Goal: Task Accomplishment & Management: Use online tool/utility

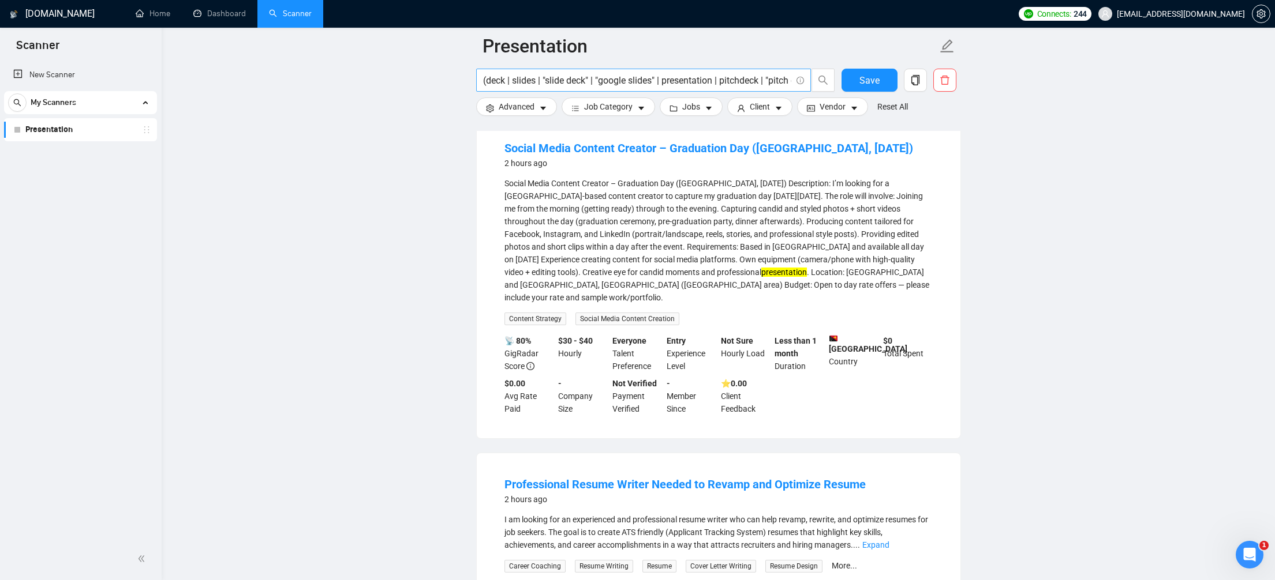
click at [755, 81] on input "(deck | slides | "slide deck" | "google slides" | presentation | pitchdeck | "p…" at bounding box center [637, 80] width 308 height 14
paste input "( "pitch deck" | pitchdeck | "slide deck" | "google slides" | presentation | de…"
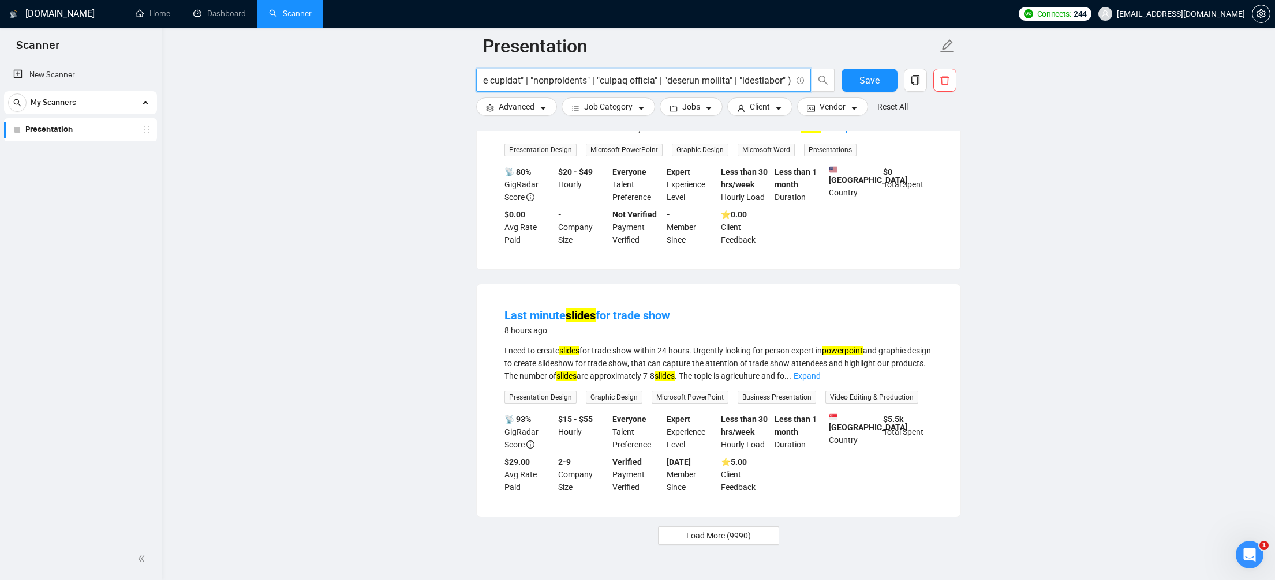
scroll to position [2273, 0]
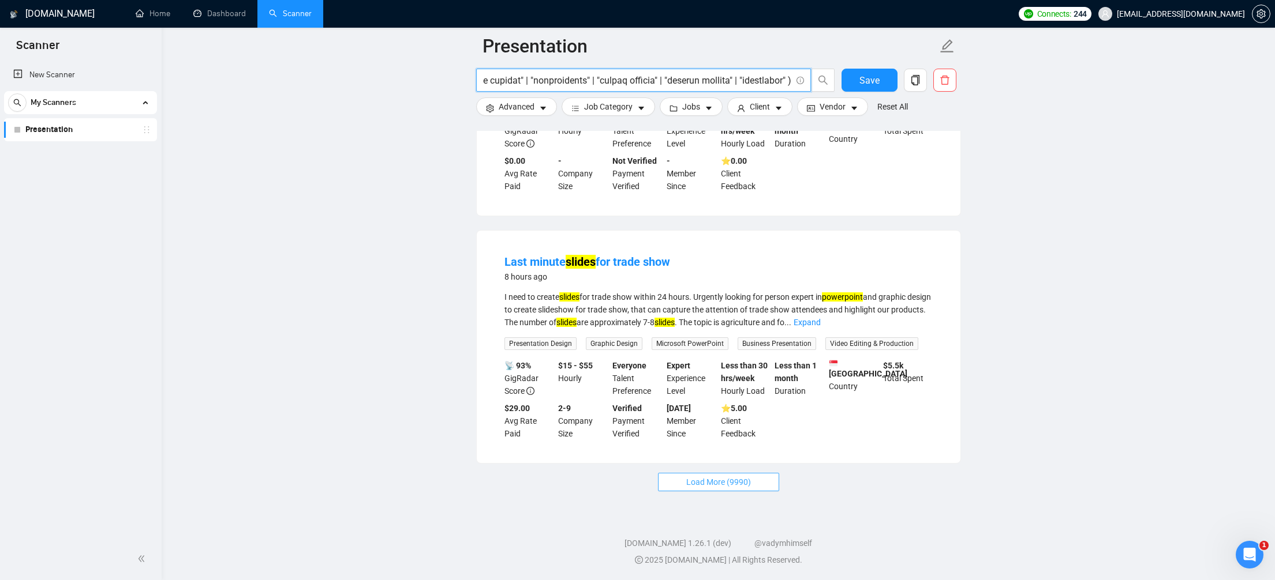
type input "( "pitch deck" | pitchdeck | "slide deck" | "google slides" | presentation | de…"
click at [728, 478] on span "Load More (9990)" at bounding box center [718, 482] width 65 height 13
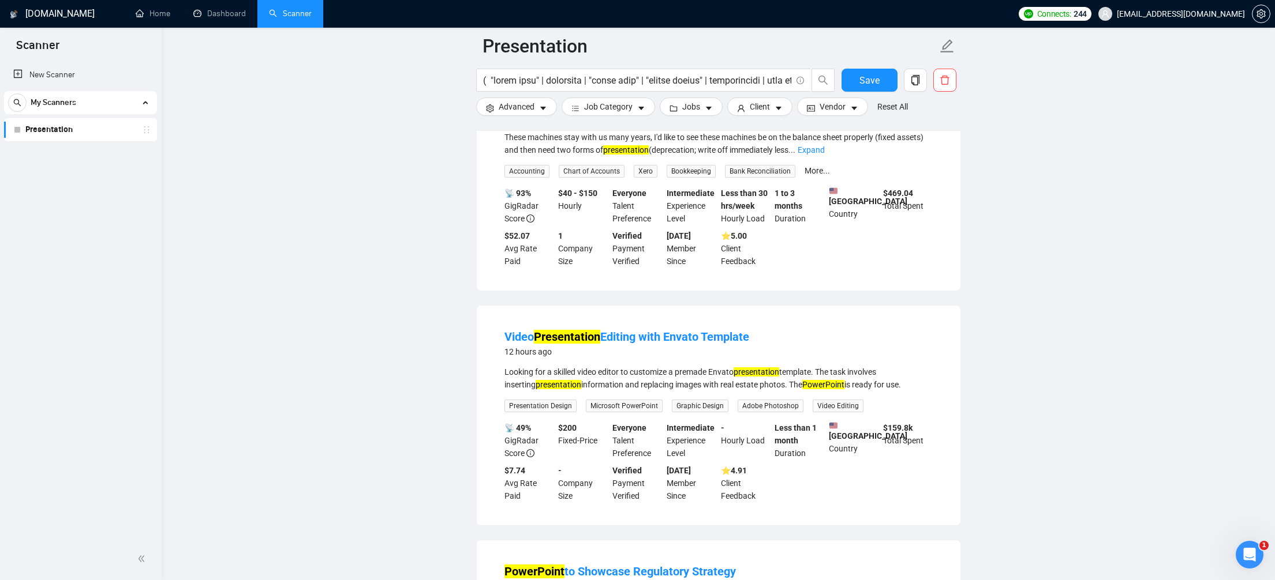
scroll to position [3899, 0]
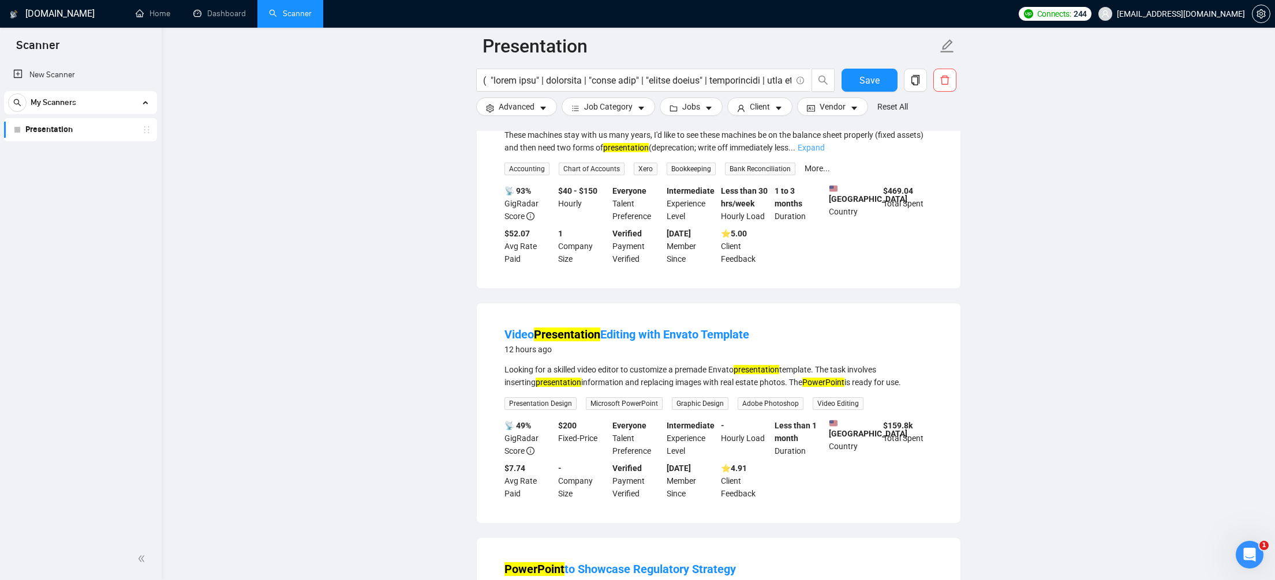
click at [825, 152] on link "Expand" at bounding box center [810, 147] width 27 height 9
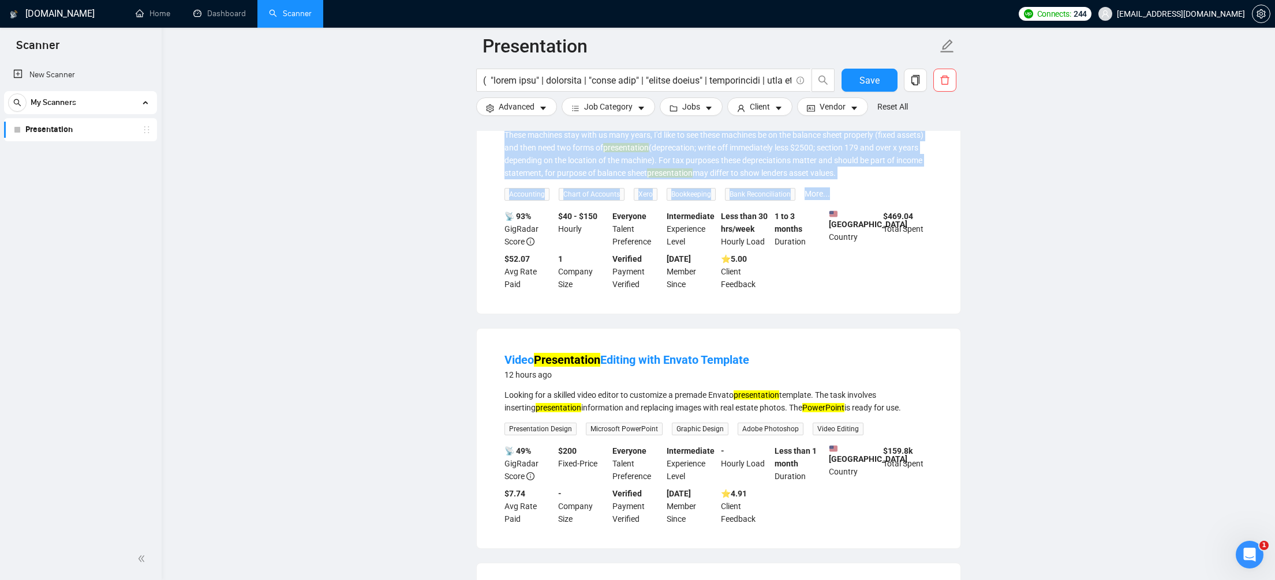
drag, startPoint x: 865, startPoint y: 282, endPoint x: 496, endPoint y: 157, distance: 389.4
click at [496, 157] on li "Xero Fixed Assets Specialist Needed 12 hours ago We are a web hosting/server re…" at bounding box center [718, 185] width 456 height 230
copy li "Xero Fixed Assets Specialist Needed 12 hours ago We are a web hosting/server re…"
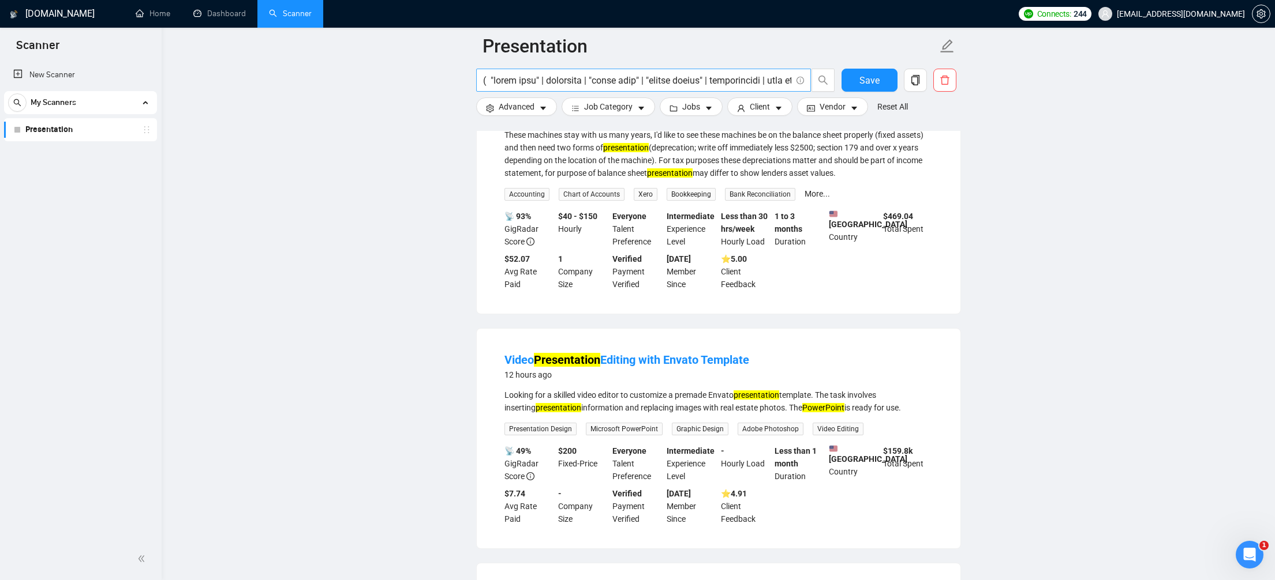
click at [716, 80] on input "text" at bounding box center [637, 80] width 308 height 14
paste input "( "pitch deck" | pitchdeck | "slide deck" | "google slides" | presentation | de…"
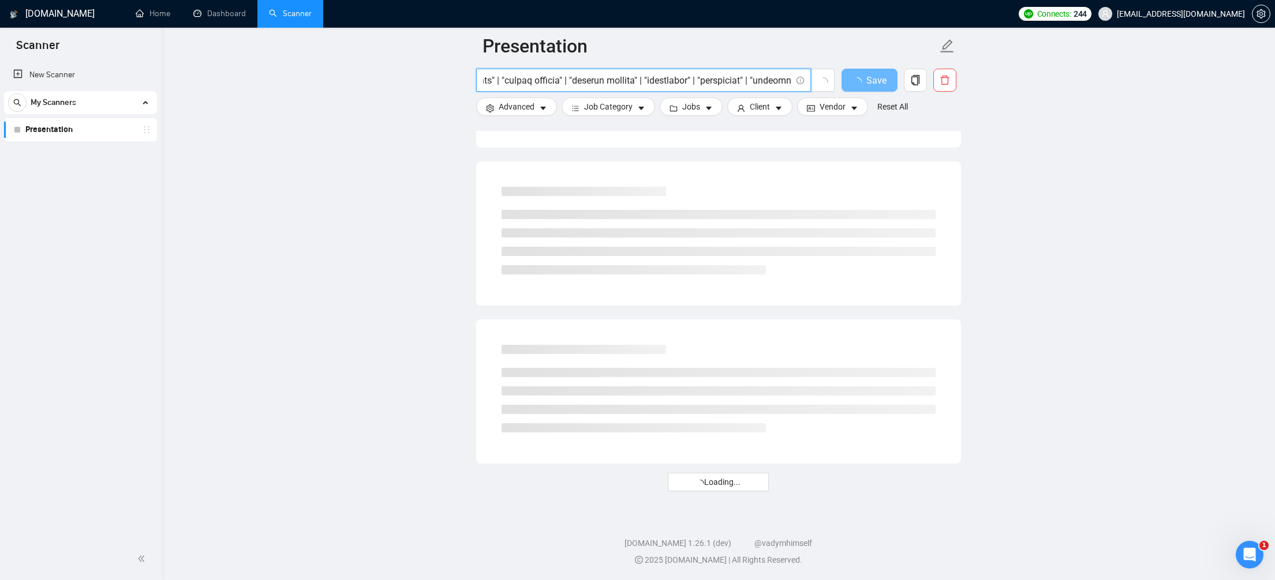
scroll to position [0, 11646]
drag, startPoint x: 777, startPoint y: 80, endPoint x: 819, endPoint y: 81, distance: 42.1
click at [819, 81] on span at bounding box center [655, 80] width 359 height 23
type input "( "pitch deck" | pitchdeck | "slide deck" | "google slides" | presentation | de…"
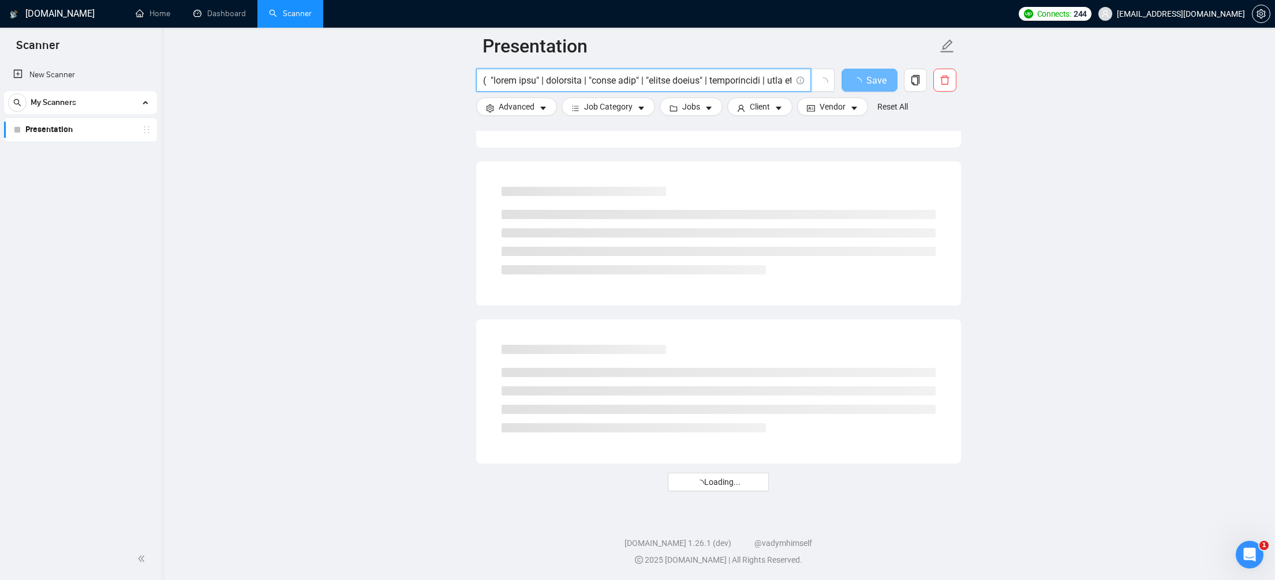
click at [749, 80] on input "text" at bounding box center [637, 80] width 308 height 14
paste input "( "pitch deck" | pitchdeck | "slide deck" | "google slides" | presentation | de…"
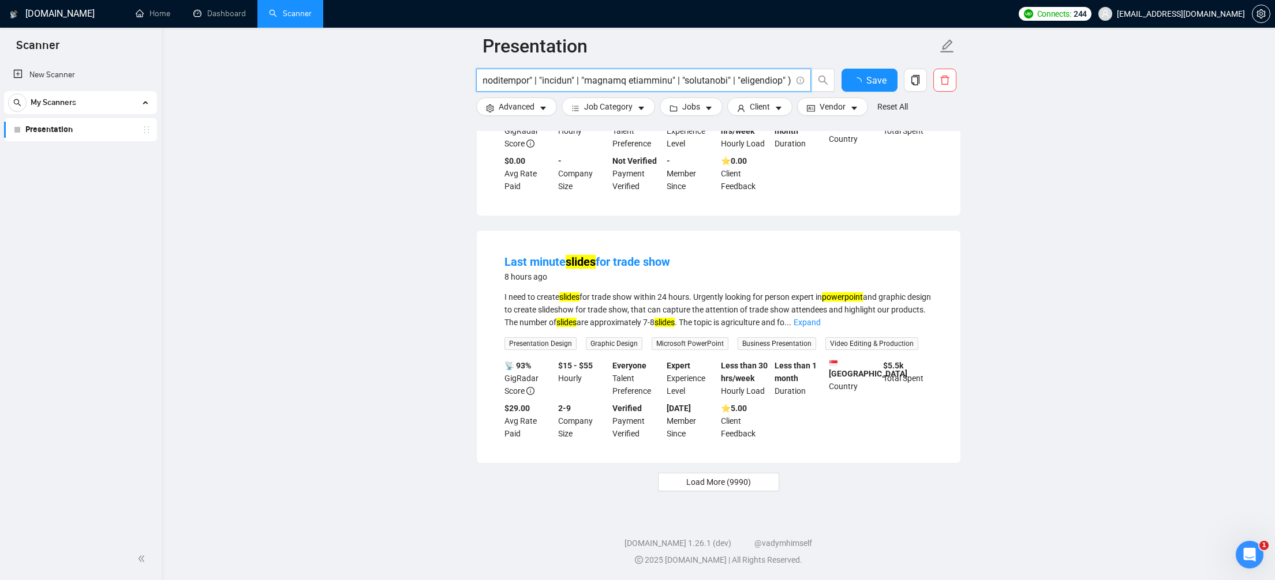
scroll to position [2273, 0]
type input "( "pitch deck" | pitchdeck | "slide deck" | "google slides" | presentation | de…"
click at [739, 477] on span "Load More (9990)" at bounding box center [718, 482] width 65 height 13
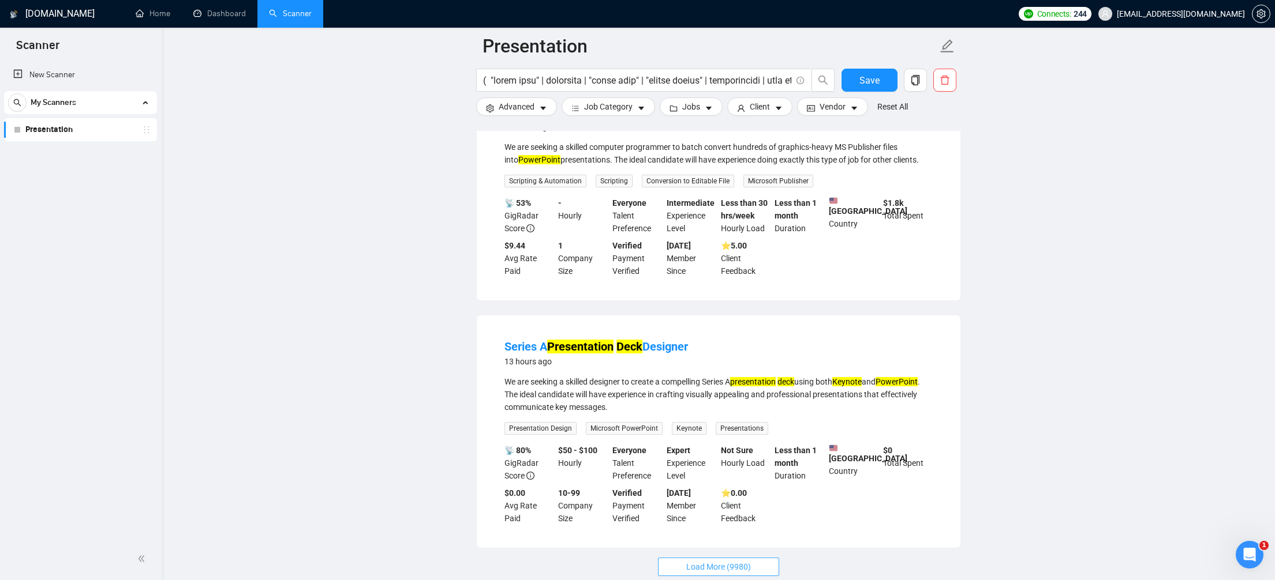
scroll to position [4617, 0]
drag, startPoint x: 500, startPoint y: 187, endPoint x: 575, endPoint y: 247, distance: 96.1
click at [576, 248] on li "Batch Conversion of MS Publisher Files to PowerPoint 13 hours ago We are seekin…" at bounding box center [718, 190] width 456 height 192
copy li "Batch Conversion of MS Publisher Files to PowerPoint 13 hours ago We are seekin…"
click at [713, 80] on input "text" at bounding box center [637, 80] width 308 height 14
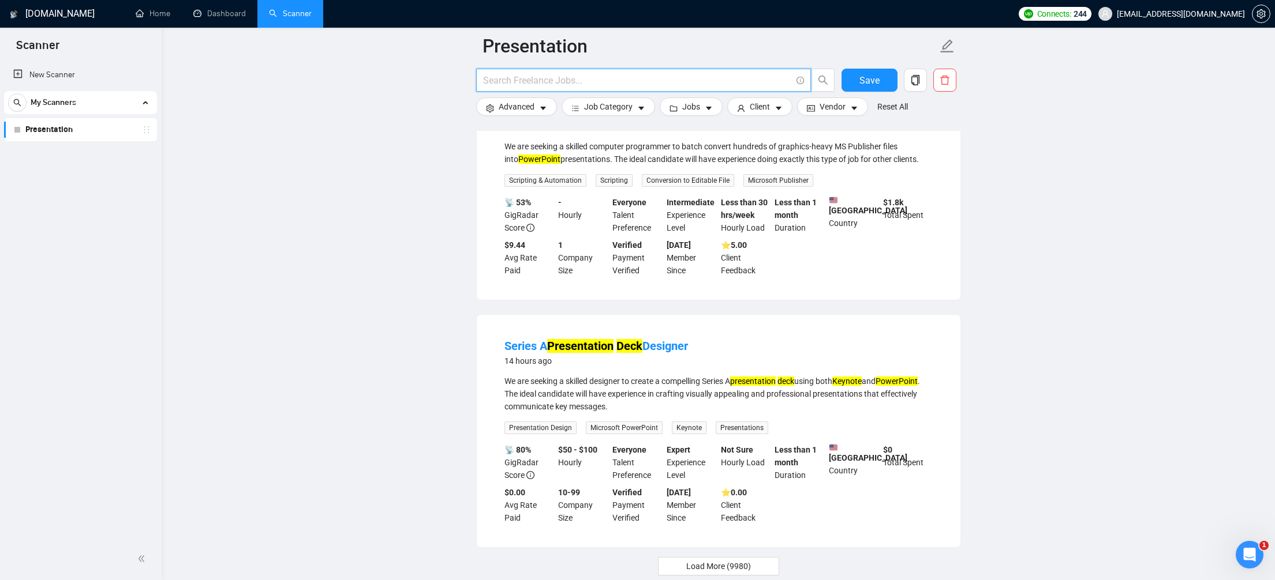
paste input "( "pitch deck" | pitchdeck | "slide deck" | "google slides" | presentation | de…"
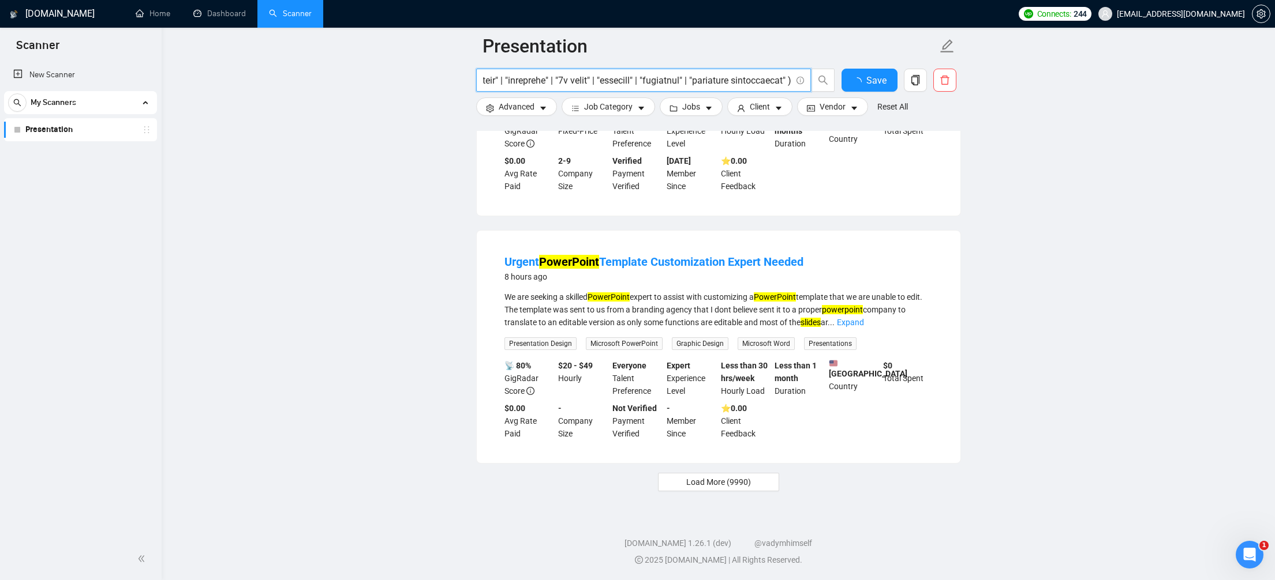
scroll to position [2264, 0]
type input "( "pitch deck" | pitchdeck | "slide deck" | "google slides" | presentation | de…"
click at [707, 478] on span "Load More (9990)" at bounding box center [718, 482] width 65 height 13
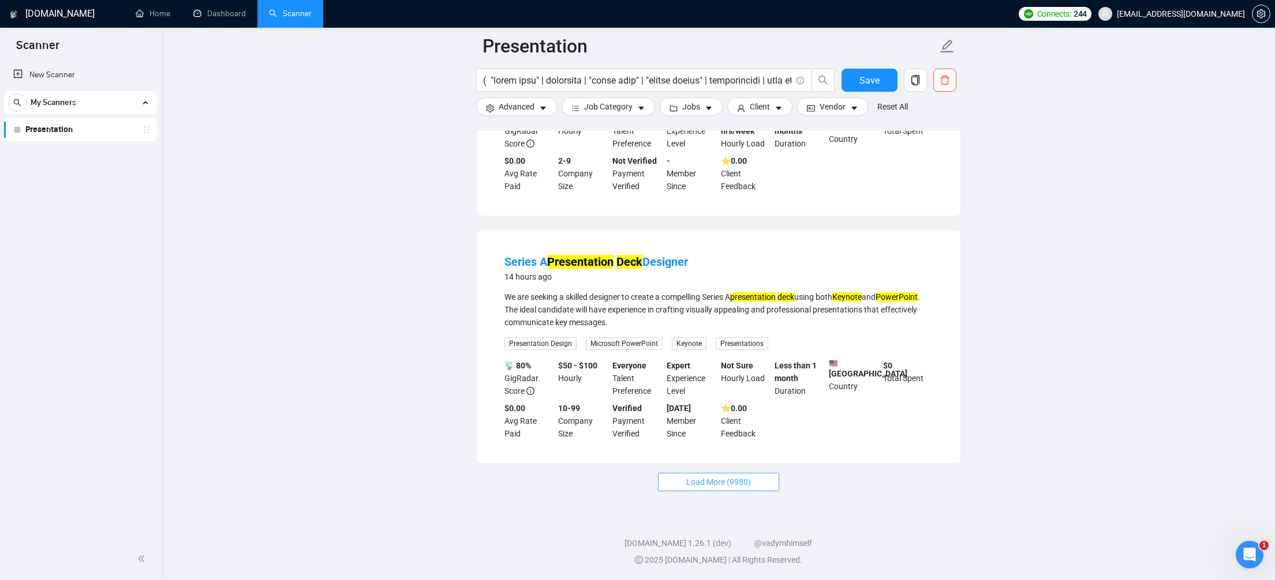
scroll to position [4754, 0]
click at [735, 489] on span "Load More (9980)" at bounding box center [718, 482] width 65 height 13
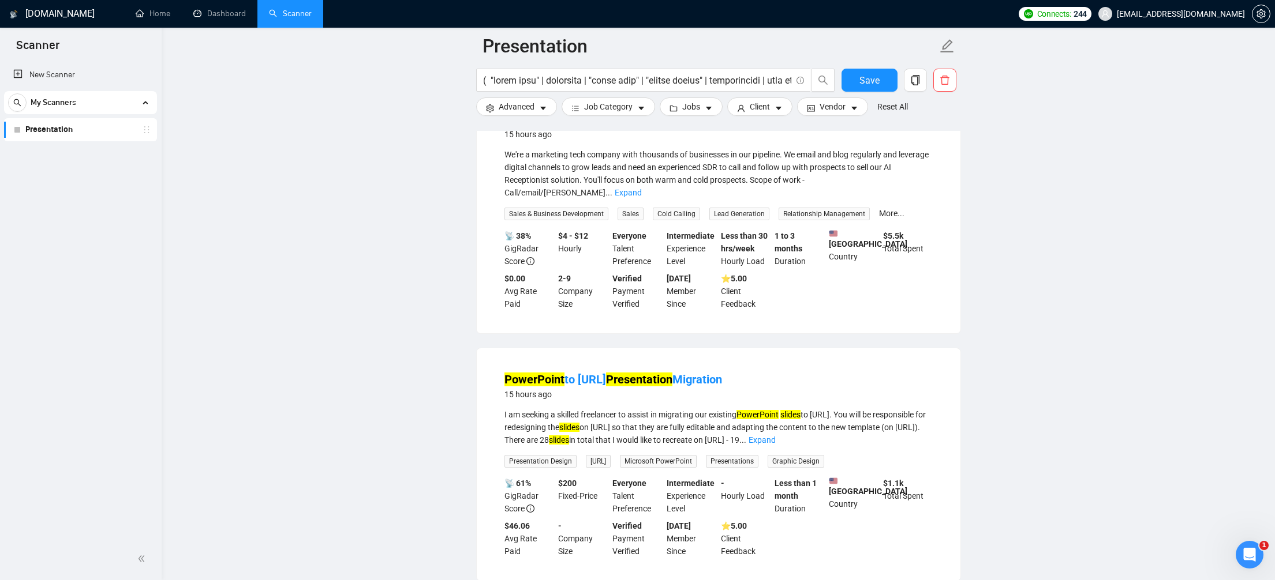
scroll to position [5605, 0]
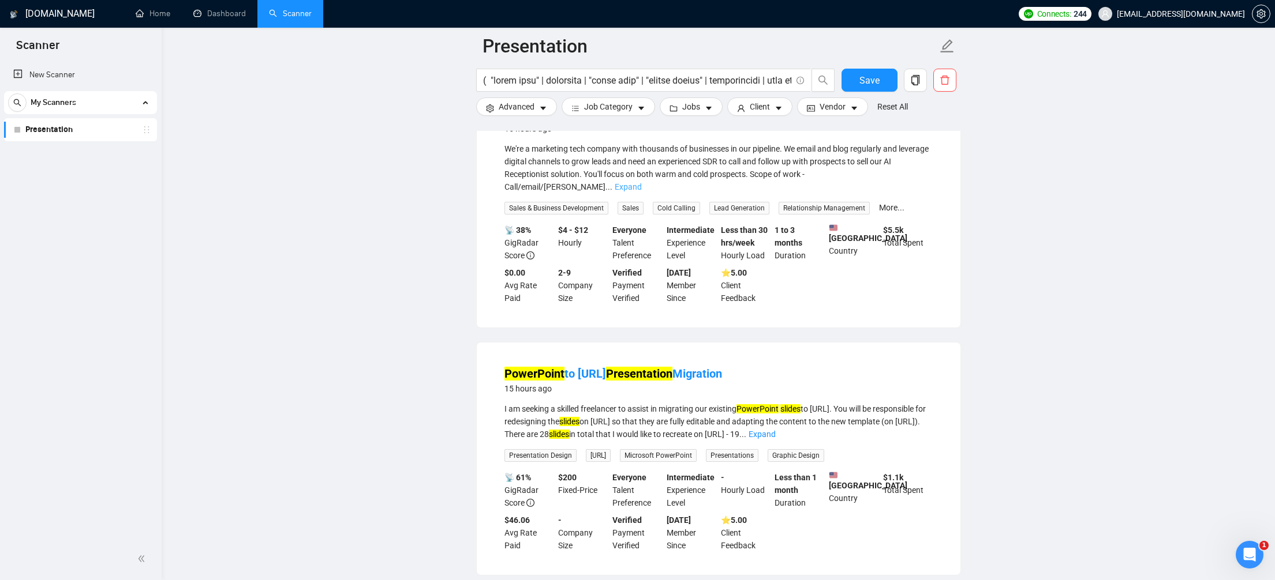
click at [642, 192] on link "Expand" at bounding box center [628, 186] width 27 height 9
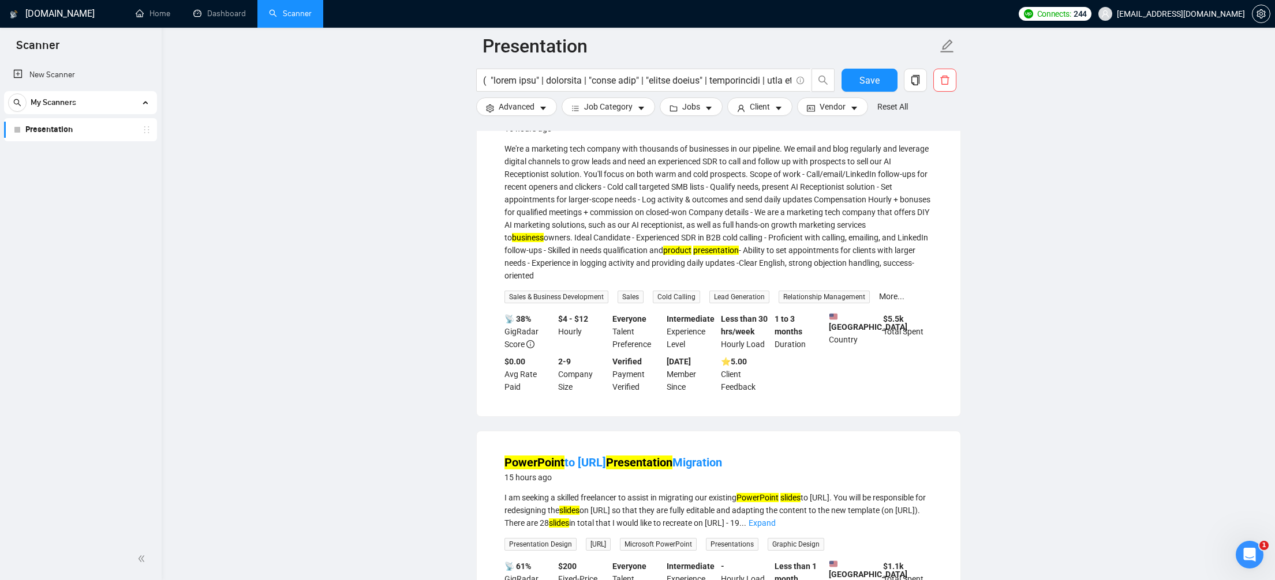
drag, startPoint x: 737, startPoint y: 405, endPoint x: 497, endPoint y: 228, distance: 298.3
click at [497, 228] on li "Experienced Sales Development Representative (SDR) for AI Receptionist Solution…" at bounding box center [718, 249] width 456 height 306
copy li "Experienced Sales Development Representative (SDR) for AI Receptionist Solution…"
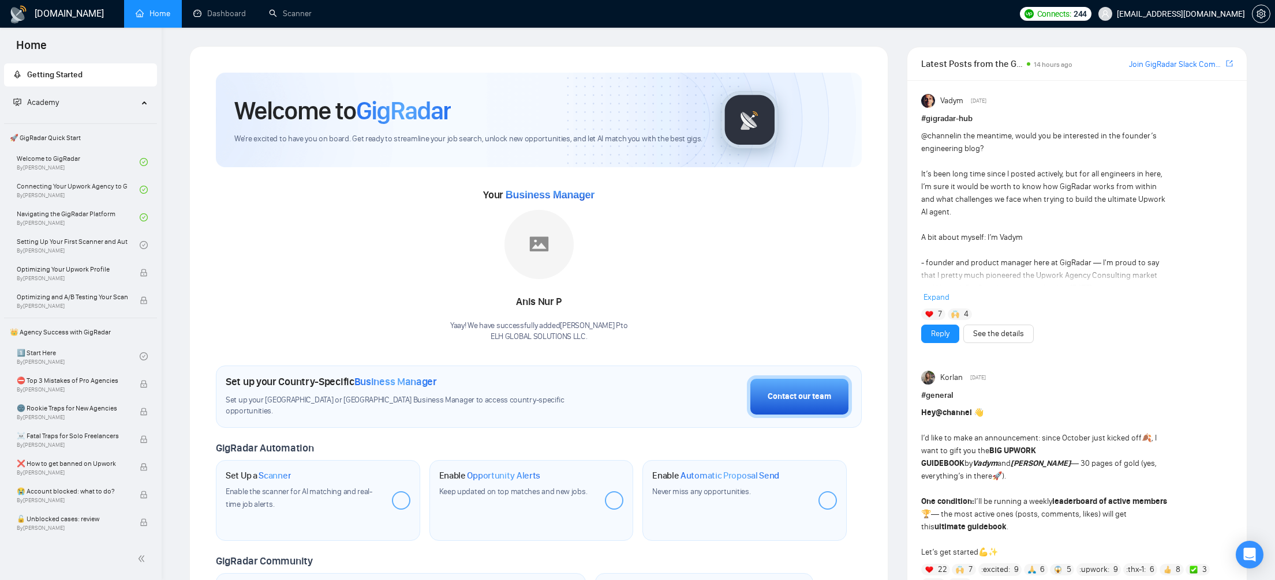
scroll to position [214, 0]
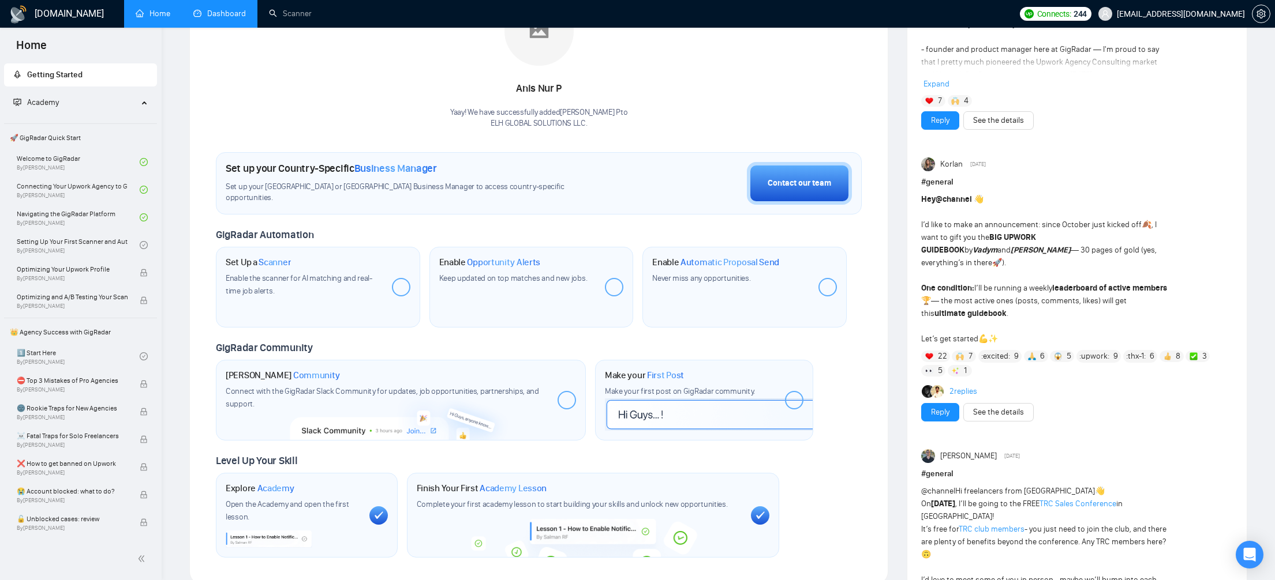
click at [213, 9] on link "Dashboard" at bounding box center [219, 14] width 53 height 10
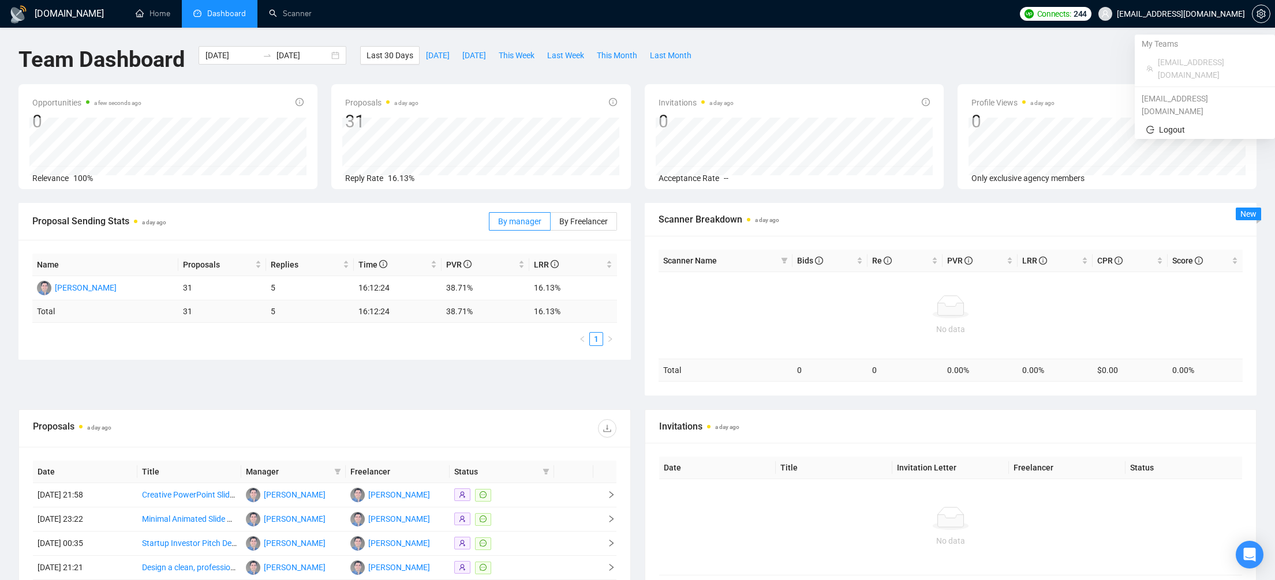
click at [1188, 14] on span "[EMAIL_ADDRESS][DOMAIN_NAME]" at bounding box center [1181, 14] width 128 height 0
click at [289, 9] on link "Scanner" at bounding box center [290, 14] width 43 height 10
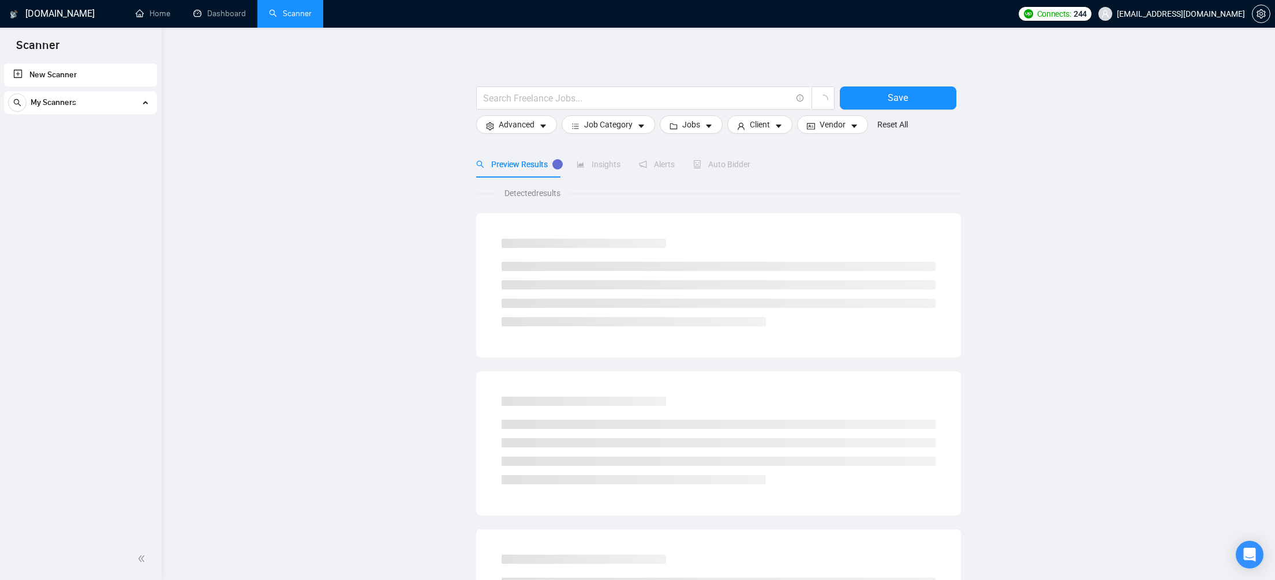
click at [69, 107] on span "My Scanners" at bounding box center [54, 102] width 46 height 23
click at [68, 107] on span "My Scanners" at bounding box center [54, 102] width 46 height 23
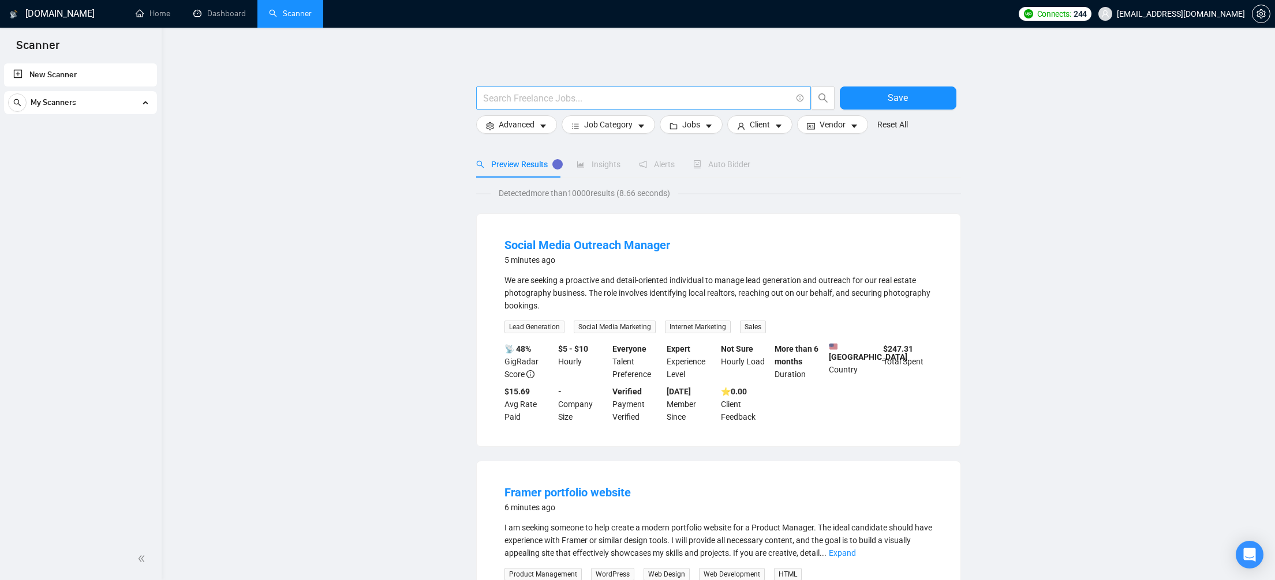
click at [509, 99] on input "text" at bounding box center [637, 98] width 308 height 14
paste input "(deck | slides | "slide deck" | "google slides" | presentation | pitchdeck | "p…"
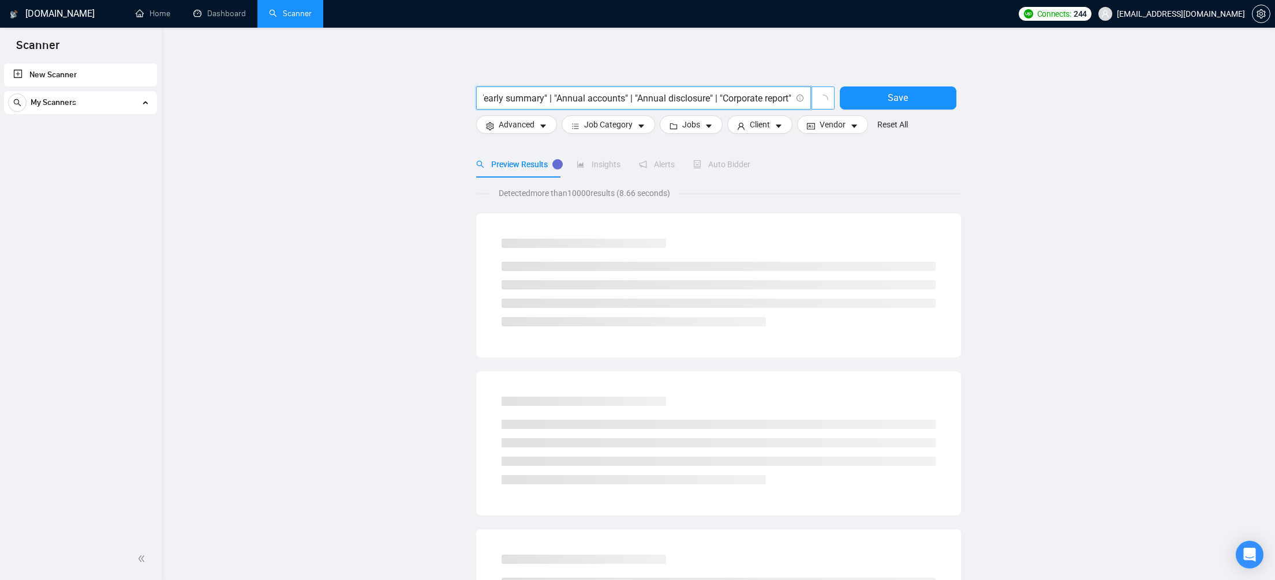
click at [830, 96] on button "button" at bounding box center [822, 98] width 23 height 23
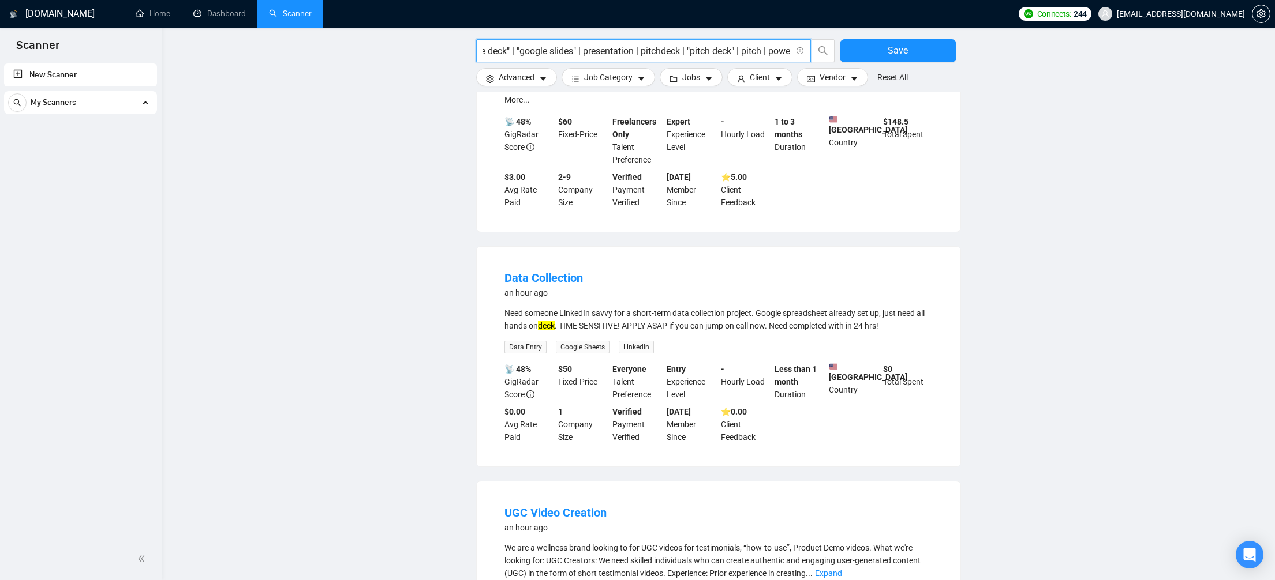
scroll to position [0, 0]
drag, startPoint x: 546, startPoint y: 50, endPoint x: 409, endPoint y: 38, distance: 138.5
click at [409, 38] on main "(deck | slides | "slide deck" | "google slides" | presentation | pitchdeck | "p…" at bounding box center [718, 525] width 1076 height 1481
click at [511, 55] on input "(deck | slides | "slide deck" | "google slides" | presentation | pitchdeck | "p…" at bounding box center [637, 51] width 308 height 14
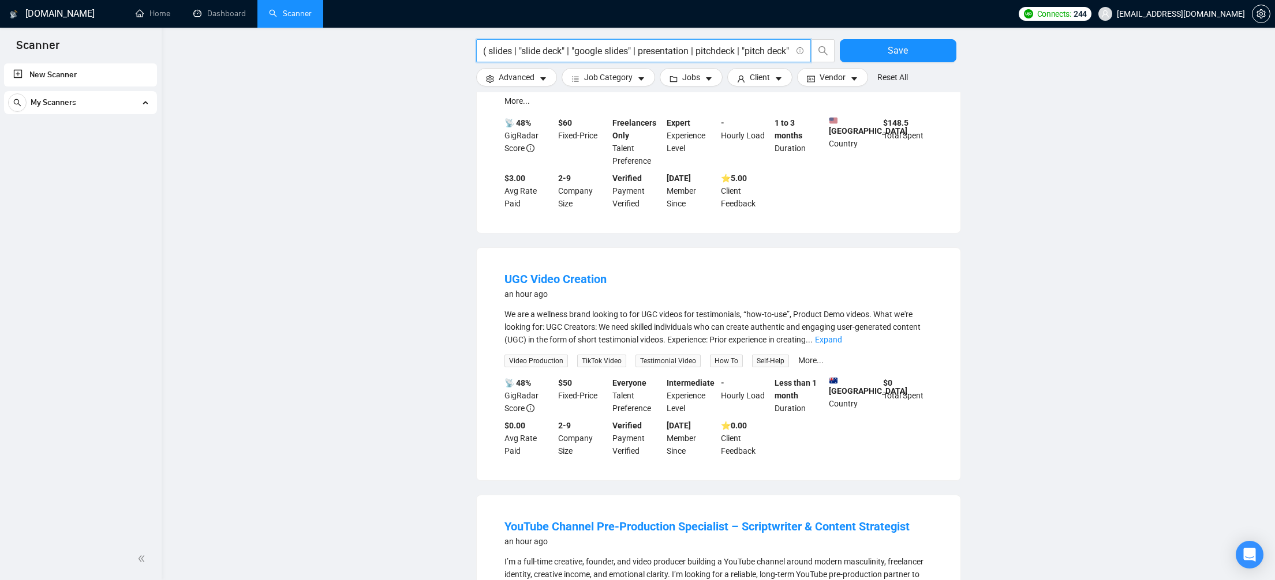
scroll to position [260, 0]
click at [842, 337] on link "Expand" at bounding box center [828, 339] width 27 height 9
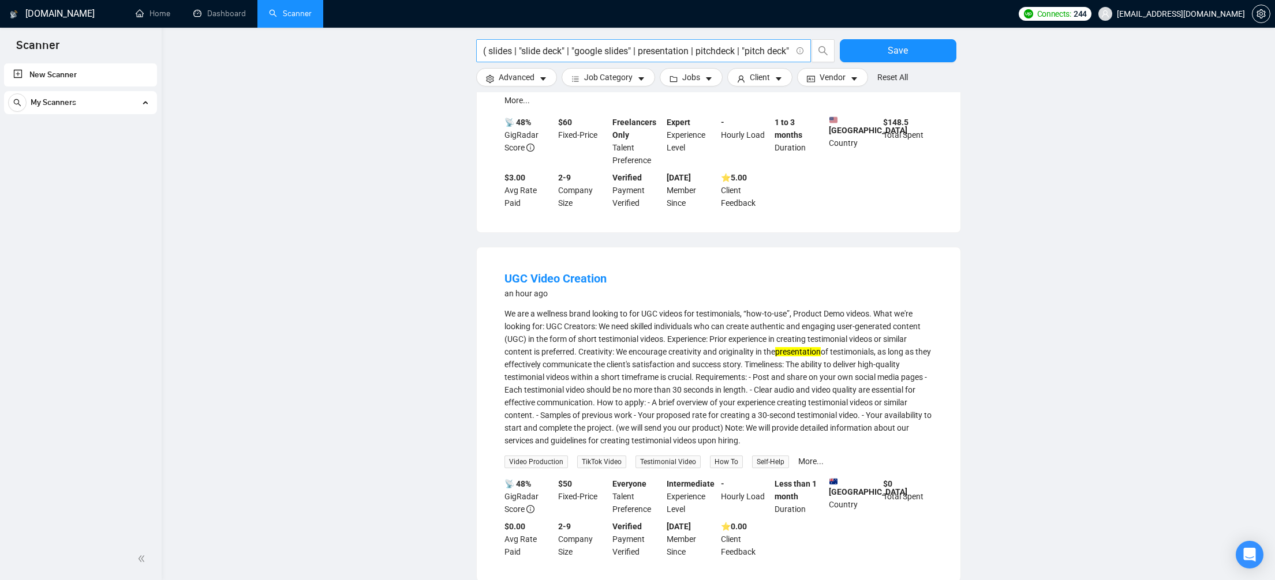
click at [690, 56] on input "( slides | "slide deck" | "google slides" | presentation | pitchdeck | "pitch d…" at bounding box center [637, 51] width 308 height 14
drag, startPoint x: 700, startPoint y: 52, endPoint x: 644, endPoint y: 53, distance: 56.0
click at [644, 53] on input "( slides | "slide deck" | "google slides" | presentation | pitchdeck | "pitch d…" at bounding box center [637, 51] width 308 height 14
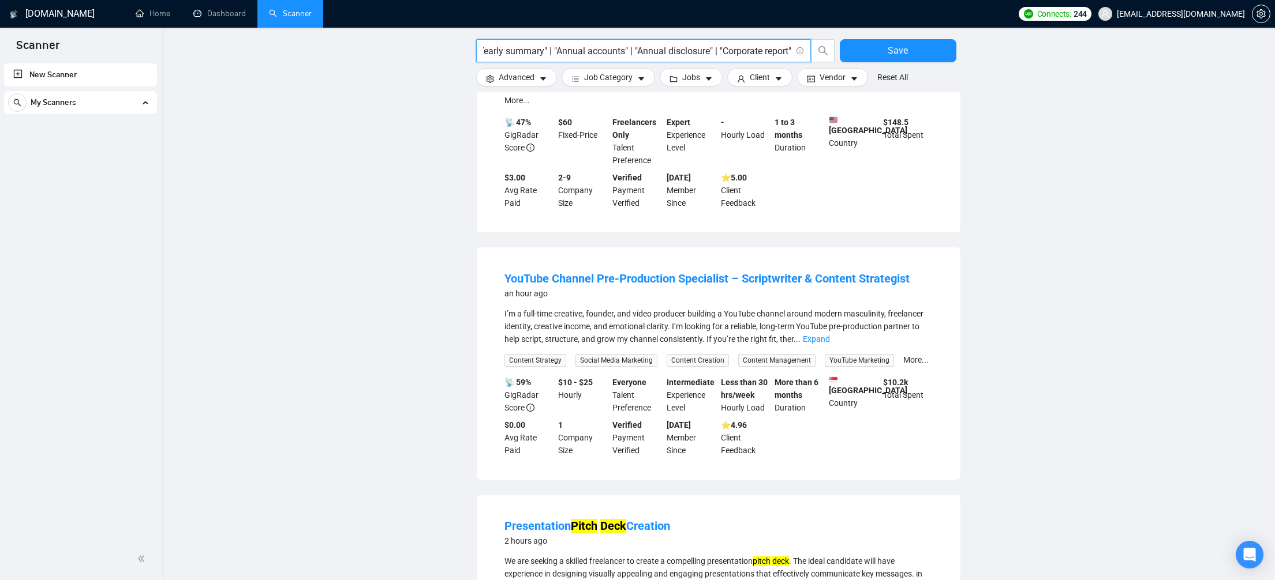
scroll to position [0, 1072]
drag, startPoint x: 720, startPoint y: 50, endPoint x: 786, endPoint y: 49, distance: 66.4
click at [787, 49] on input "( slides | "slide deck" | "google slides" | pitchdeck | "pitch deck" | pitch | …" at bounding box center [637, 51] width 308 height 14
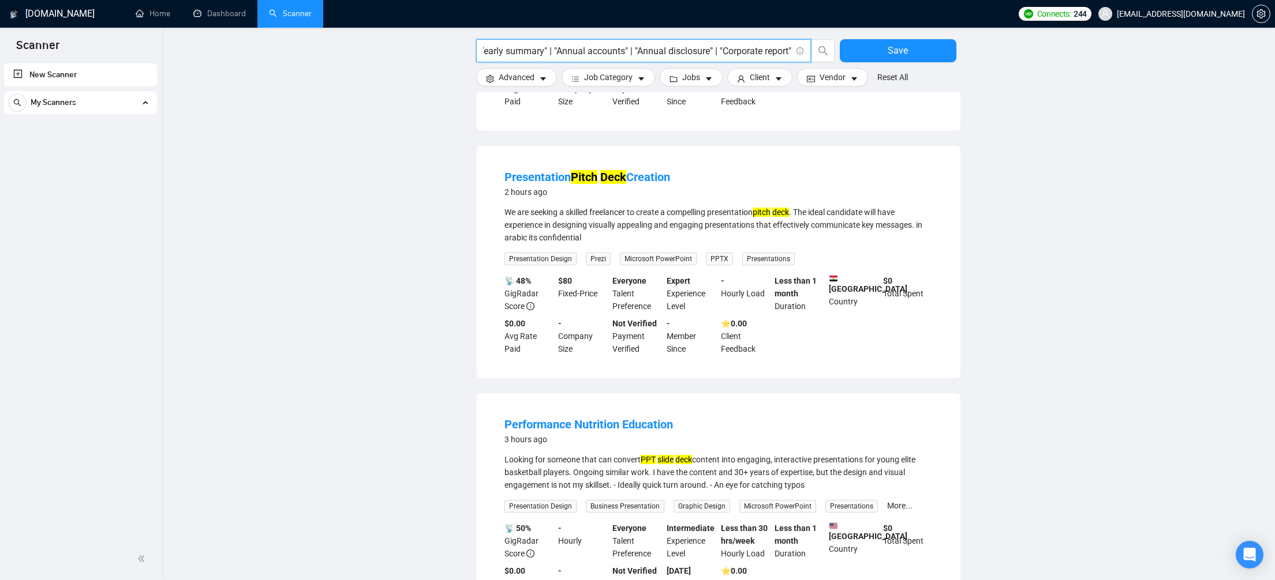
scroll to position [624, 0]
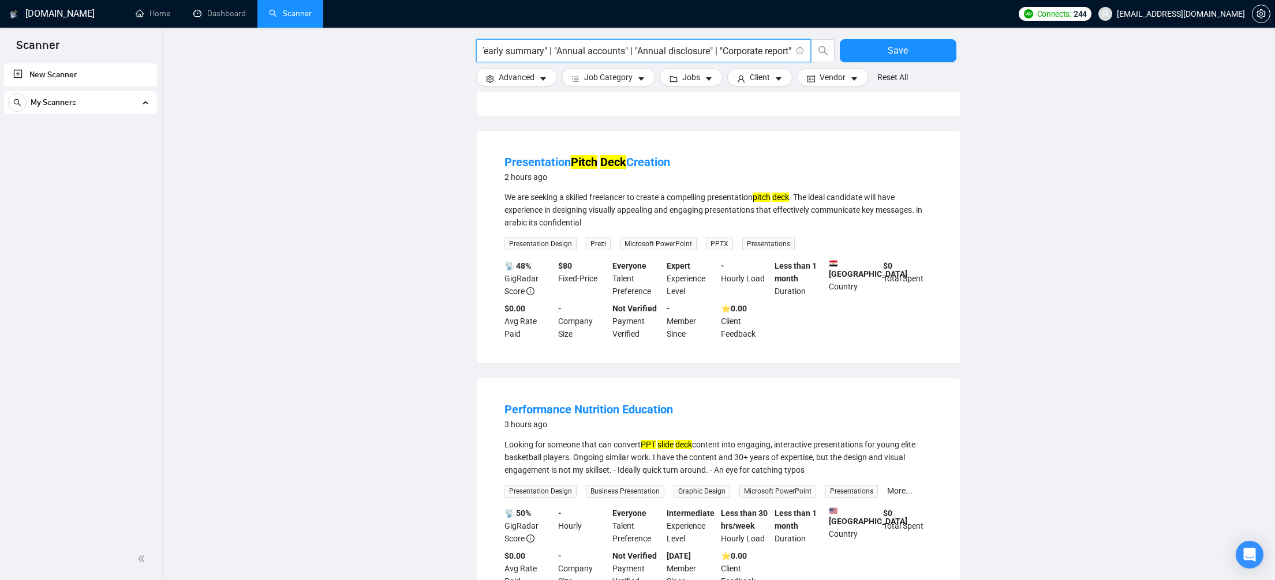
type input "( slides | "slide deck" | "google slides" | pitchdeck | "pitch deck" | pitch | …"
paste input "("pitch deck" | pitchdeck | "slide deck" | "google slides" | presentation | dem…"
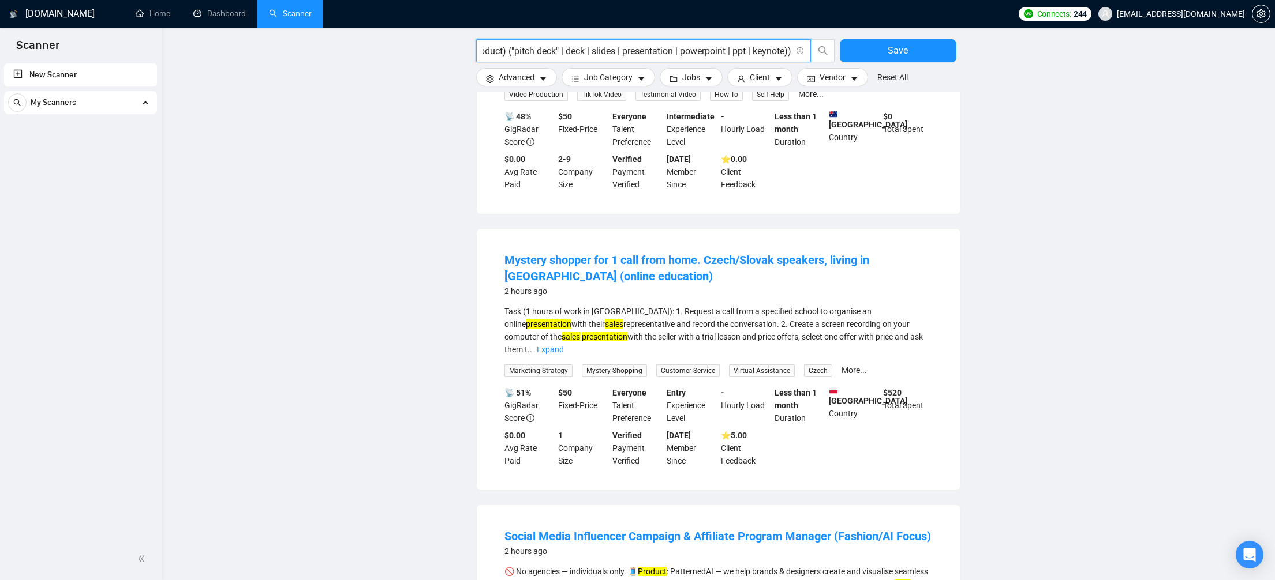
scroll to position [624, 0]
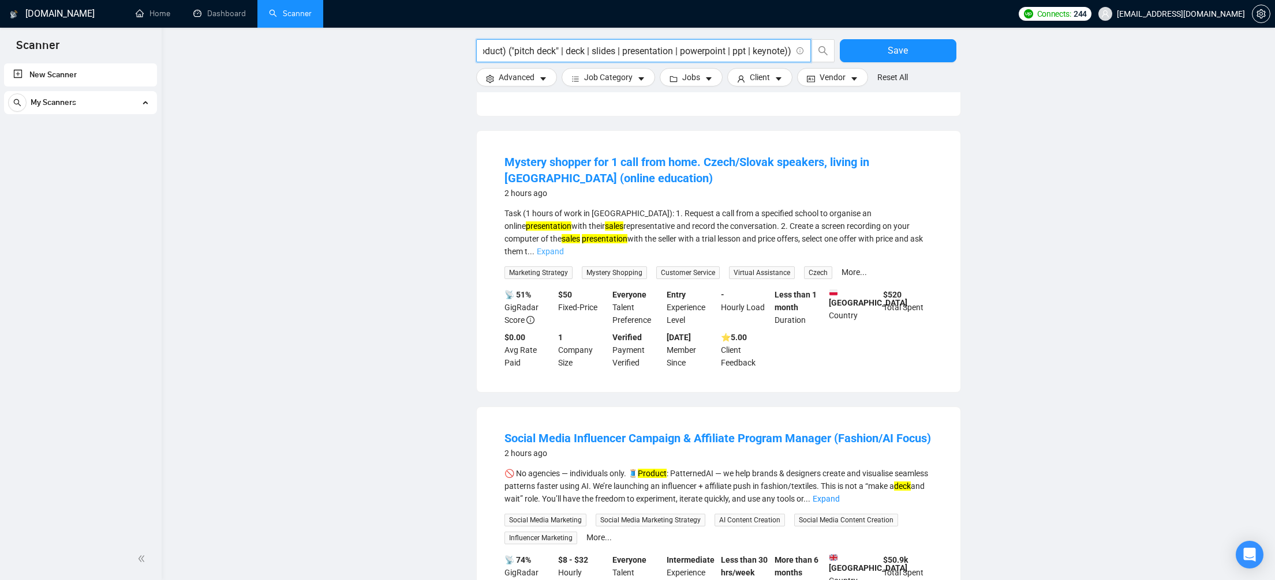
type input "("pitch deck" | pitchdeck | "slide deck" | "google slides" | presentation | dem…"
click at [564, 247] on link "Expand" at bounding box center [550, 251] width 27 height 9
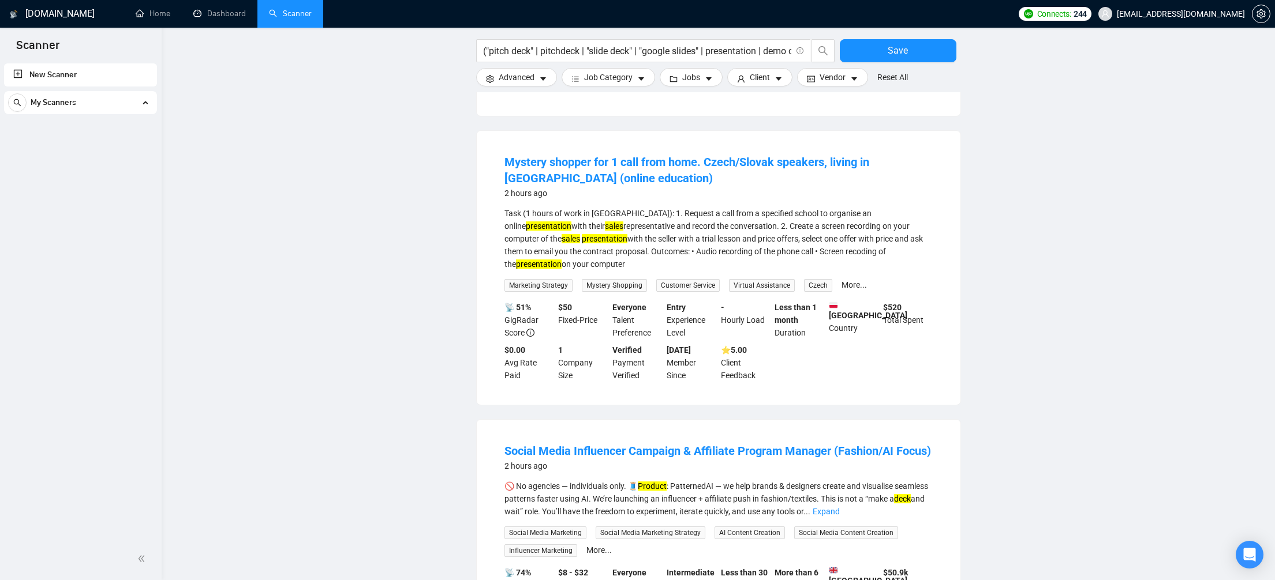
drag, startPoint x: 503, startPoint y: 148, endPoint x: 567, endPoint y: 260, distance: 129.5
click at [567, 260] on li "Mystery shopper for 1 call from home. Czech/Slovak speakers, living in [GEOGRAP…" at bounding box center [718, 268] width 456 height 246
copy li "Mystery shopper for 1 call from home. Czech/Slovak speakers, living in [GEOGRAP…"
click at [783, 48] on input "("pitch deck" | pitchdeck | "slide deck" | "google slides" | presentation | dem…" at bounding box center [637, 51] width 308 height 14
paste input "( "pitch deck" | pitchdeck | "slide deck" | "google slides" | presentation | de…"
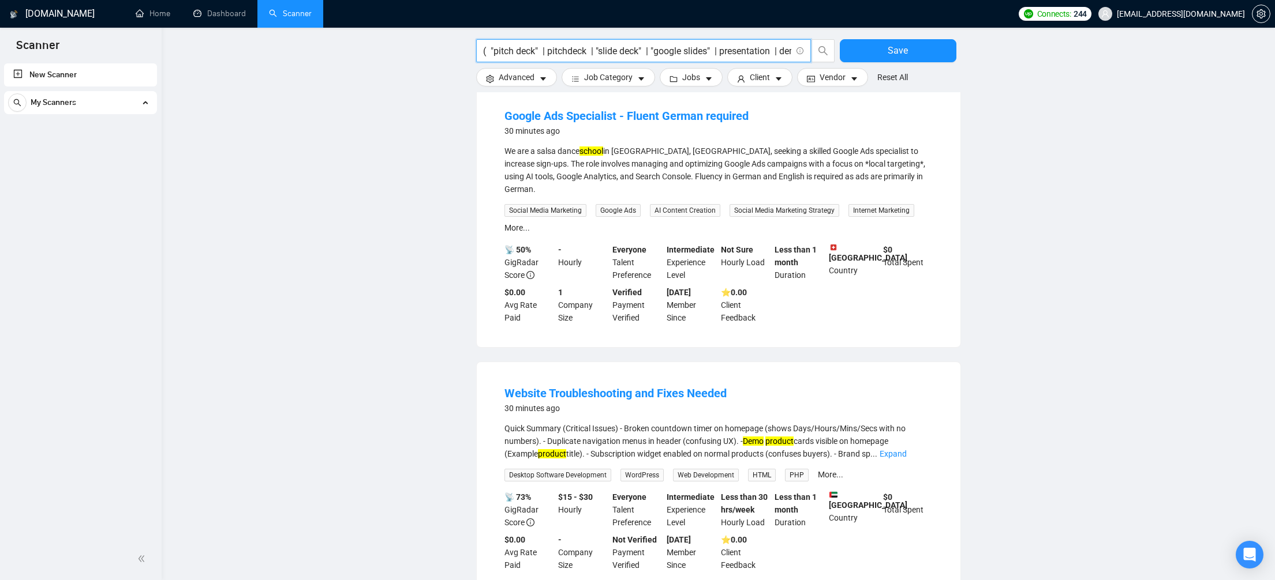
drag, startPoint x: 701, startPoint y: 50, endPoint x: 402, endPoint y: 24, distance: 300.6
click at [402, 24] on div "[DOMAIN_NAME] Home Dashboard Scanner Connects: 244 [EMAIL_ADDRESS][DOMAIN_NAME]…" at bounding box center [718, 176] width 1113 height 1600
type input "slator" | "translation""
paste input "( "pitch deck" | pitchdeck | "slide deck" | "google slides" | presentation | de…"
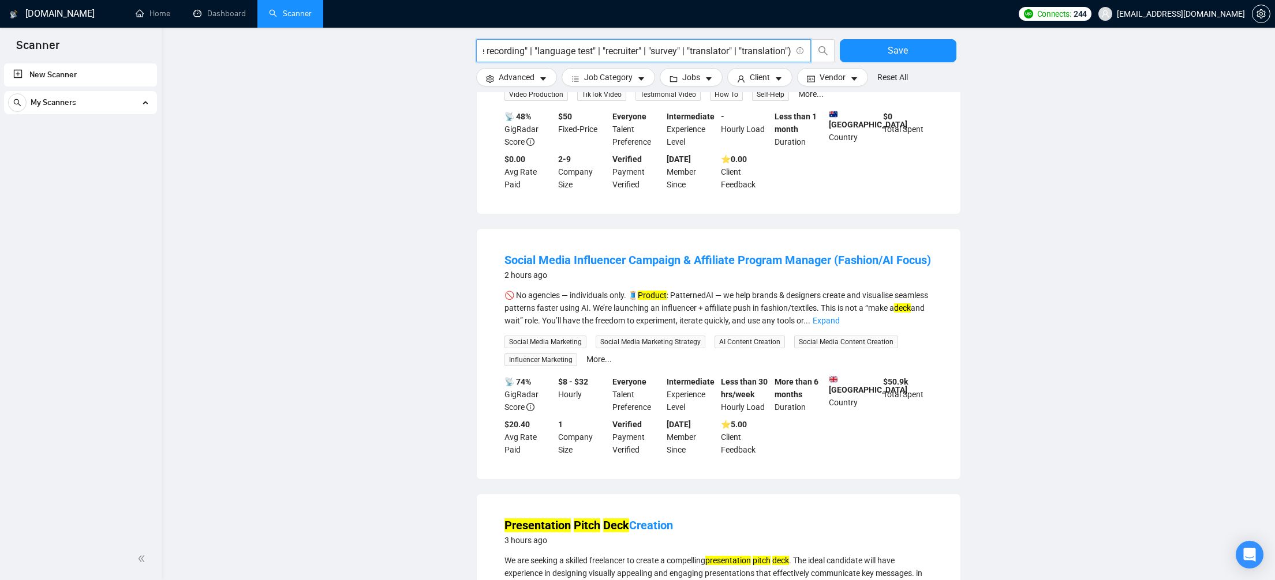
scroll to position [624, 0]
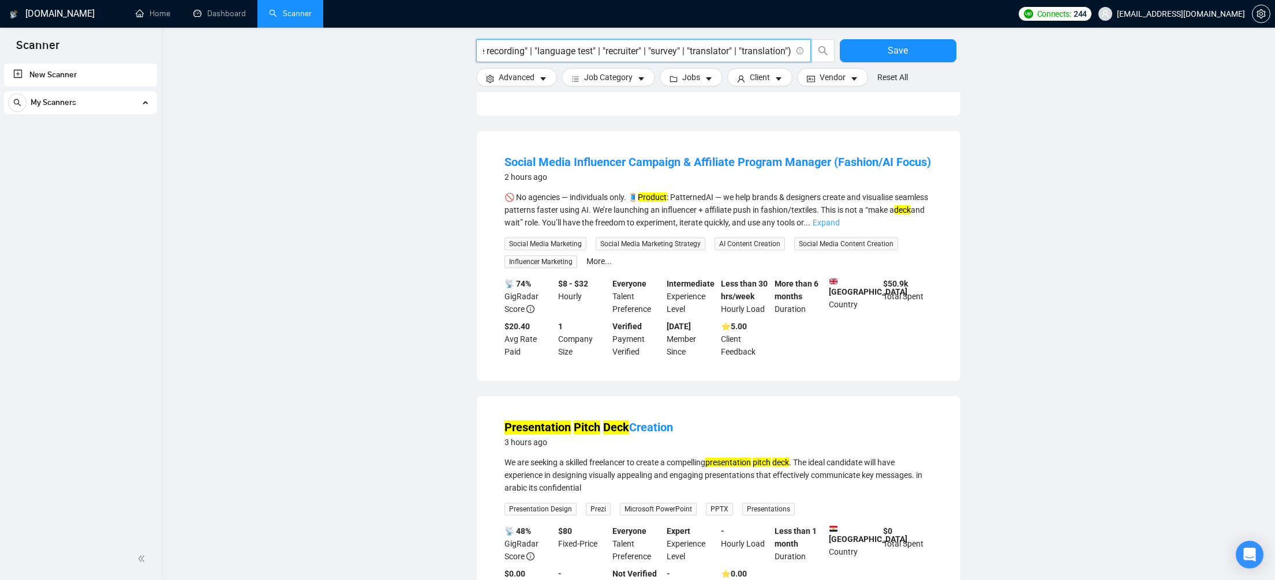
type input "( "pitch deck" | pitchdeck | "slide deck" | "google slides" | presentation | de…"
click at [840, 227] on link "Expand" at bounding box center [825, 222] width 27 height 9
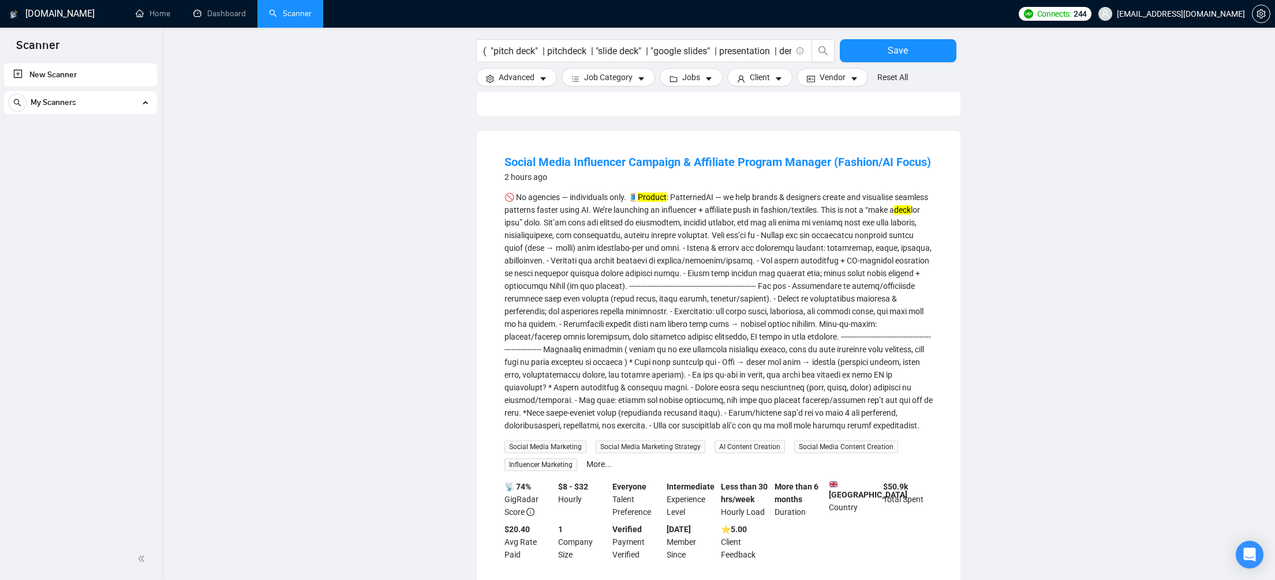
drag, startPoint x: 496, startPoint y: 155, endPoint x: 729, endPoint y: 467, distance: 389.6
click at [729, 467] on li "Social Media Influencer Campaign & Affiliate Program Manager (Fashion/AI Focus)…" at bounding box center [718, 358] width 456 height 426
copy li "Loremi Dolor Sitametcon Adipisci & Elitseddo Eiusmod Tempori (Utlabor/ET Dolor)…"
click at [725, 51] on input "( "pitch deck" | pitchdeck | "slide deck" | "google slides" | presentation | de…" at bounding box center [637, 51] width 308 height 14
paste input "( "pitch deck" | pitchdeck | "slide deck" | "google slides" | presentation | de…"
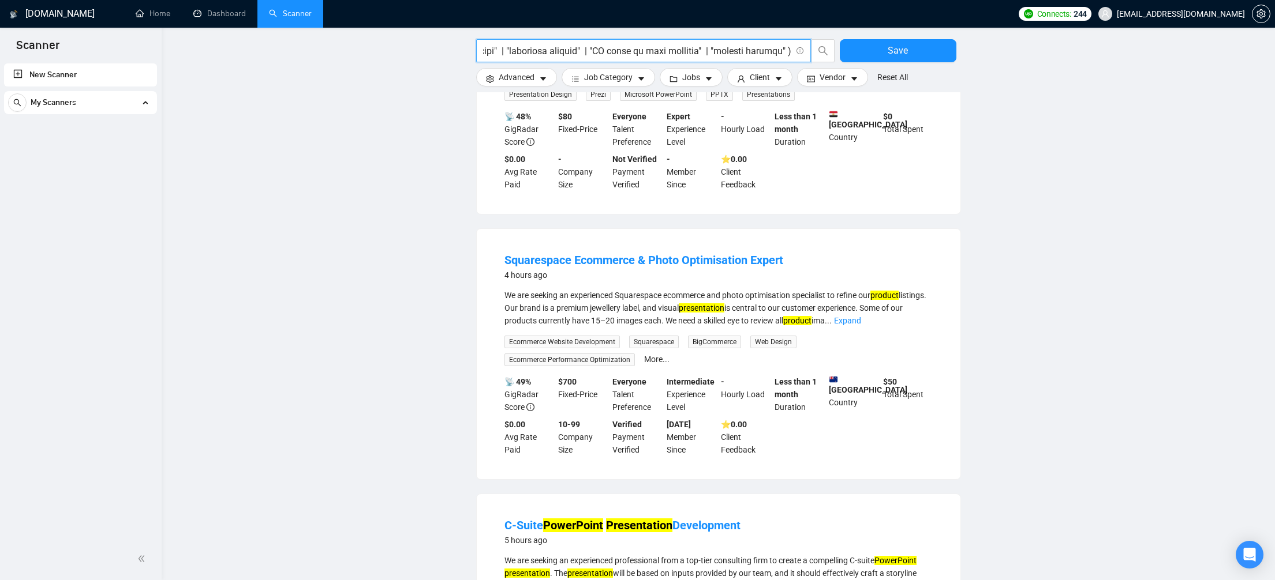
scroll to position [624, 0]
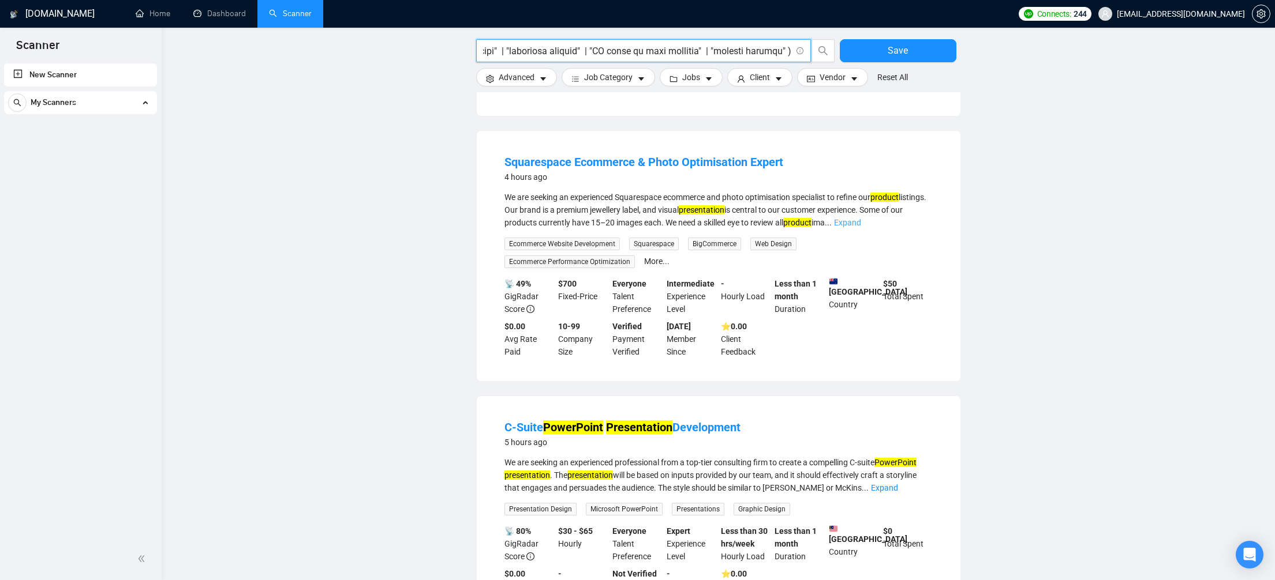
type input "( "pitch deck" | pitchdeck | "slide deck" | "google slides" | presentation | de…"
click at [861, 220] on link "Expand" at bounding box center [847, 222] width 27 height 9
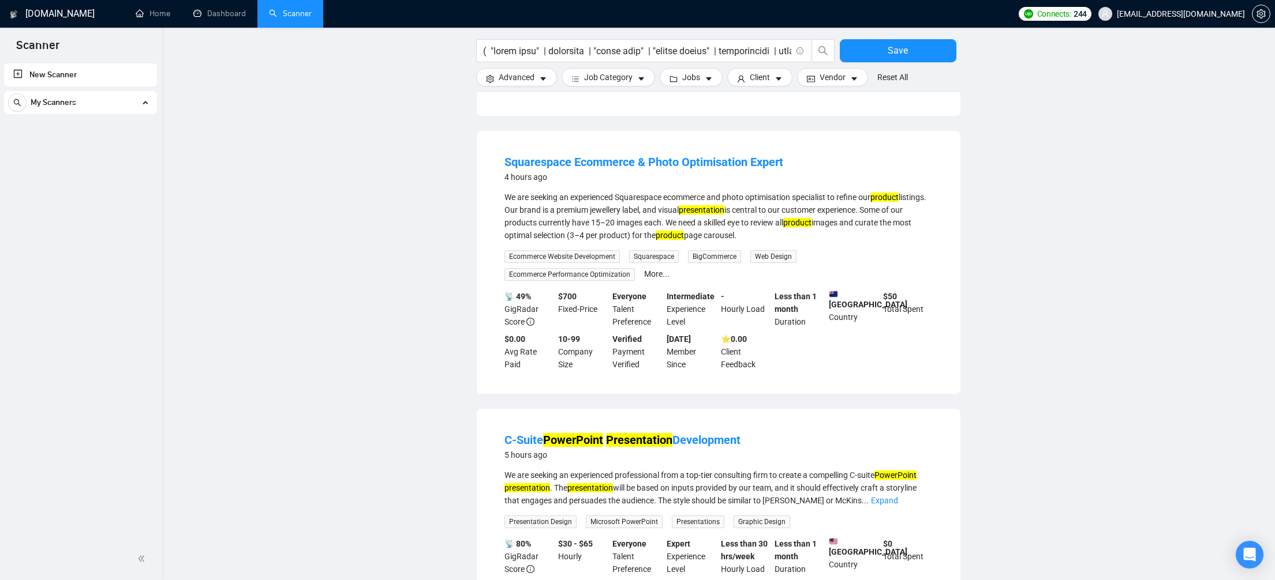
drag, startPoint x: 827, startPoint y: 238, endPoint x: 496, endPoint y: 160, distance: 339.6
click at [496, 160] on li "Squarespace Ecommerce & Photo Optimisation Expert 4 hours ago We are seeking an…" at bounding box center [718, 262] width 456 height 235
copy li "Squarespace Ecommerce & Photo Optimisation Expert 4 hours ago We are seeking an…"
click at [672, 52] on input "text" at bounding box center [637, 51] width 308 height 14
paste input "( "pitch deck" | pitchdeck | "slide deck" | "google slides" | presentation | de…"
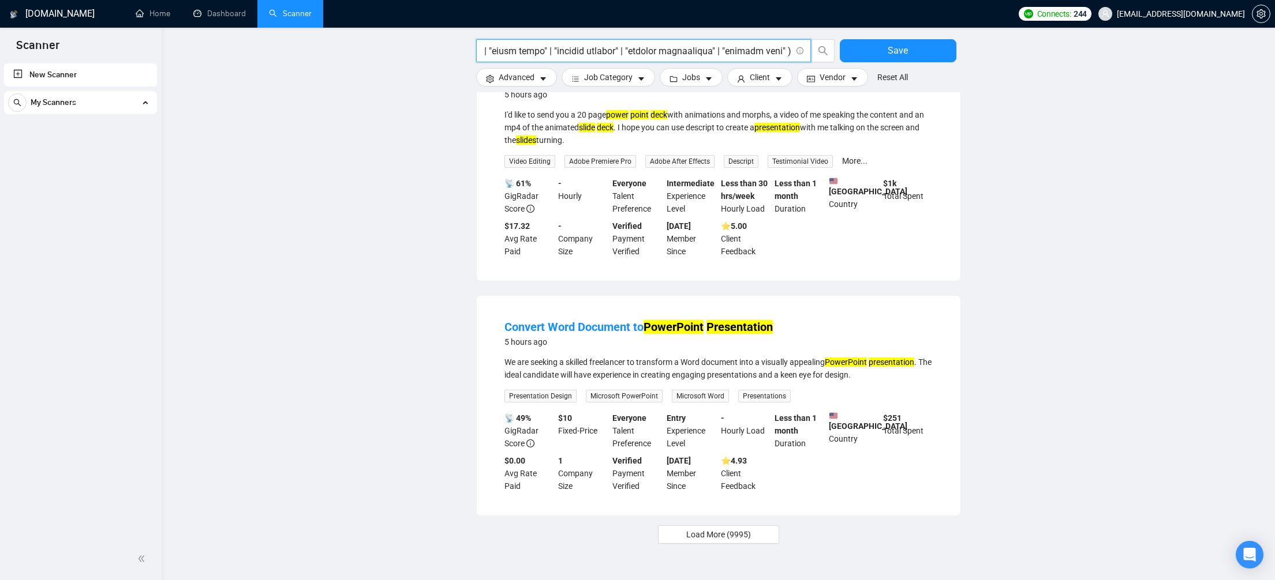
scroll to position [1034, 0]
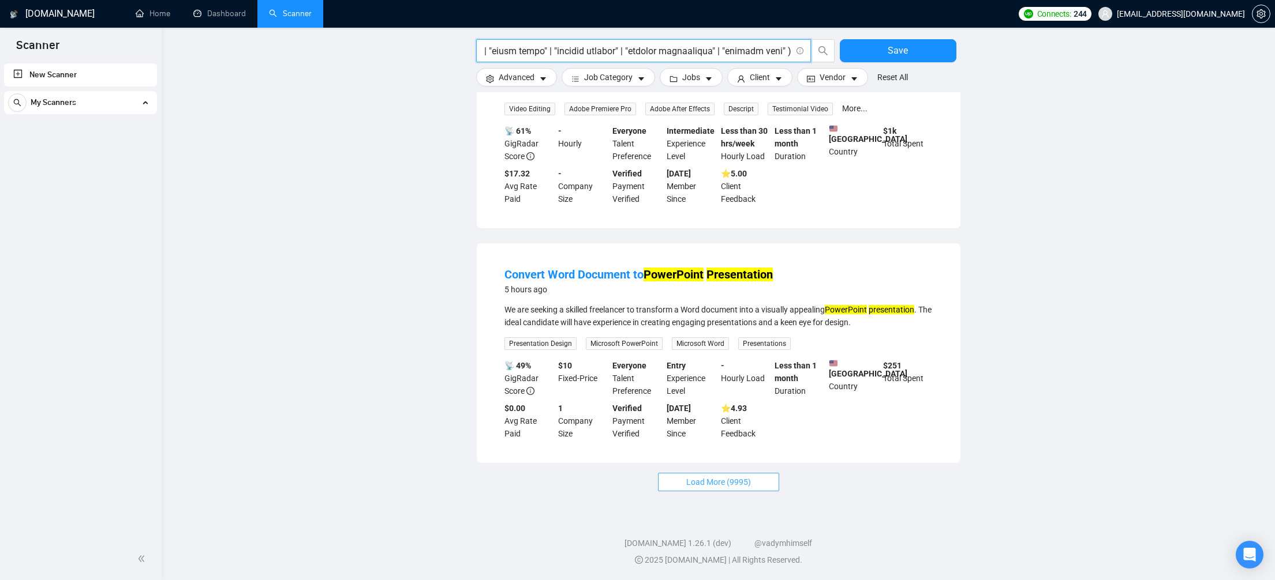
type input "( "pitch deck" | pitchdeck | "slide deck" | "google slides" | presentation | de…"
click at [702, 484] on span "Load More (9995)" at bounding box center [718, 482] width 65 height 13
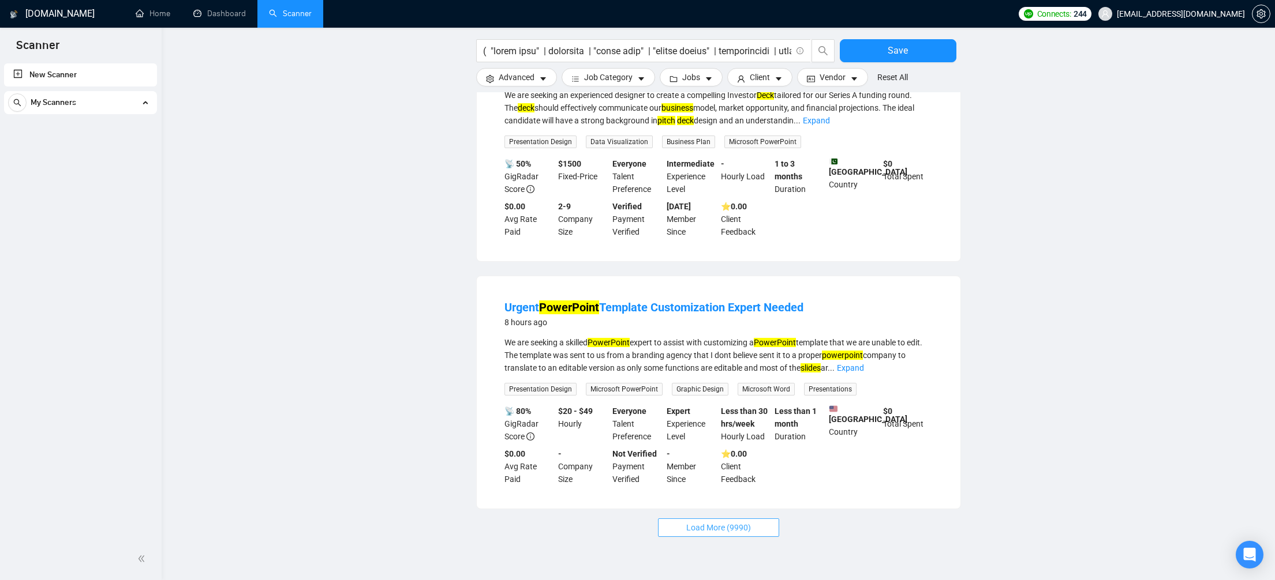
scroll to position [2274, 0]
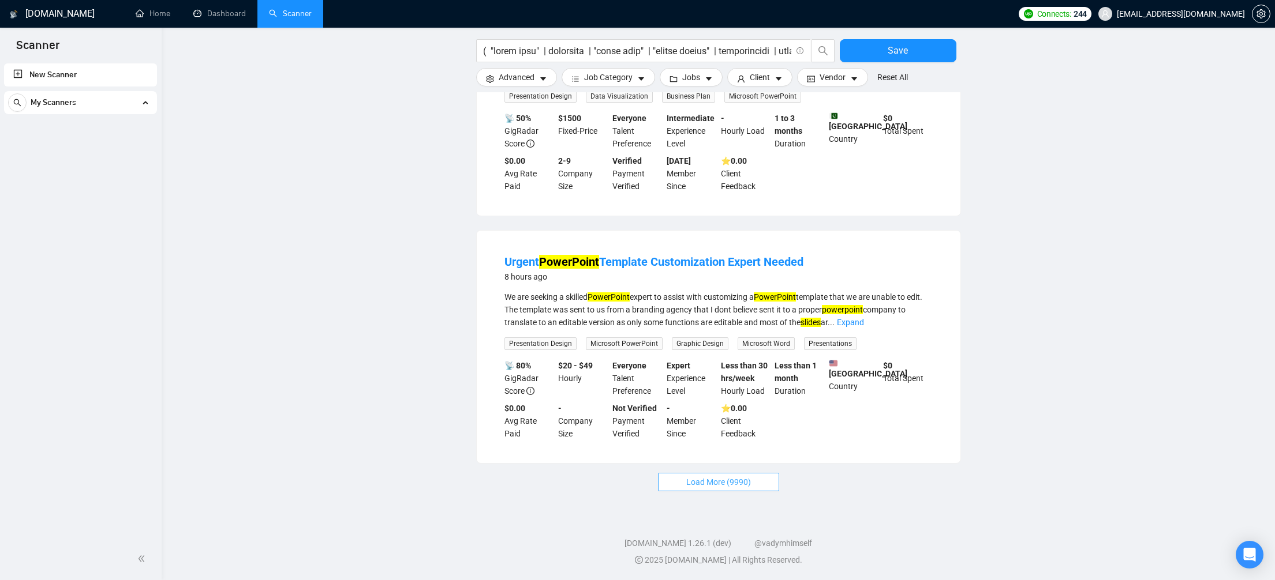
click at [726, 487] on span "Load More (9990)" at bounding box center [718, 482] width 65 height 13
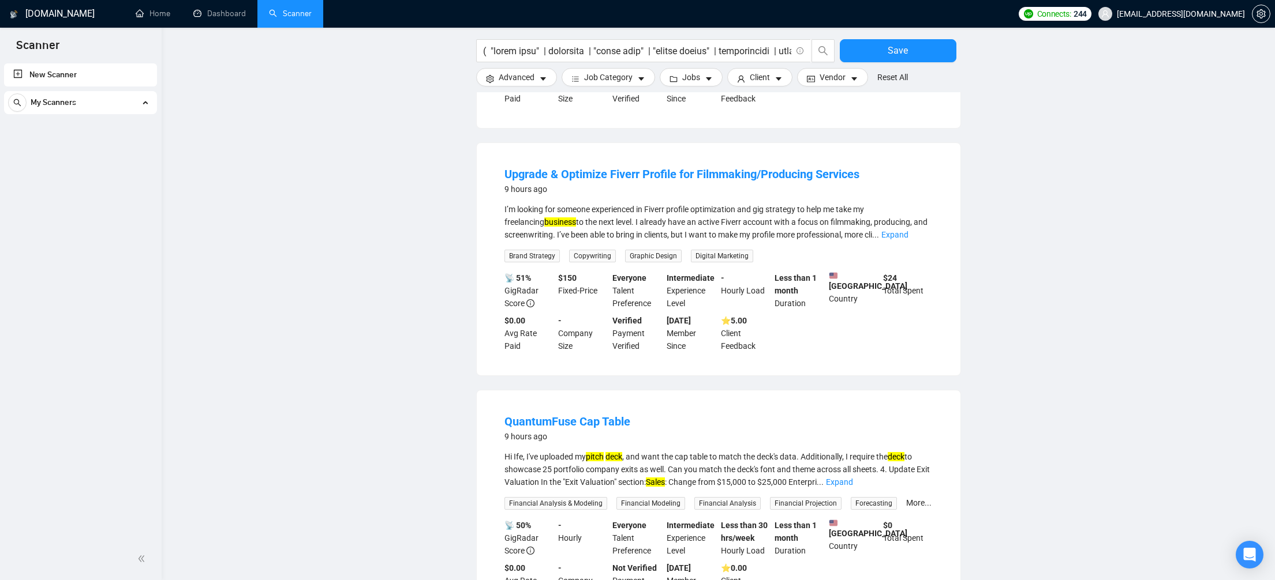
scroll to position [3069, 0]
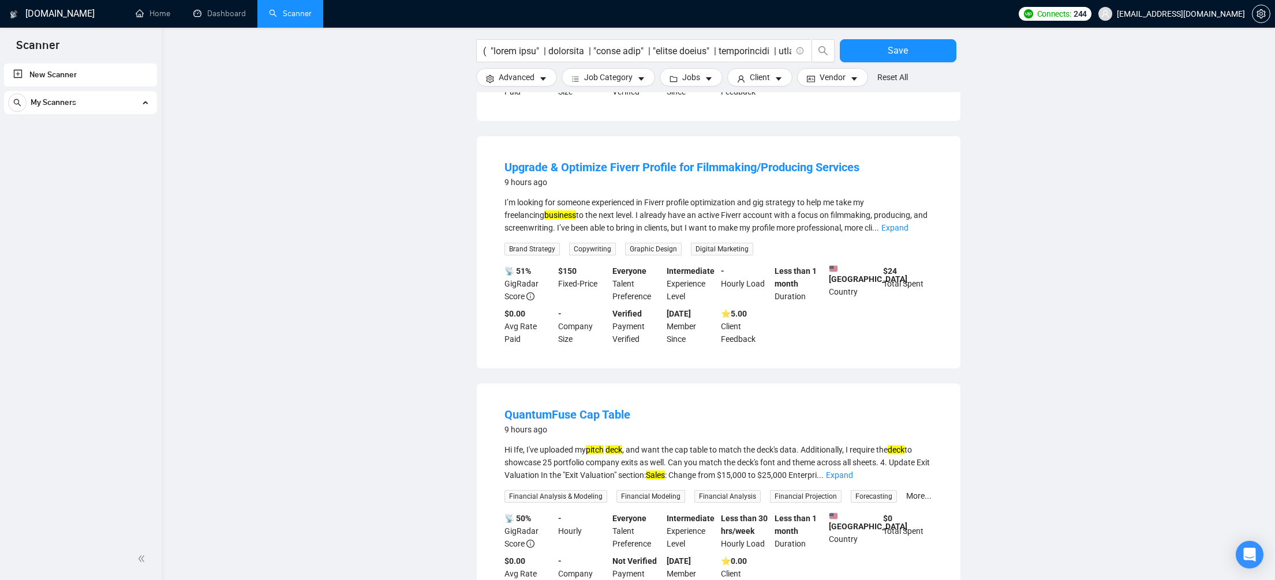
click at [908, 233] on link "Expand" at bounding box center [894, 227] width 27 height 9
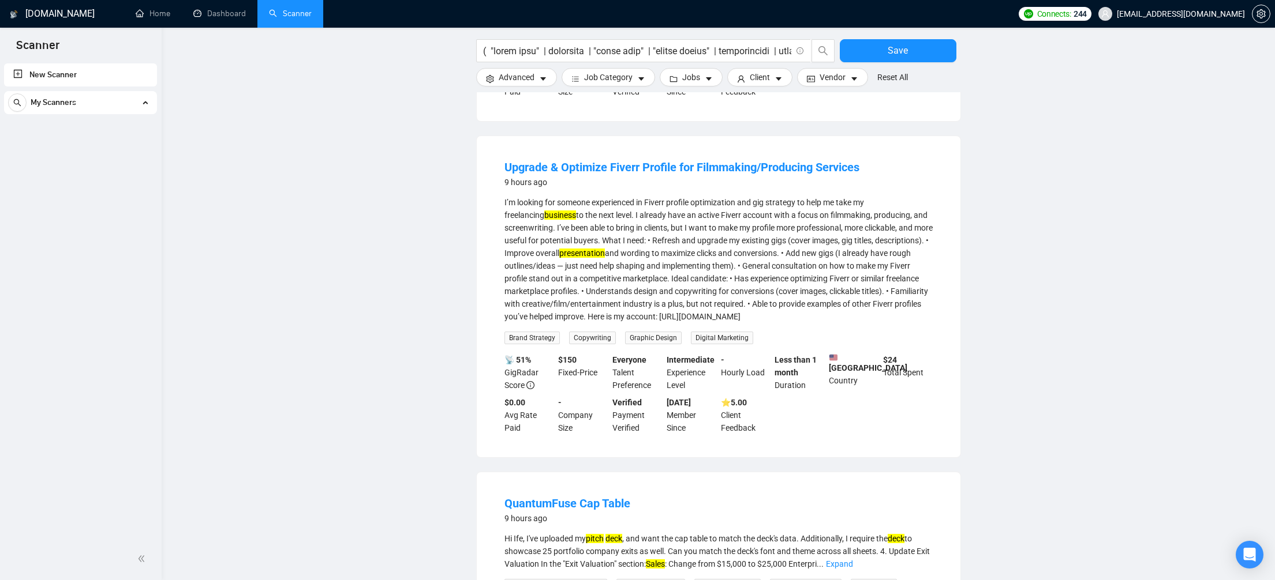
drag, startPoint x: 504, startPoint y: 232, endPoint x: 651, endPoint y: 395, distance: 219.0
click at [651, 395] on li "Upgrade & Optimize Fiverr Profile for Filmmaking/Producing Services 9 hours ago…" at bounding box center [718, 297] width 456 height 294
copy li "Loremip & Dolorsit Ametco Adipisc eli Seddoeiusm/Temporinc Utlabore 5 etdol mag…"
click at [712, 53] on input "text" at bounding box center [637, 51] width 308 height 14
paste input "( "pitch deck" | pitchdeck | "slide deck" | "google slides" | presentation | de…"
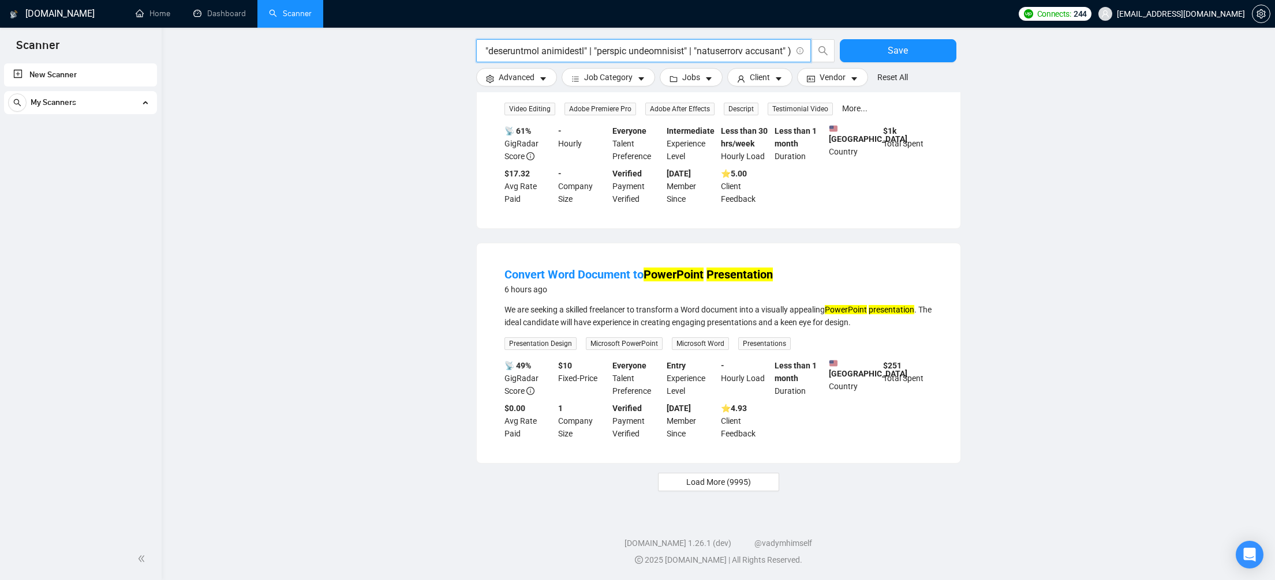
scroll to position [1034, 0]
type input "( "pitch deck" | pitchdeck | "slide deck" | "google slides" | presentation | de…"
click at [735, 486] on span "Load More (9995)" at bounding box center [718, 482] width 65 height 13
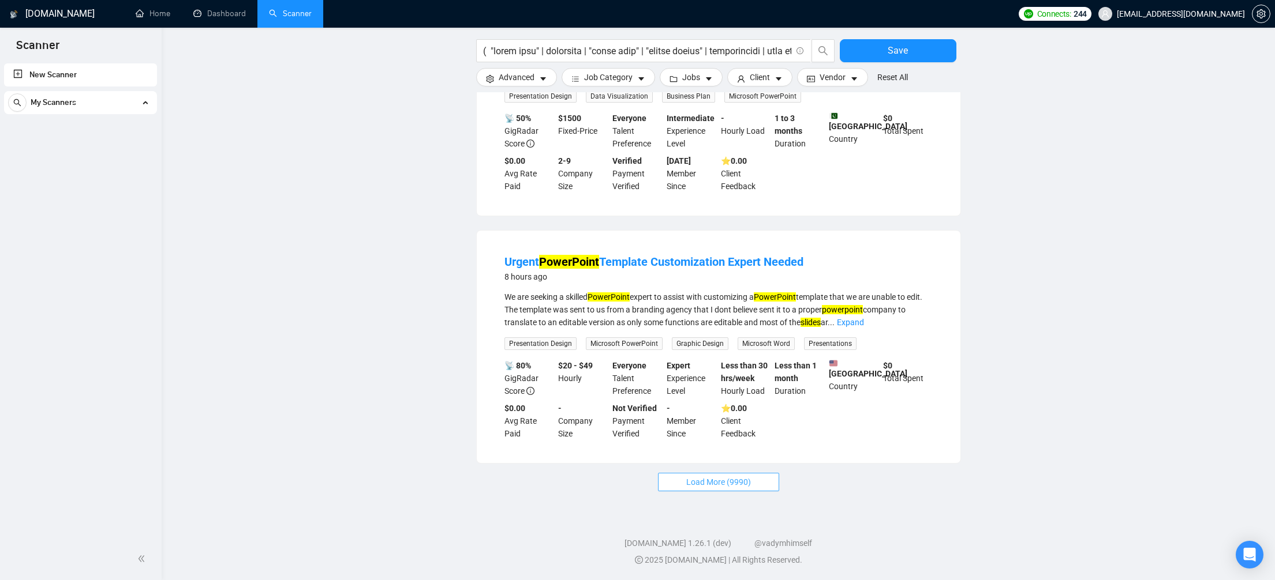
scroll to position [2267, 0]
click at [740, 489] on span "Load More (9990)" at bounding box center [718, 482] width 65 height 13
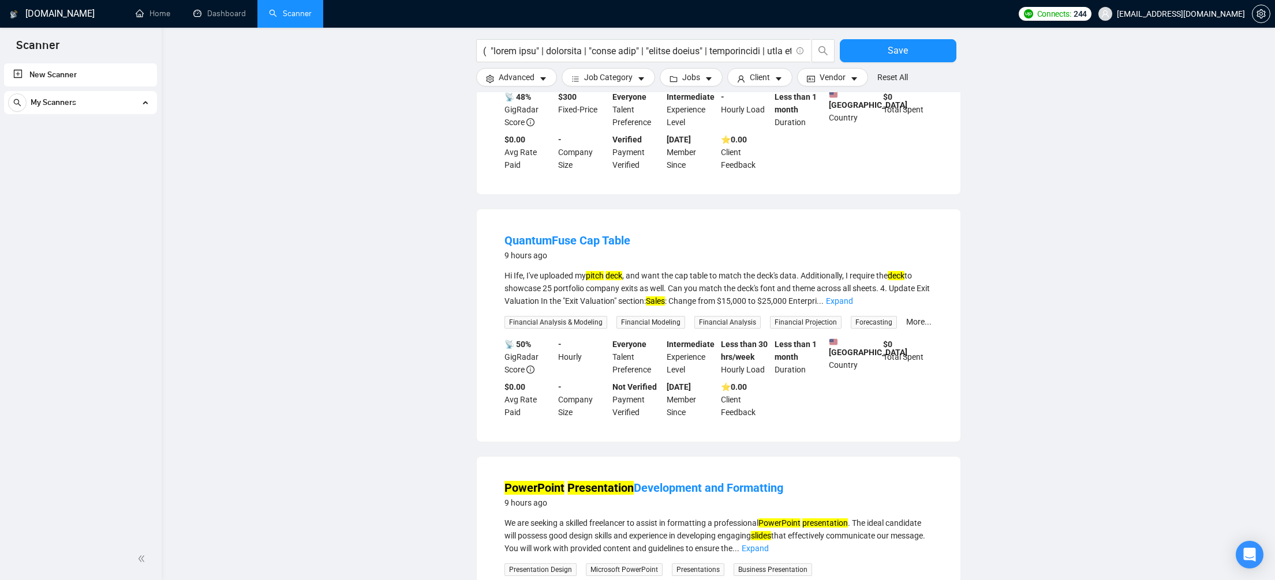
scroll to position [3032, 0]
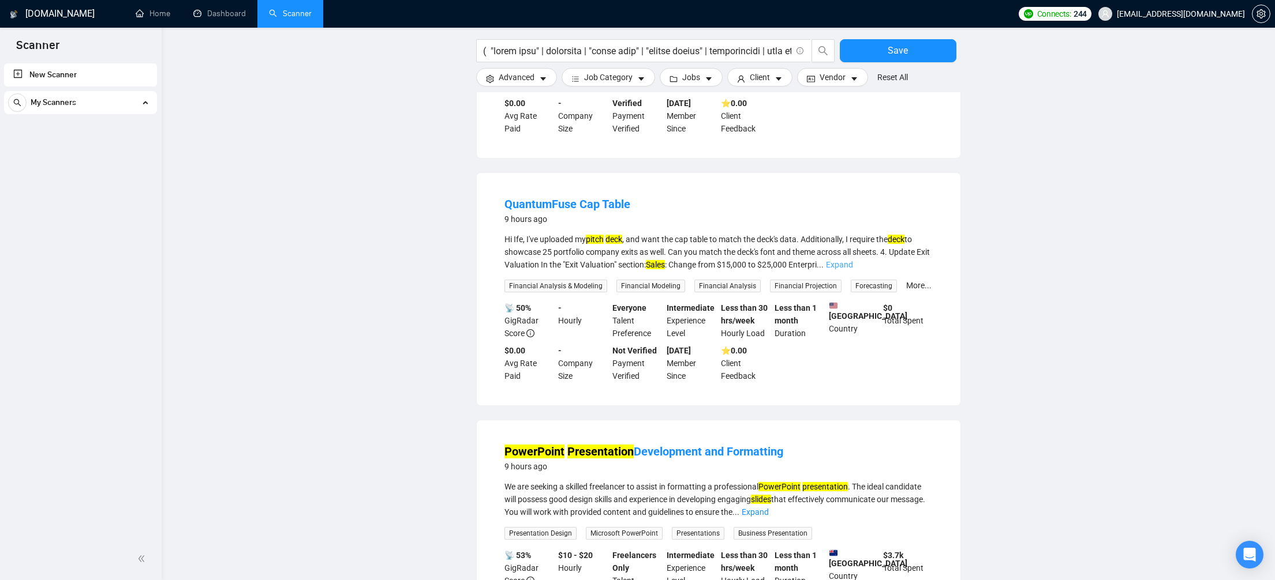
click at [853, 269] on link "Expand" at bounding box center [839, 264] width 27 height 9
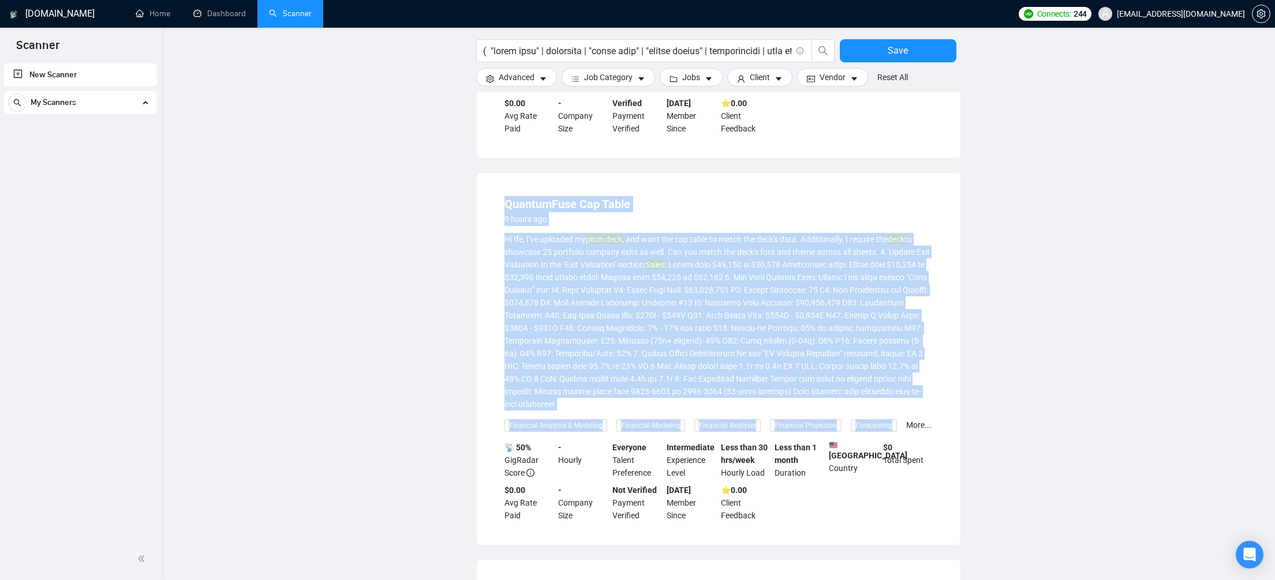
drag, startPoint x: 497, startPoint y: 267, endPoint x: 914, endPoint y: 493, distance: 474.1
click at [914, 493] on li "QuantumFuse Cap Table 9 hours ago Hi Ife, I've uploaded my pitch deck , and wan…" at bounding box center [718, 359] width 456 height 344
copy li "QuantumFuse Cap Table 9 hours ago Hi Ife, I've uploaded my pitch deck , and wan…"
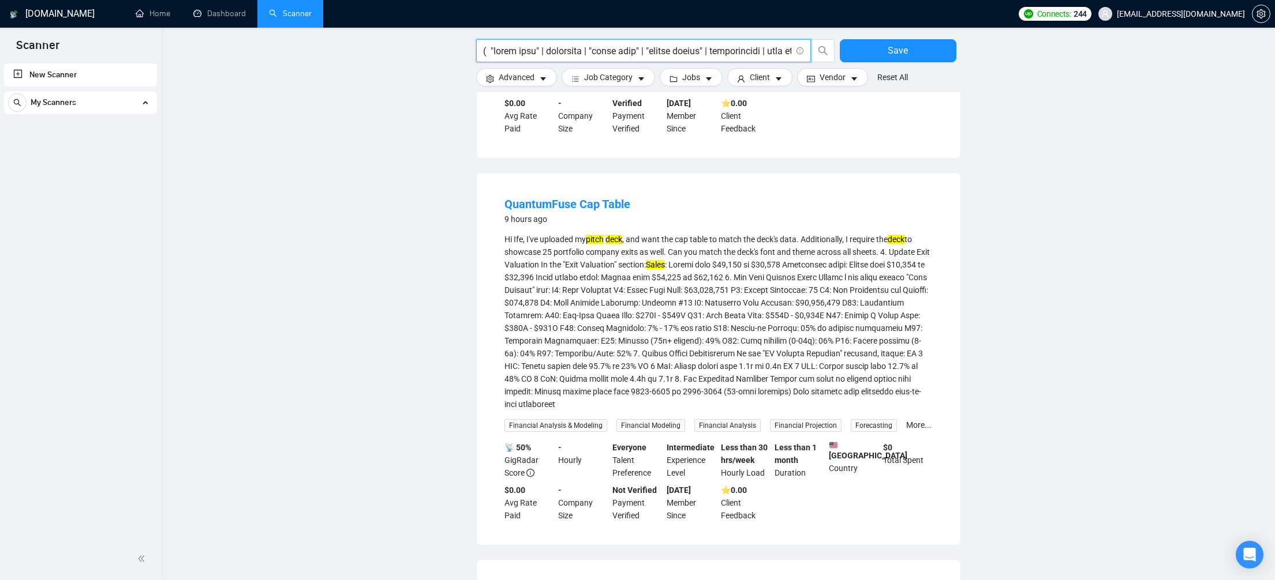
click at [695, 53] on input "text" at bounding box center [637, 51] width 308 height 14
paste input "( "pitch deck" | pitchdeck | "slide deck" | "google slides" | presentation | de…"
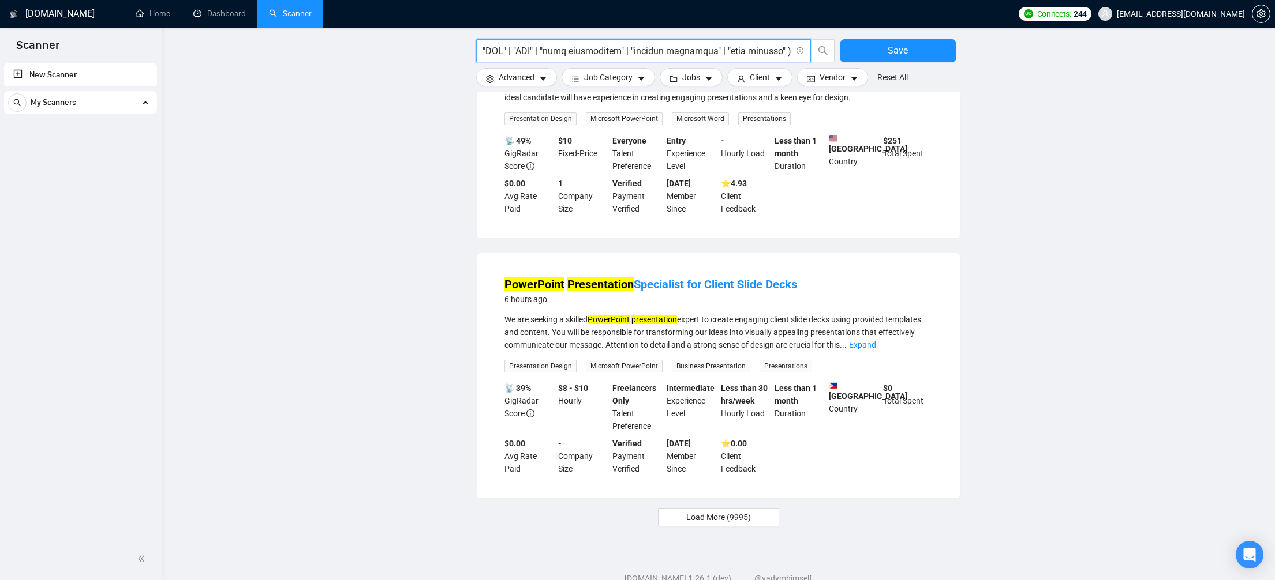
scroll to position [962, 0]
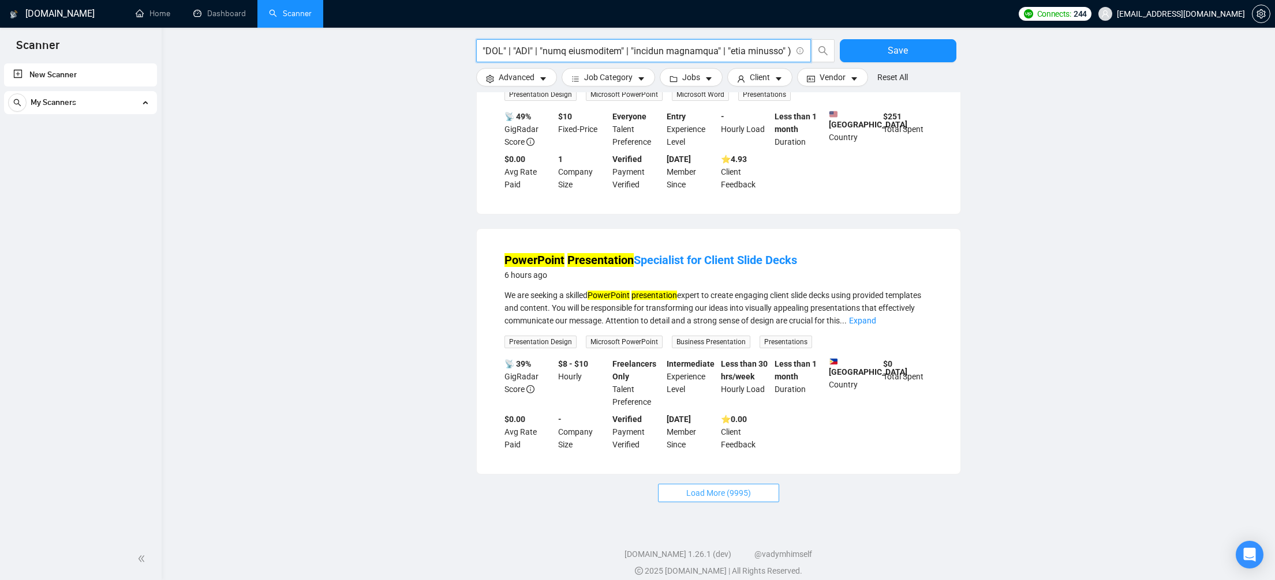
type input "( "pitch deck" | pitchdeck | "slide deck" | "google slides" | presentation | de…"
click at [688, 500] on span "Load More (9995)" at bounding box center [718, 493] width 65 height 13
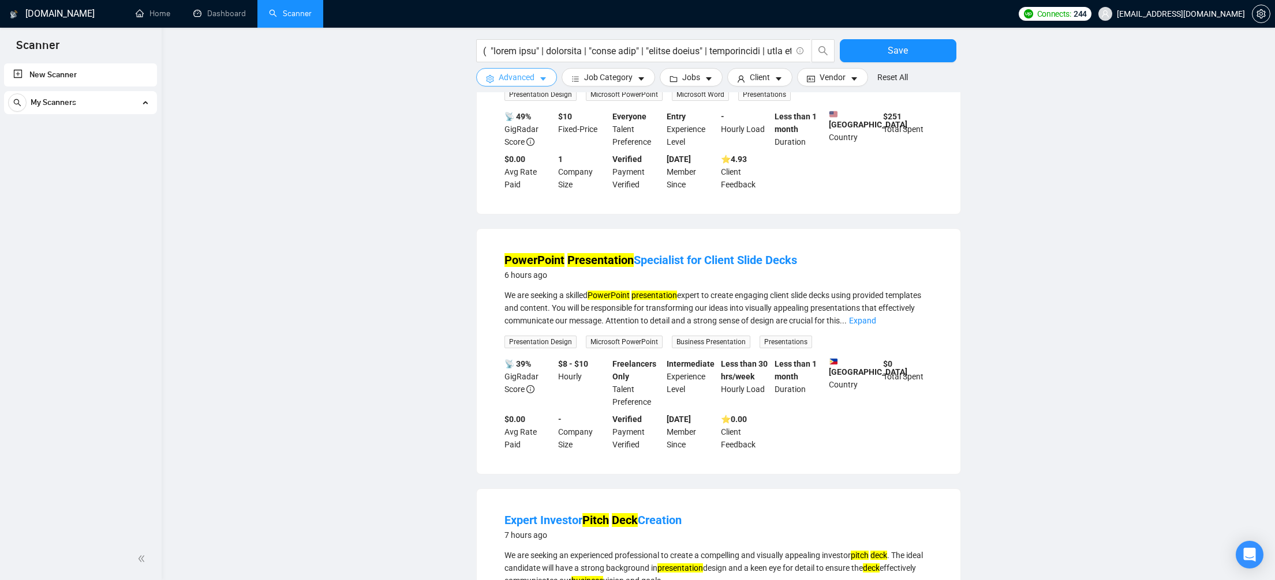
click at [543, 78] on icon "caret-down" at bounding box center [543, 78] width 6 height 3
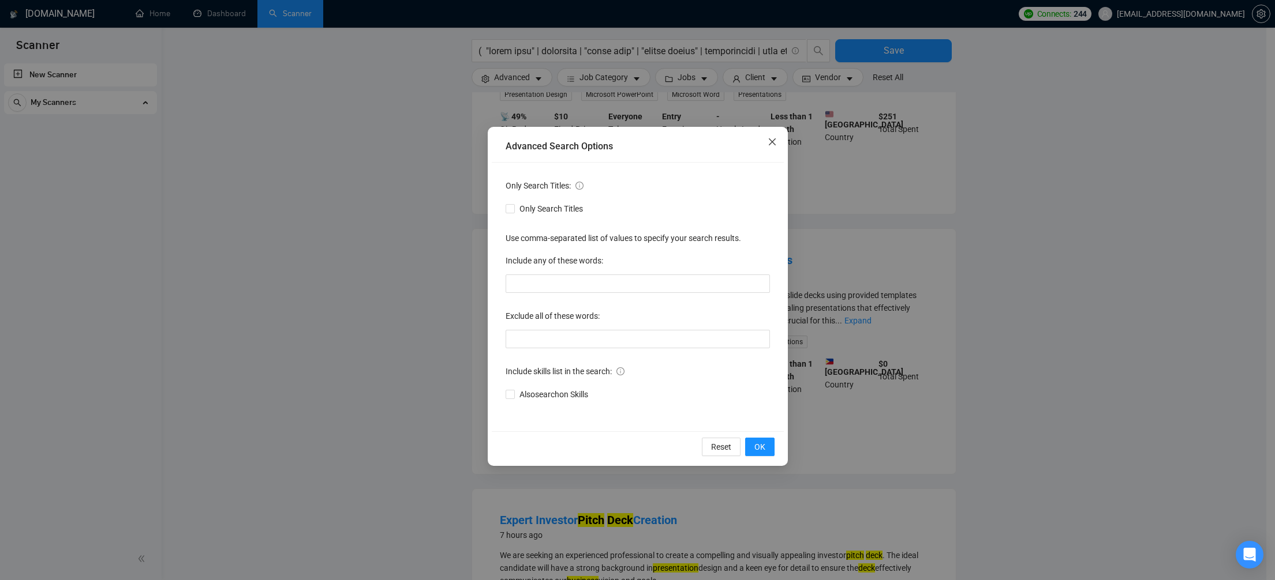
click at [769, 141] on icon "close" at bounding box center [771, 141] width 9 height 9
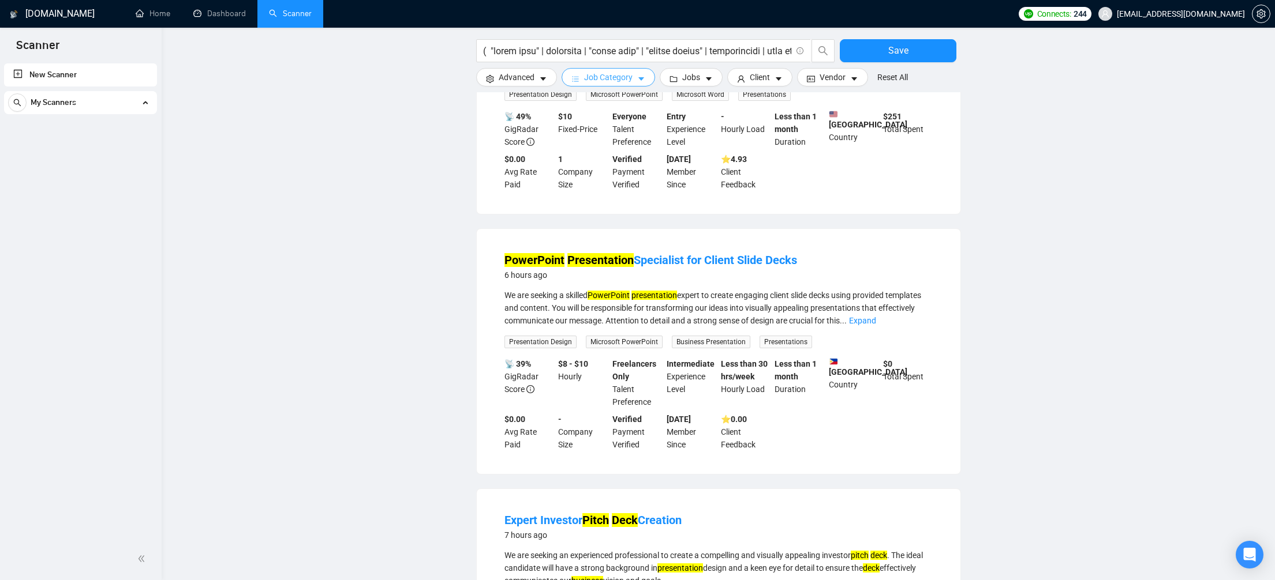
click at [630, 85] on button "Job Category" at bounding box center [607, 77] width 93 height 18
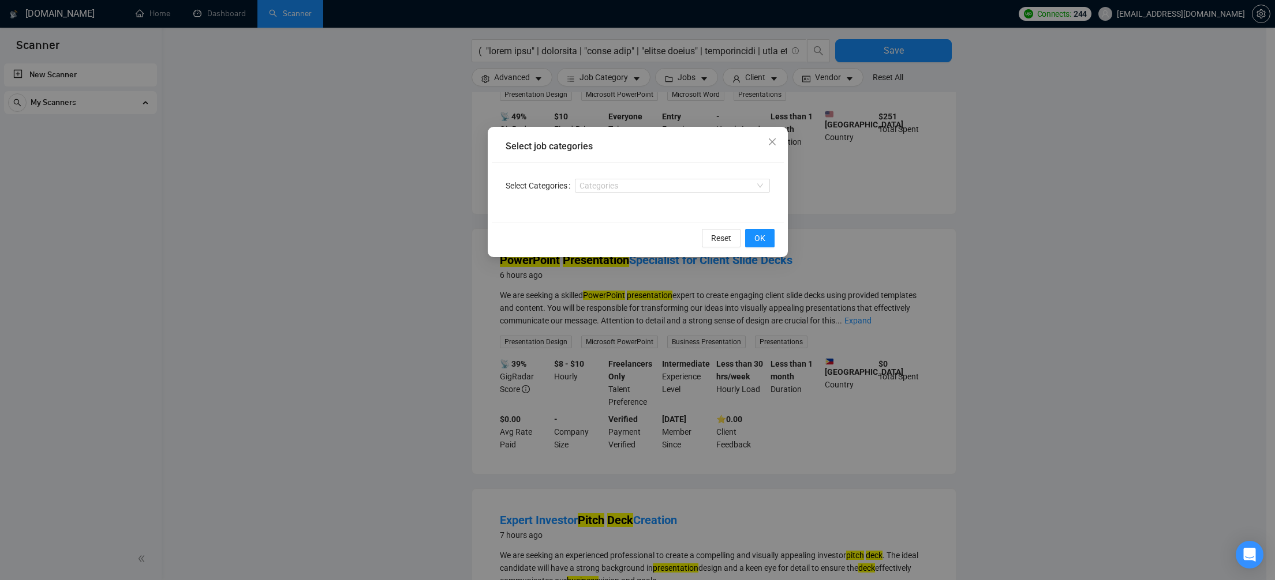
click at [702, 76] on div "Select job categories Select Categories Categories Reset OK" at bounding box center [637, 290] width 1275 height 580
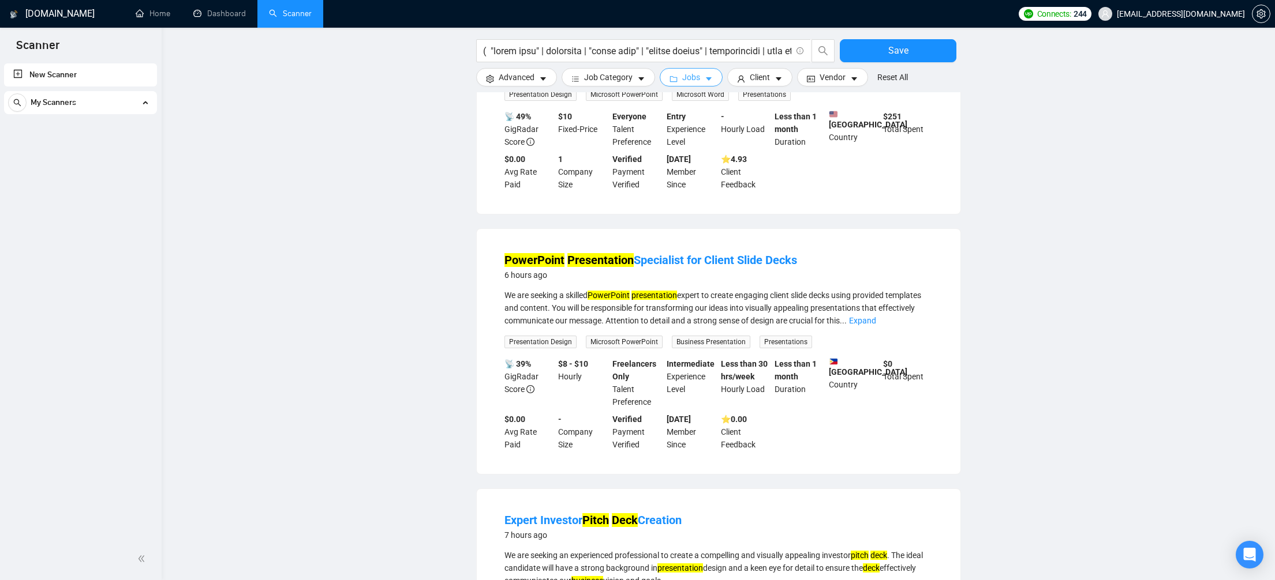
click at [713, 79] on icon "caret-down" at bounding box center [709, 79] width 8 height 8
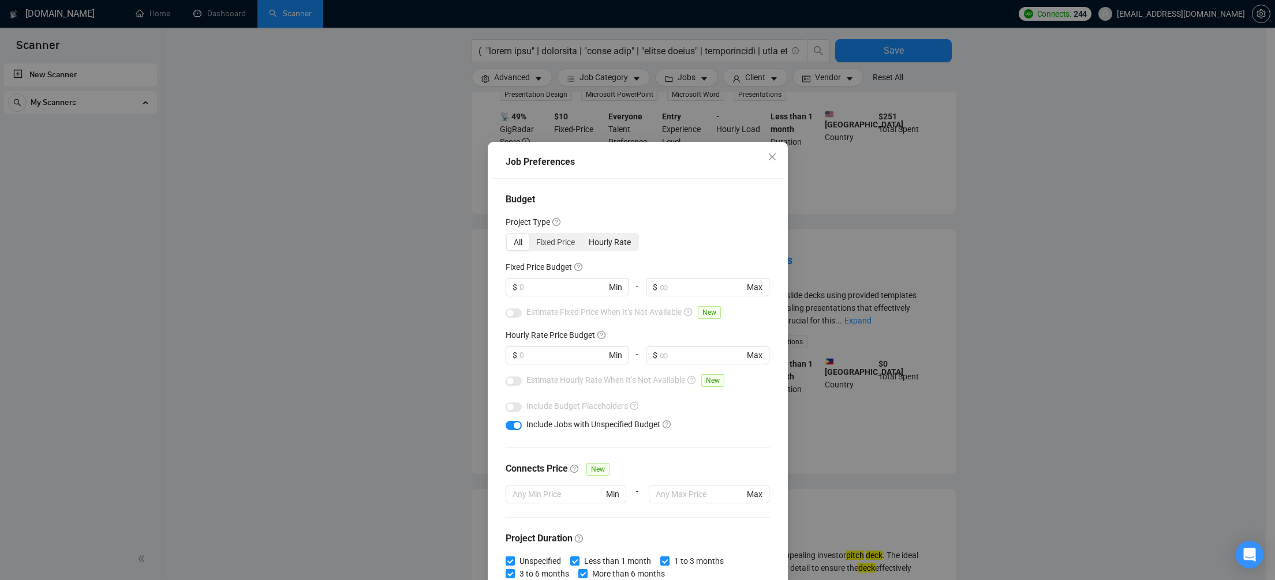
click at [596, 247] on div "Hourly Rate" at bounding box center [610, 242] width 56 height 16
click at [582, 234] on input "Hourly Rate" at bounding box center [582, 234] width 0 height 0
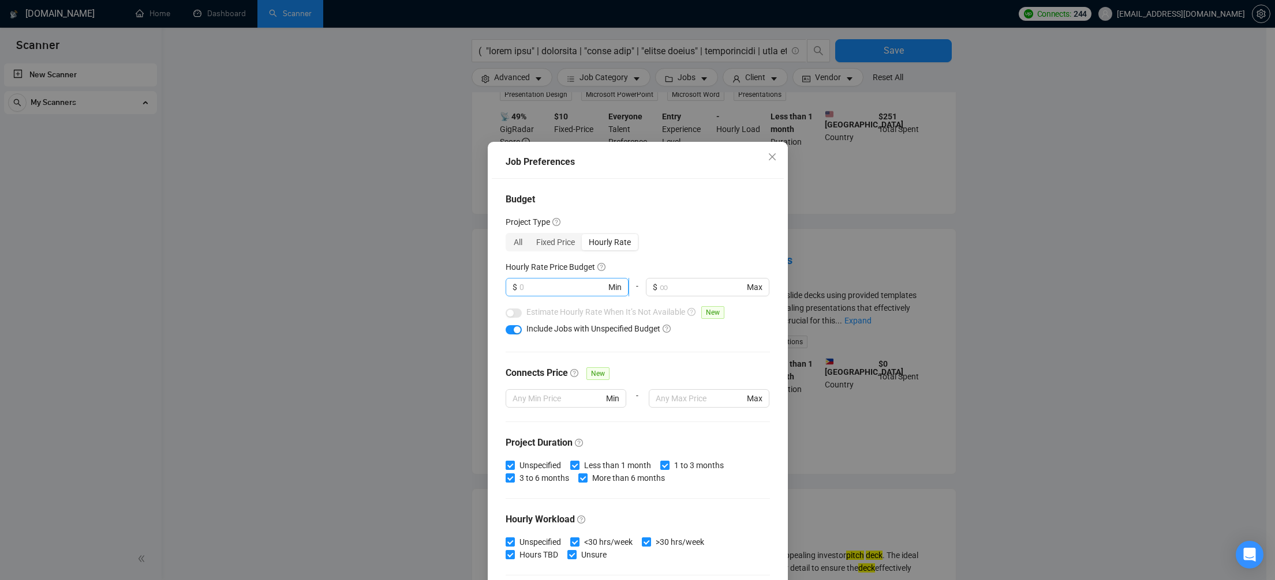
click at [556, 290] on input "text" at bounding box center [562, 287] width 87 height 13
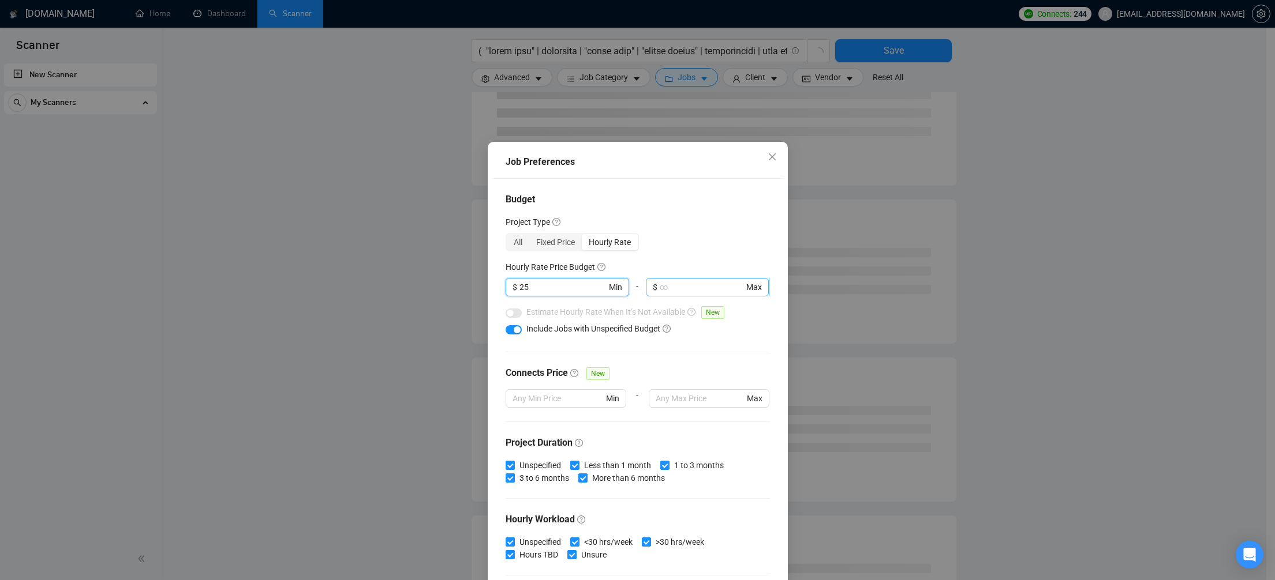
type input "25"
click at [667, 289] on input "text" at bounding box center [702, 287] width 84 height 13
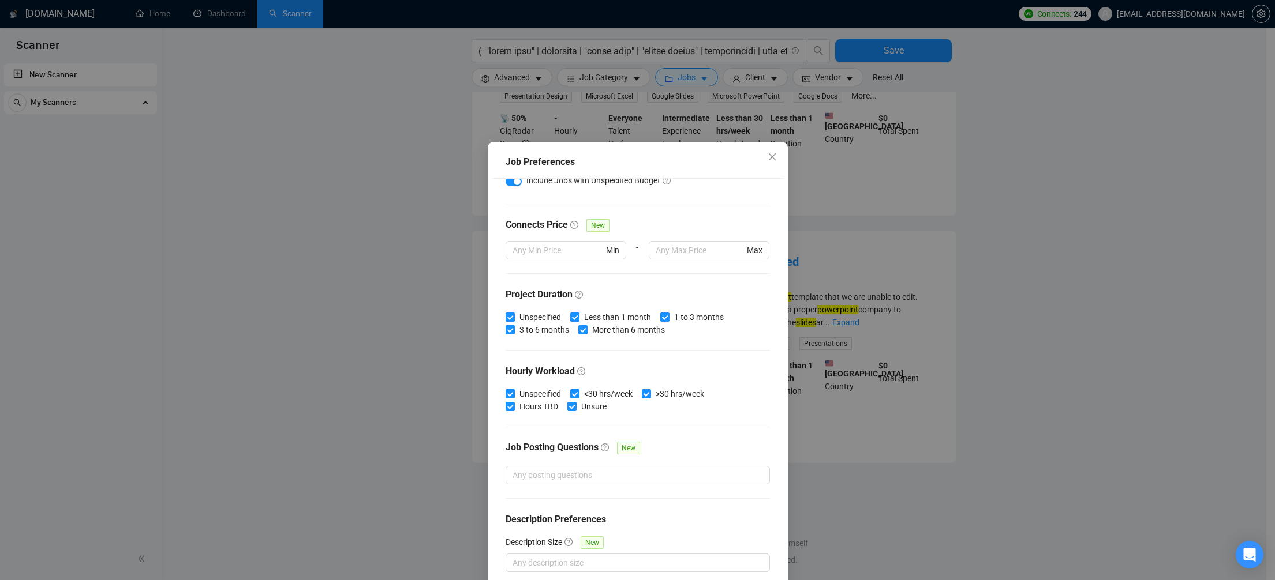
scroll to position [148, 0]
click at [1132, 367] on div "Job Preferences Budget Project Type All Fixed Price Hourly Rate Fixed Price Bud…" at bounding box center [637, 290] width 1275 height 580
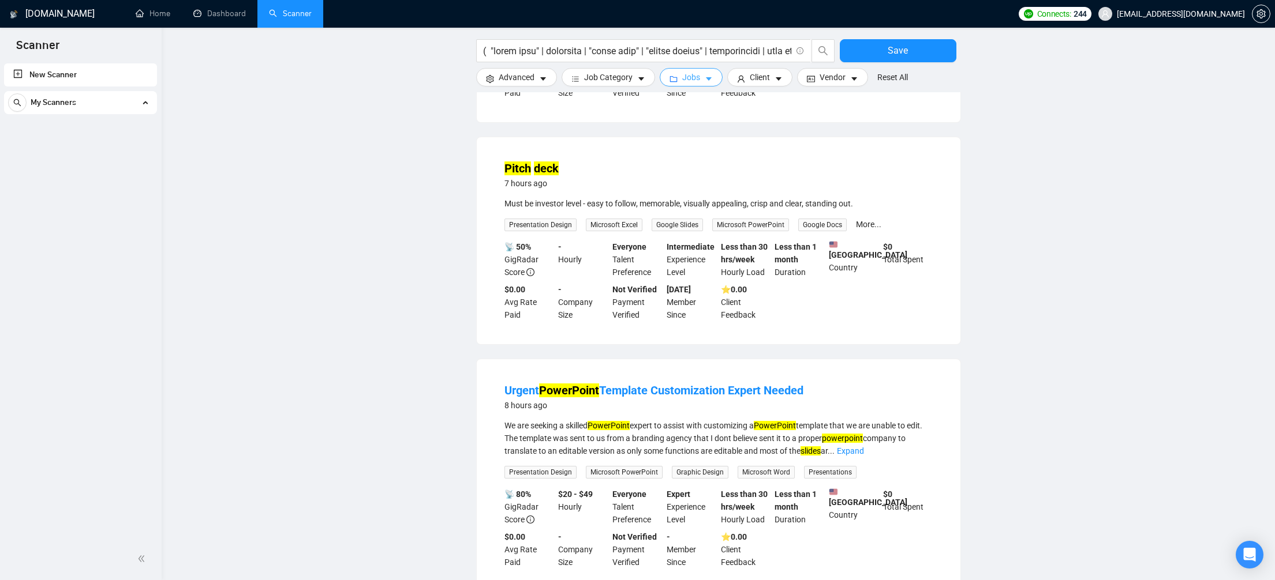
scroll to position [971, 0]
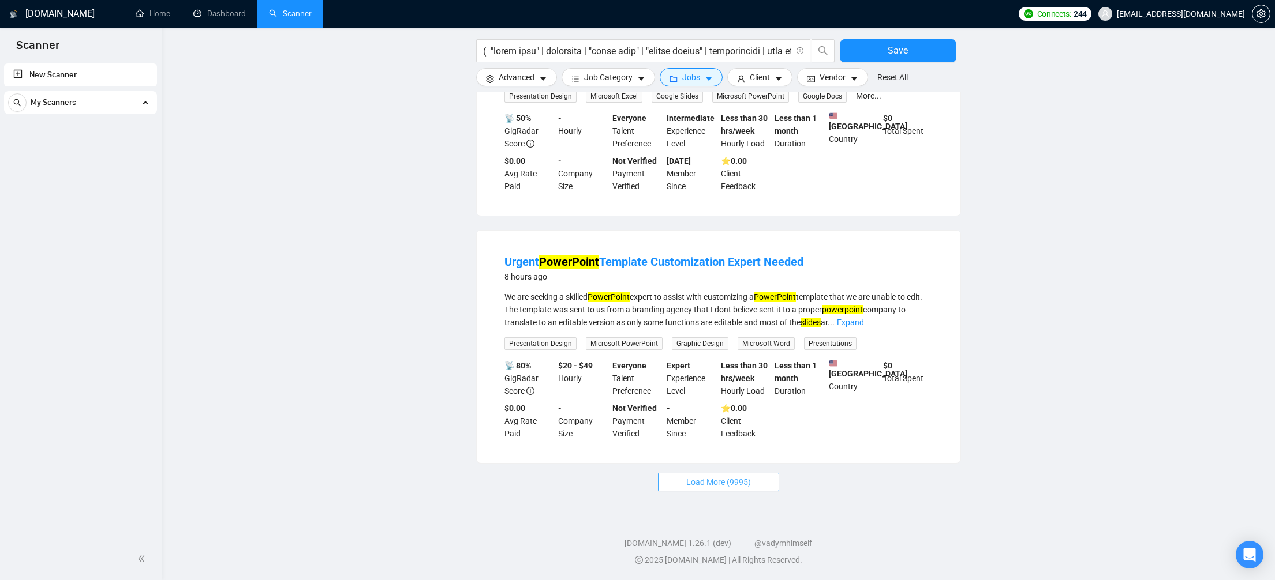
click at [773, 480] on button "Load More (9995)" at bounding box center [718, 482] width 121 height 18
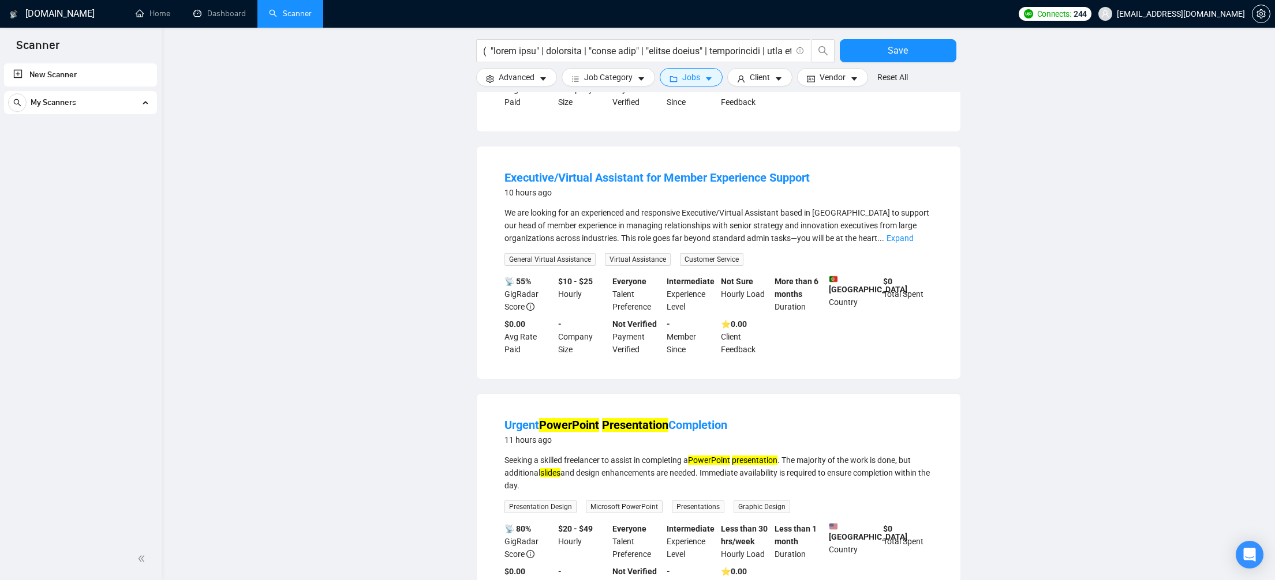
scroll to position [1790, 0]
click at [905, 241] on link "Expand" at bounding box center [899, 235] width 27 height 9
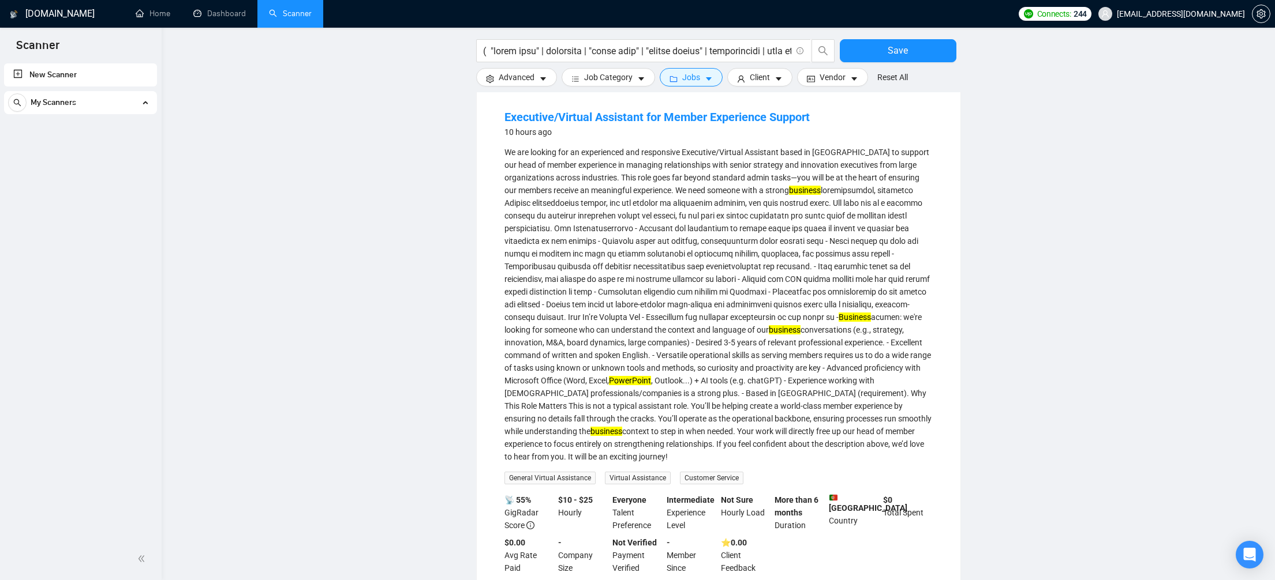
scroll to position [1848, 0]
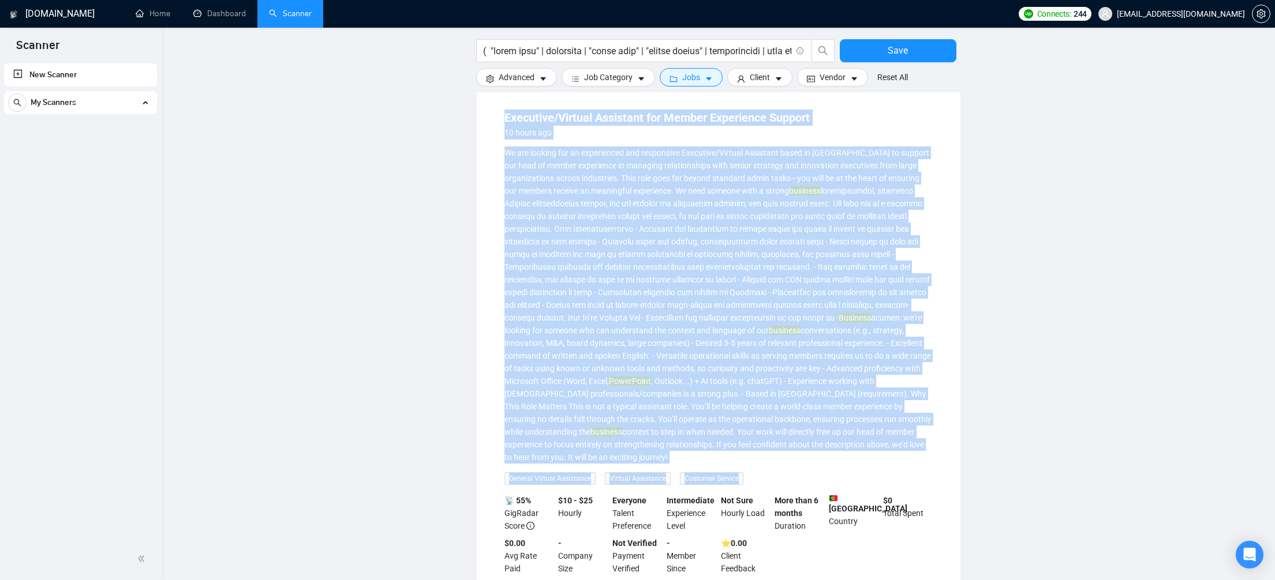
drag, startPoint x: 499, startPoint y: 152, endPoint x: 778, endPoint y: 533, distance: 472.1
click at [778, 533] on li "Executive/Virtual Assistant for Member Experience Support 10 hours ago We are l…" at bounding box center [718, 342] width 456 height 484
copy li "Loremipsu/Dolorsi Ametconse adi Elitse Doeiusmodt Incidid 20 utlab etd Ma ali e…"
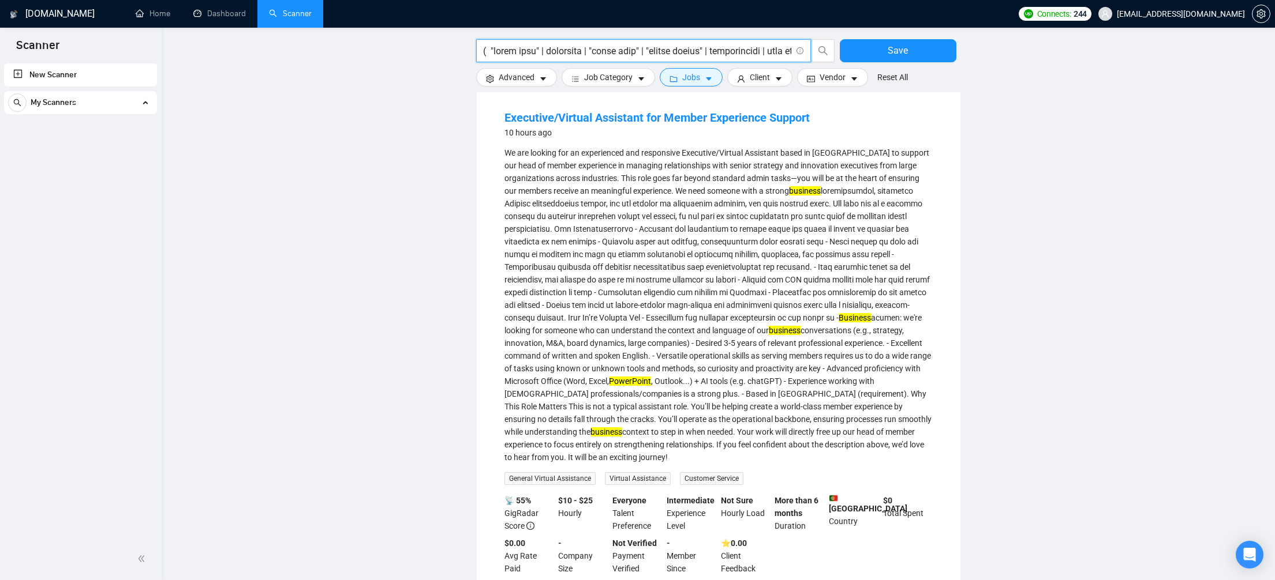
click at [733, 44] on input "text" at bounding box center [637, 51] width 308 height 14
paste input "| "executive assistant" | "virtual assistant" | "personal assistant" | "admin s…"
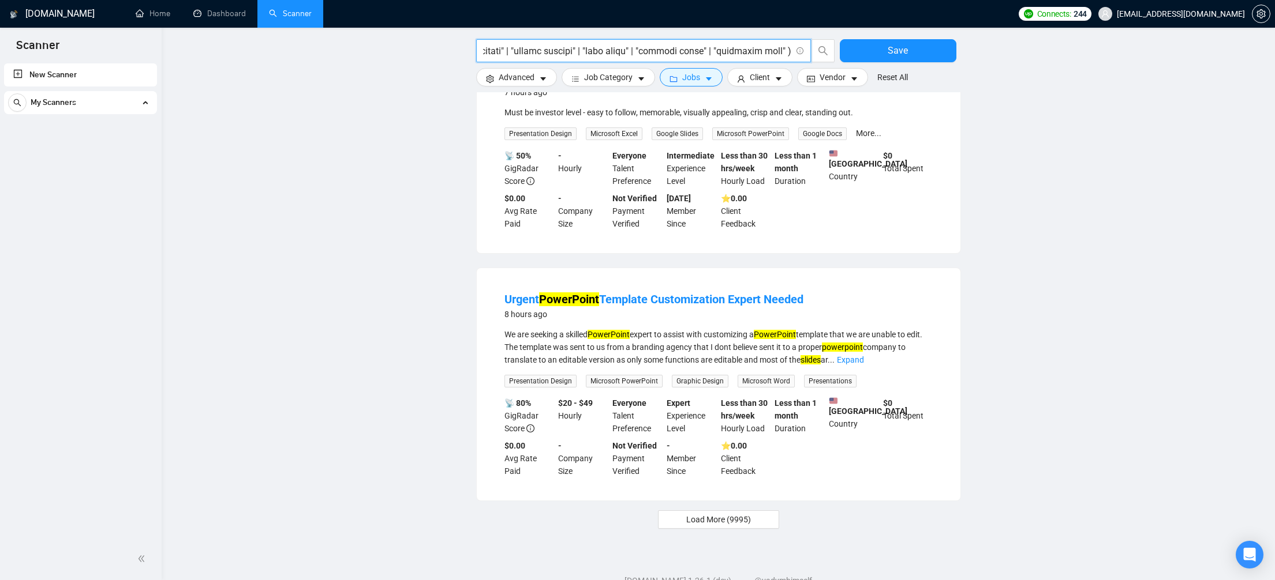
scroll to position [971, 0]
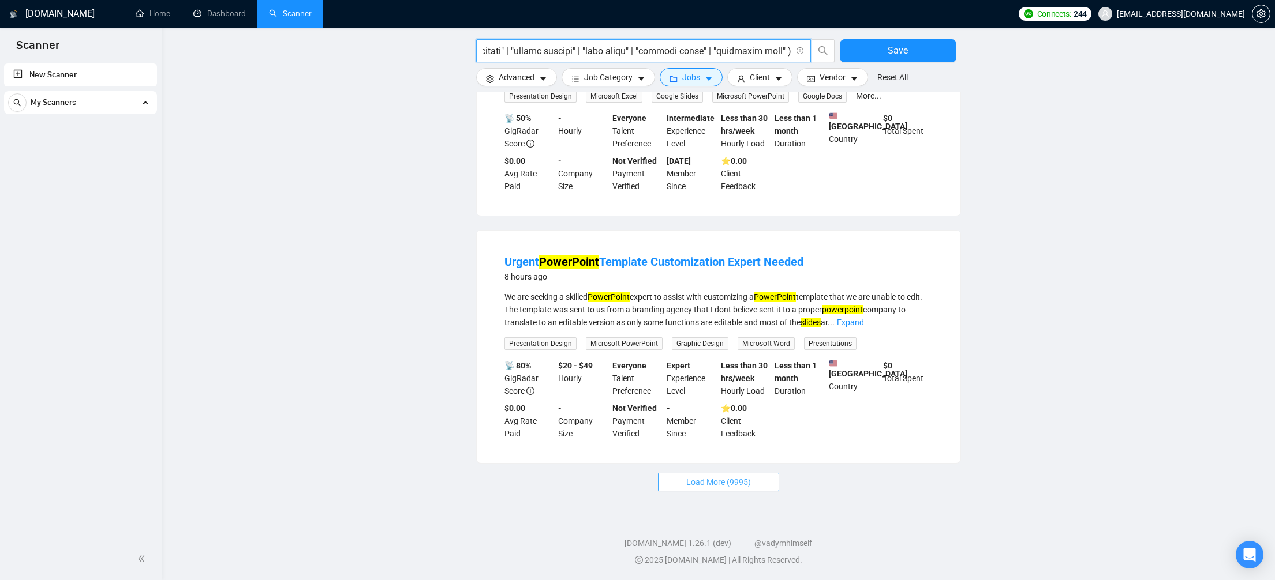
type input "( "pitch deck" | pitchdeck | "slide deck" | "google slides" | presentation | de…"
click at [705, 483] on span "Load More (9995)" at bounding box center [718, 482] width 65 height 13
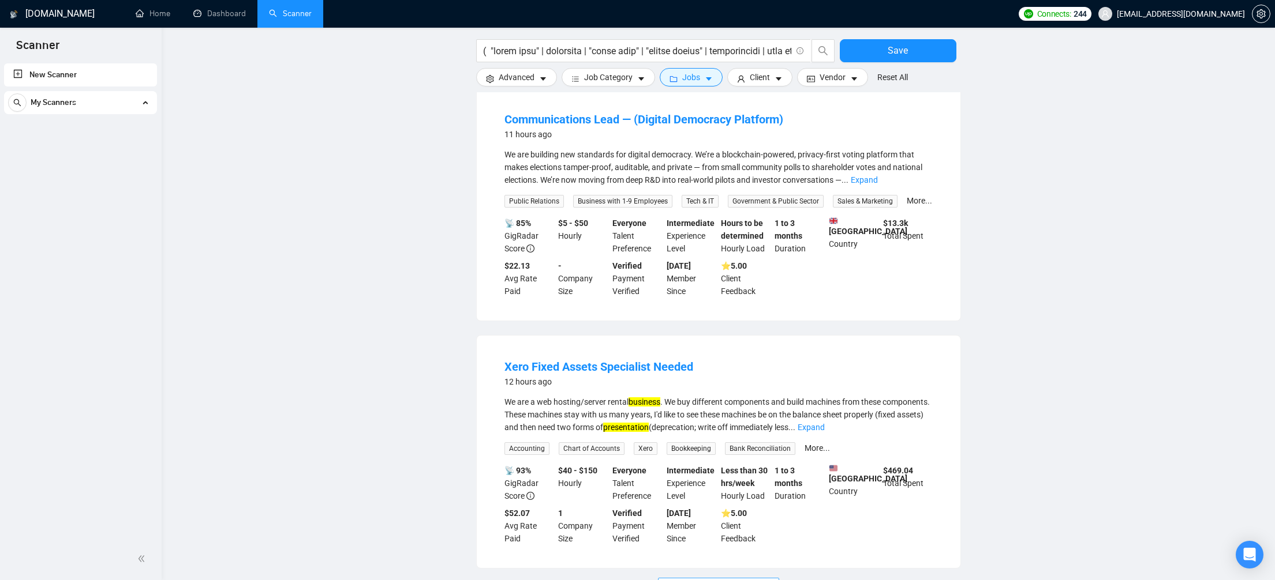
scroll to position [2115, 0]
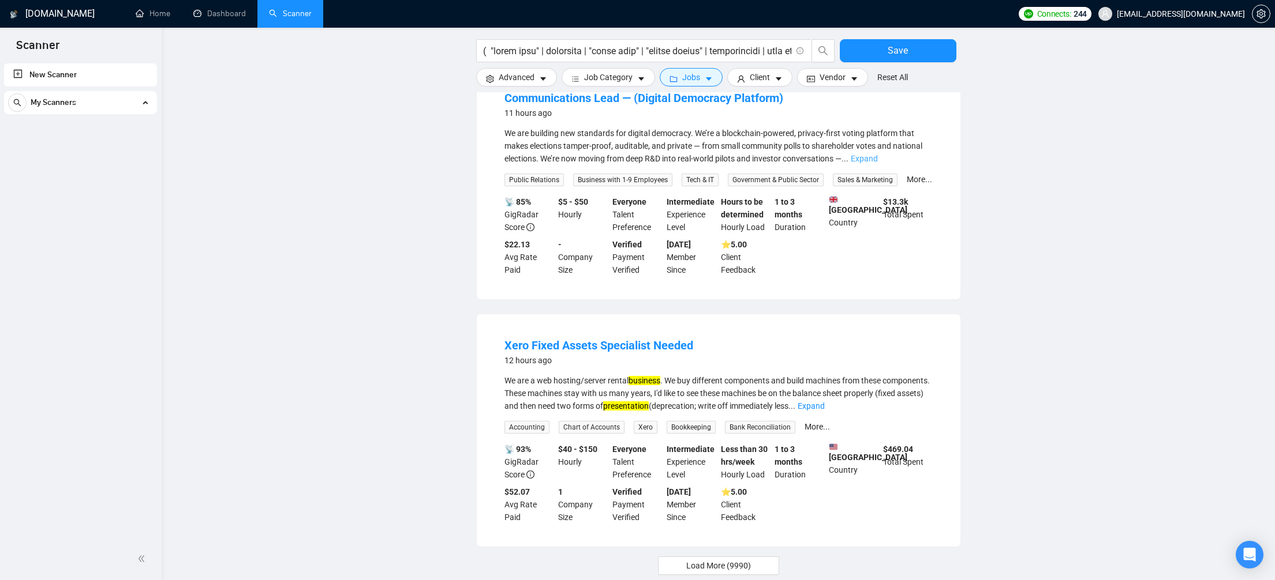
click at [878, 163] on link "Expand" at bounding box center [864, 158] width 27 height 9
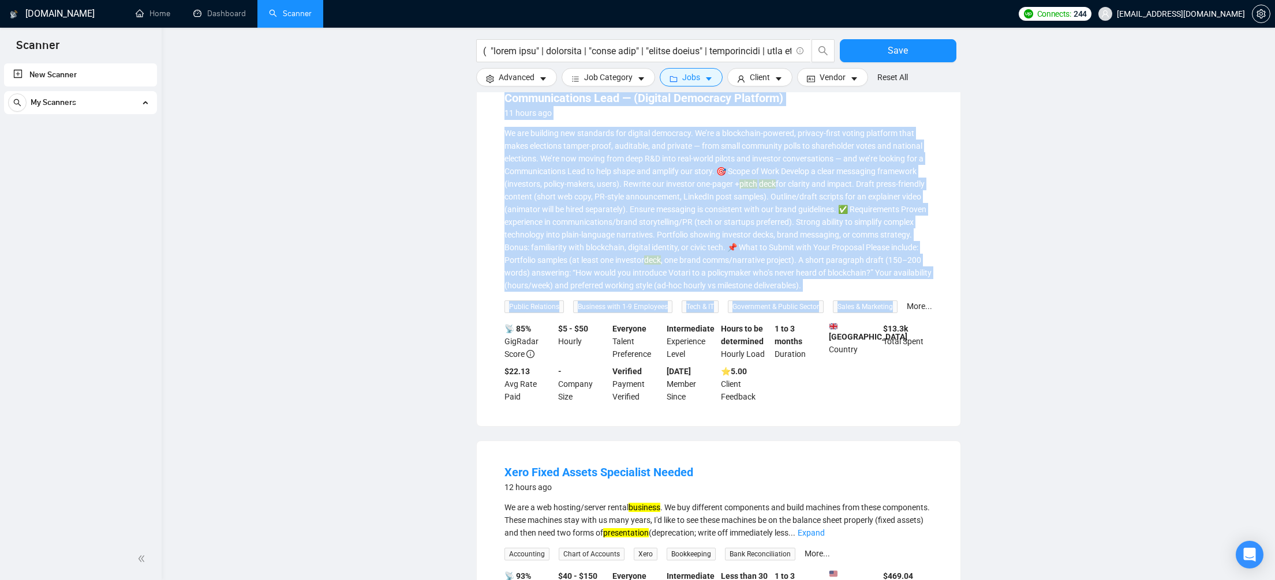
drag, startPoint x: 503, startPoint y: 141, endPoint x: 928, endPoint y: 369, distance: 482.2
click at [928, 369] on li "Communications Lead — (Digital Democracy Platform) 11 hours ago We are building…" at bounding box center [718, 247] width 456 height 332
copy li "Loremipsumdolo Sita — (Consect Adipiscin Elitsedd) 67 eiusm tem In utl etdolore…"
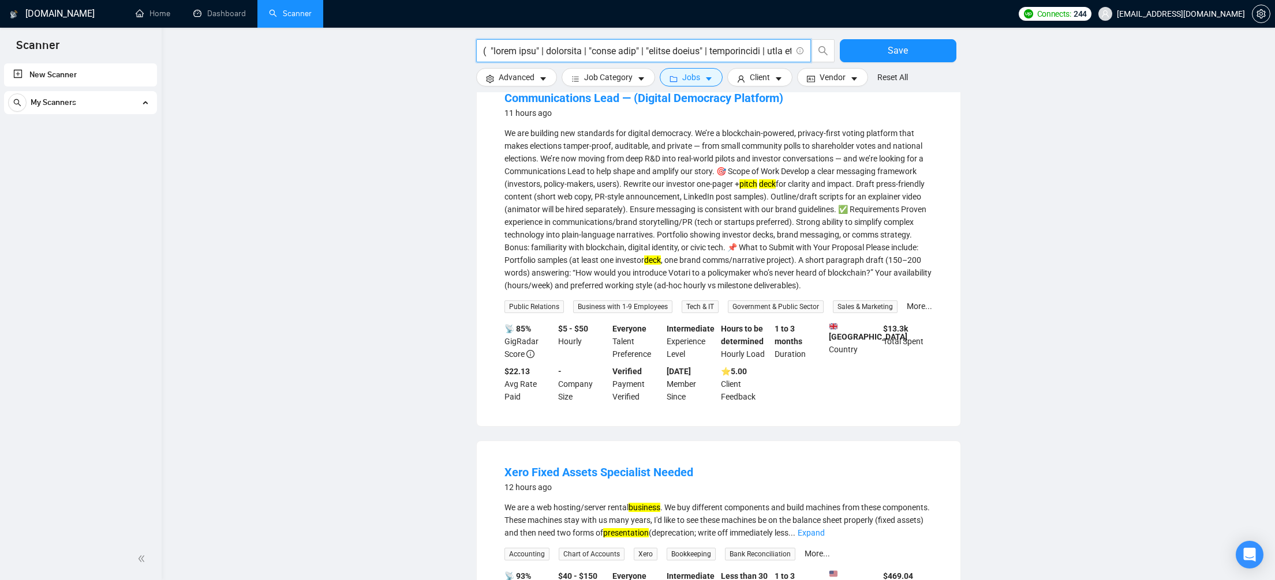
click at [752, 48] on input "text" at bounding box center [637, 51] width 308 height 14
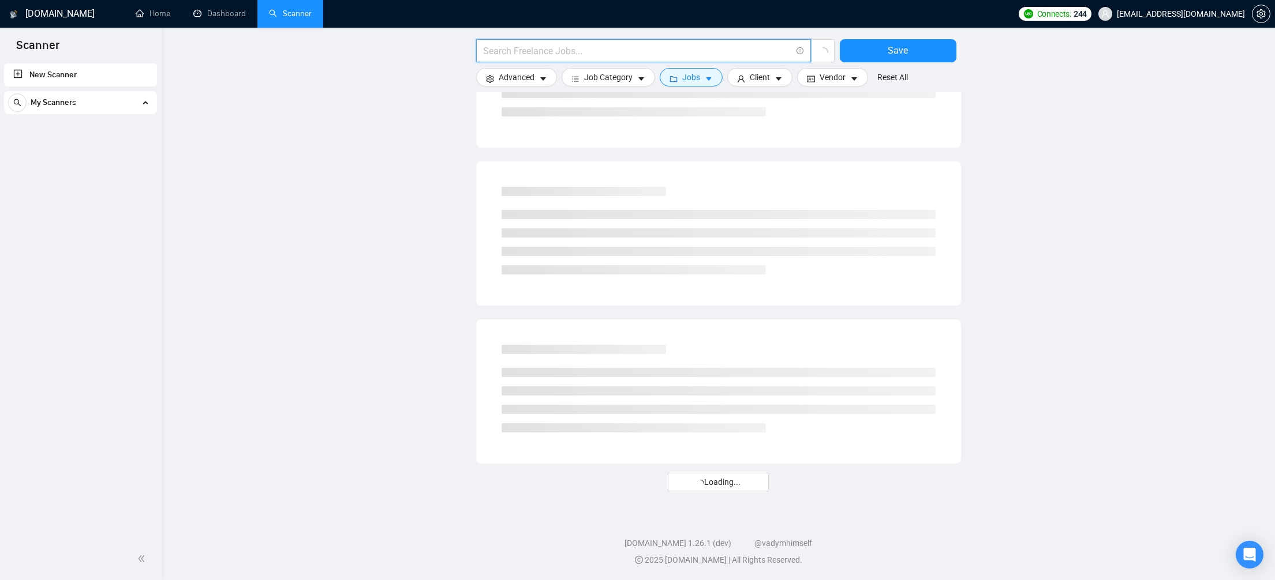
scroll to position [1317, 0]
paste input "( "pitch deck" | pitchdeck | "slide deck" | "google slides" | presentation | de…"
type input "( "pitch deck" | pitchdeck | "slide deck" | "google slides" | presentation | de…"
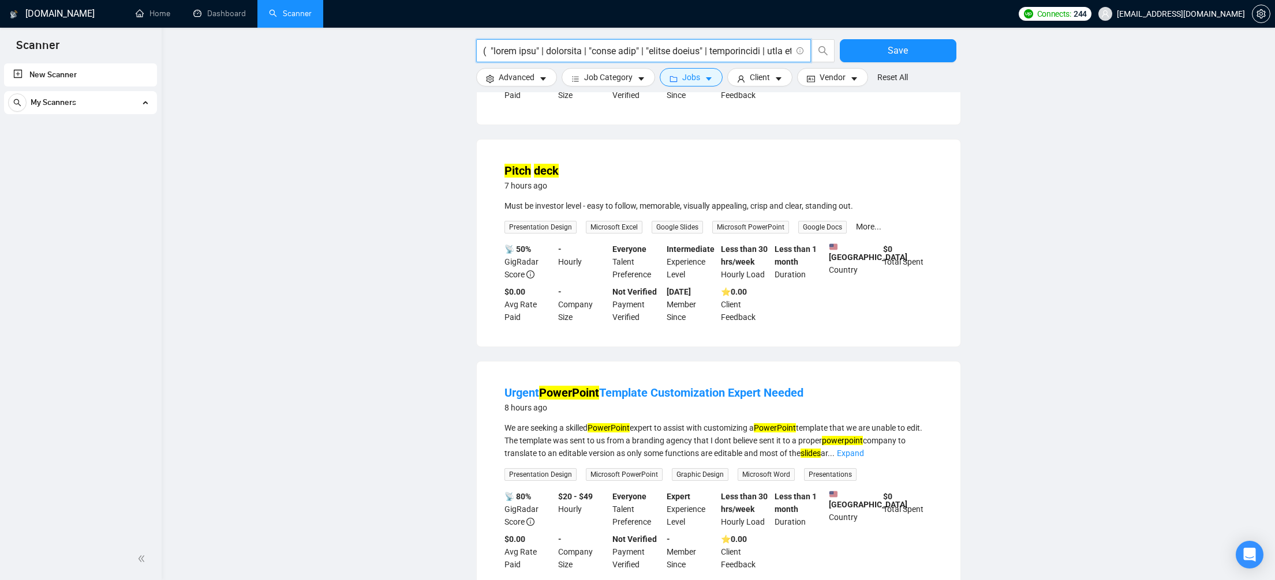
scroll to position [971, 0]
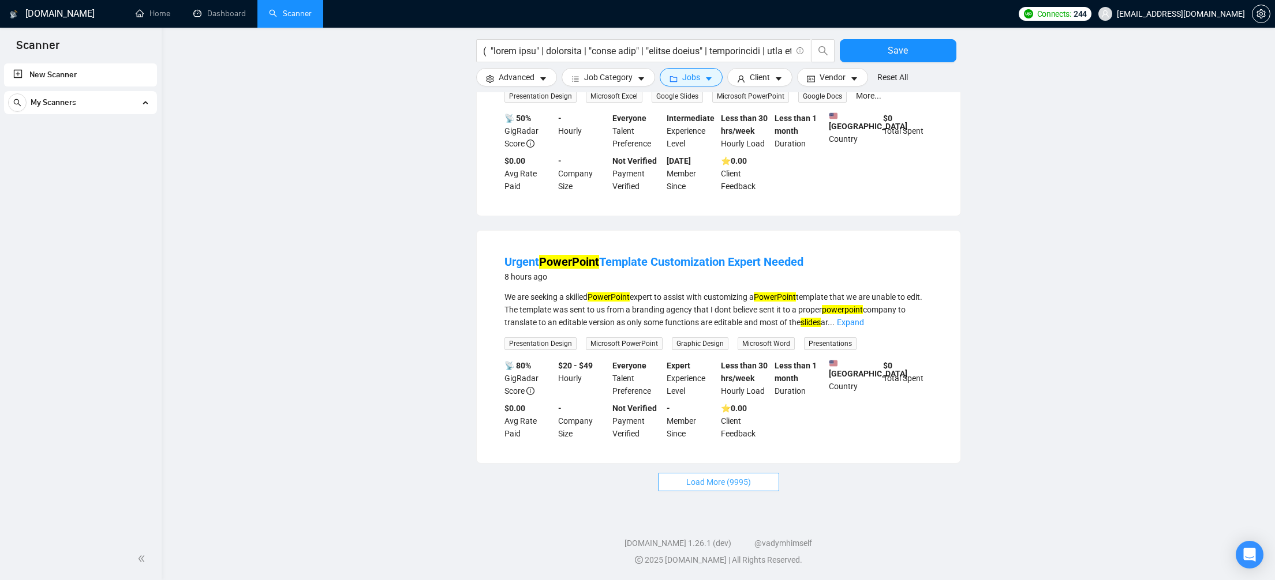
drag, startPoint x: 709, startPoint y: 485, endPoint x: 715, endPoint y: 474, distance: 12.2
click at [710, 484] on span "Load More (9995)" at bounding box center [718, 482] width 65 height 13
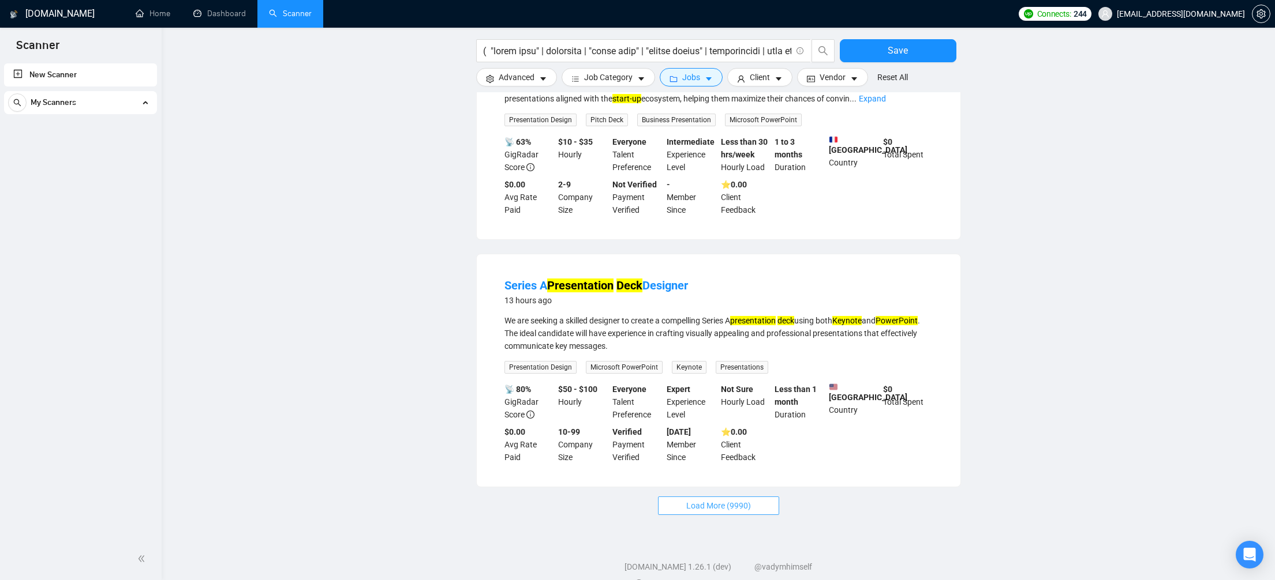
scroll to position [2180, 0]
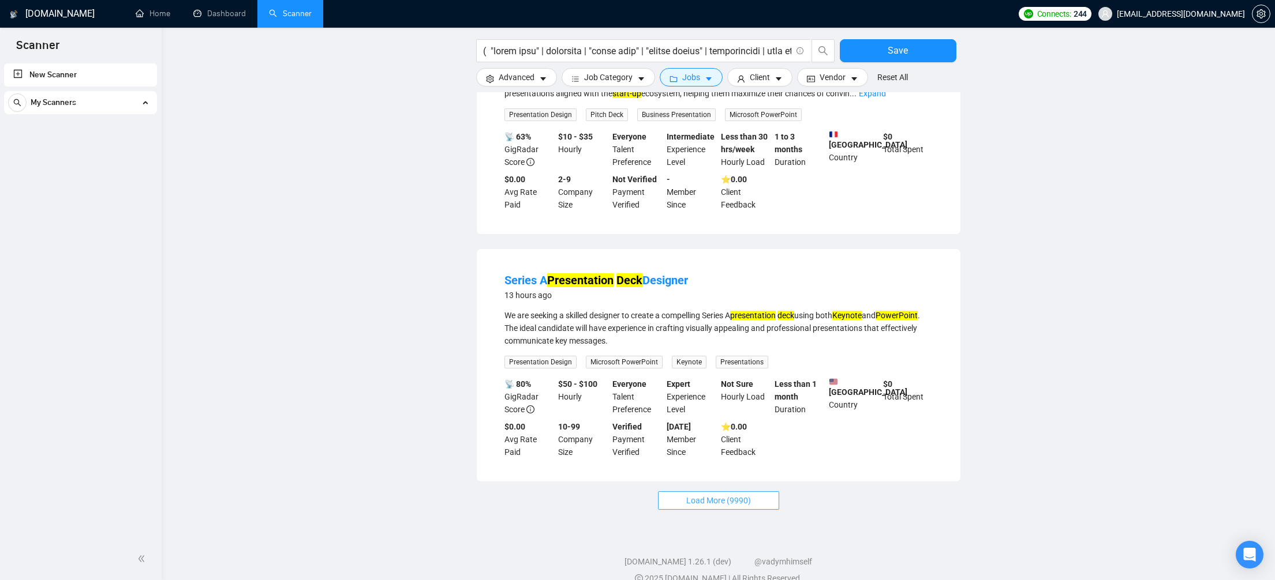
click at [673, 510] on button "Load More (9990)" at bounding box center [718, 501] width 121 height 18
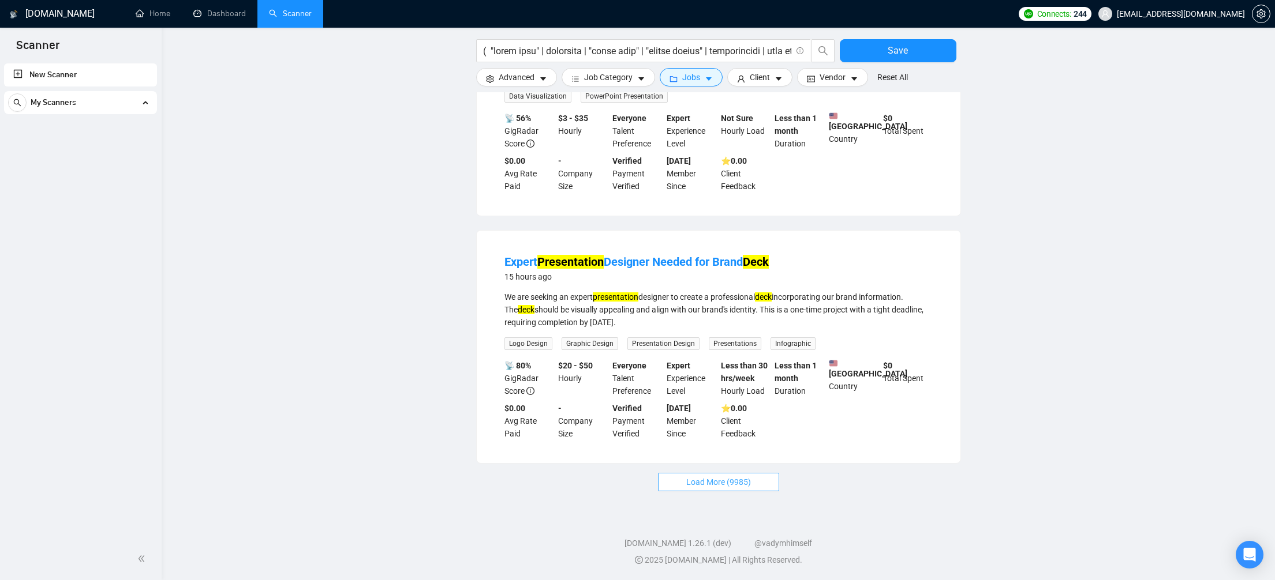
scroll to position [3530, 0]
click at [694, 486] on span "Load More (9985)" at bounding box center [718, 482] width 65 height 13
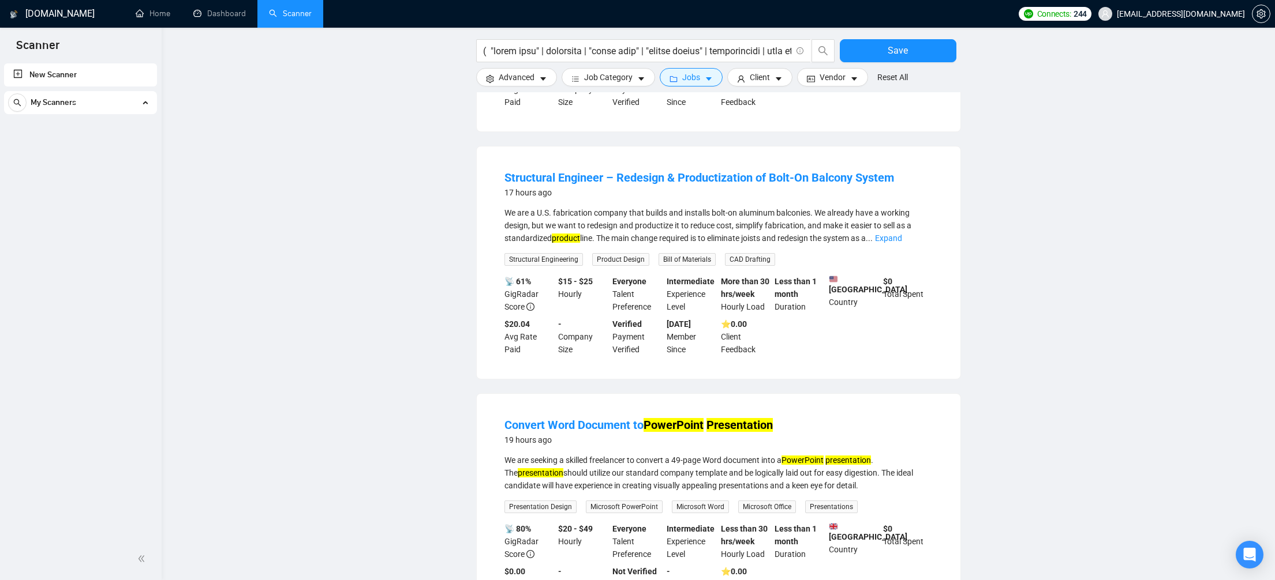
scroll to position [4501, 0]
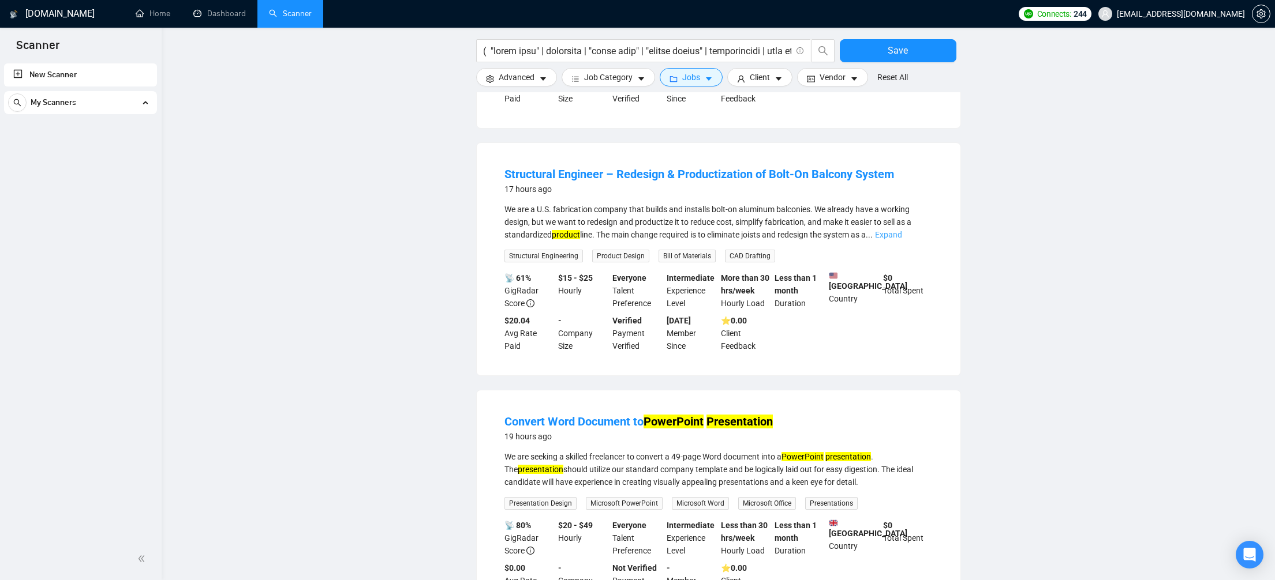
click at [902, 239] on link "Expand" at bounding box center [888, 234] width 27 height 9
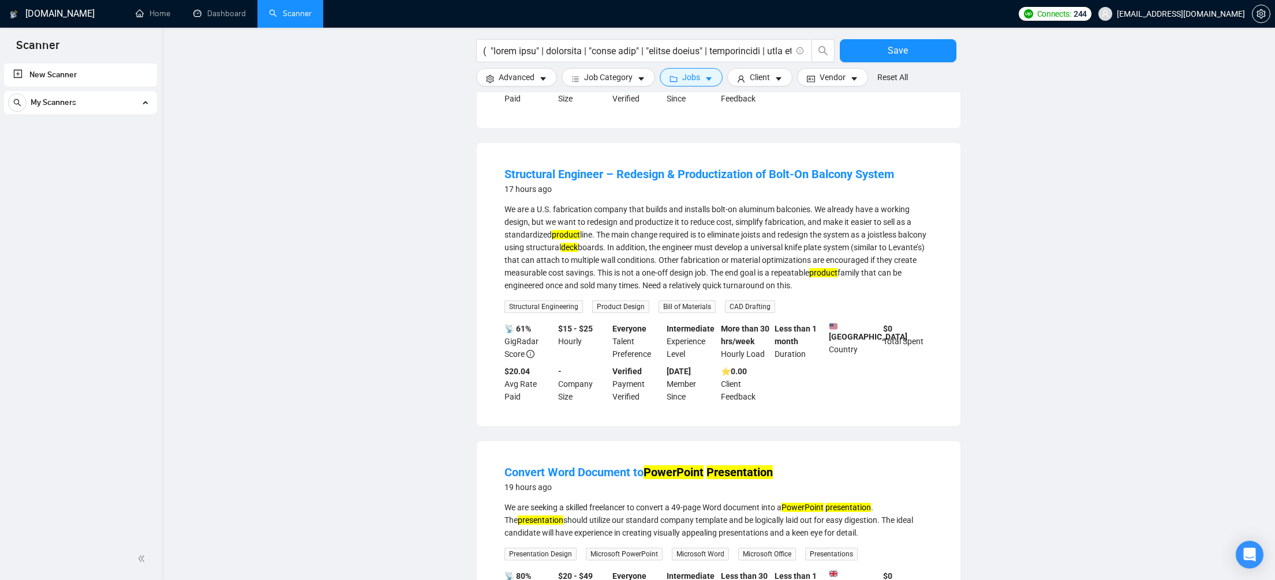
drag, startPoint x: 497, startPoint y: 268, endPoint x: 879, endPoint y: 391, distance: 401.5
click at [879, 391] on li "Structural Engineer – Redesign & Productization of Bolt-On Balcony System 17 ho…" at bounding box center [718, 285] width 456 height 256
copy li "Structural Engineer – Redesign & Productization of Bolt-On Balcony System 17 ho…"
click at [690, 52] on input "text" at bounding box center [637, 51] width 308 height 14
paste input "( "pitch deck" | pitchdeck | "slide deck" | "google slides" | presentation | de…"
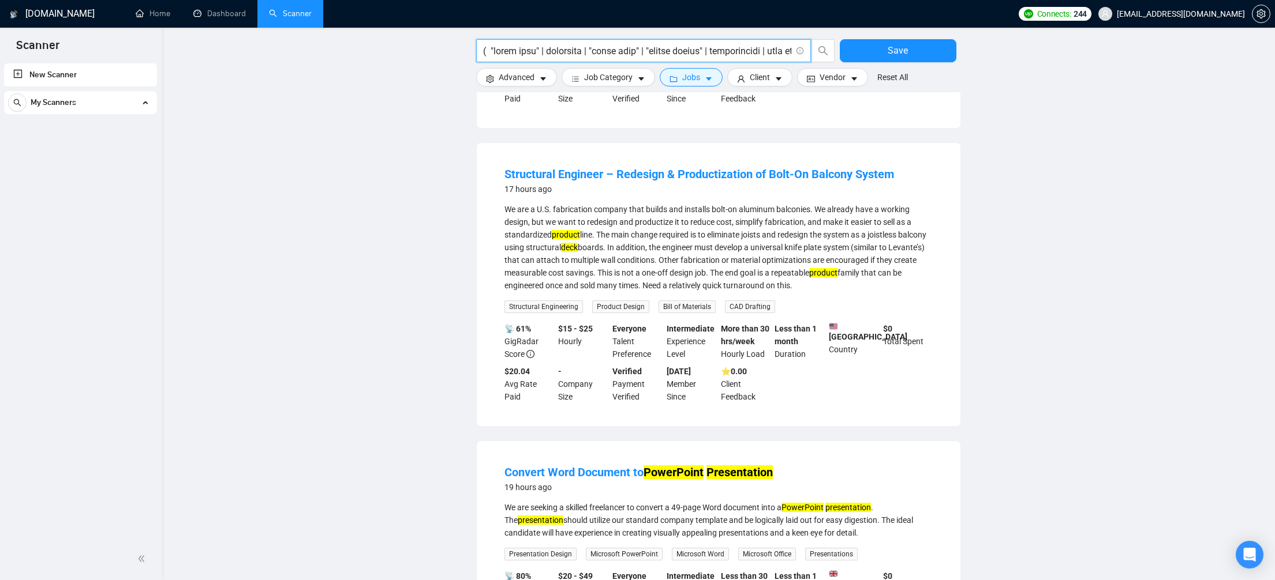
scroll to position [0, 17811]
type input "( "pitch deck" | pitchdeck | "slide deck" | "google slides" | presentation | de…"
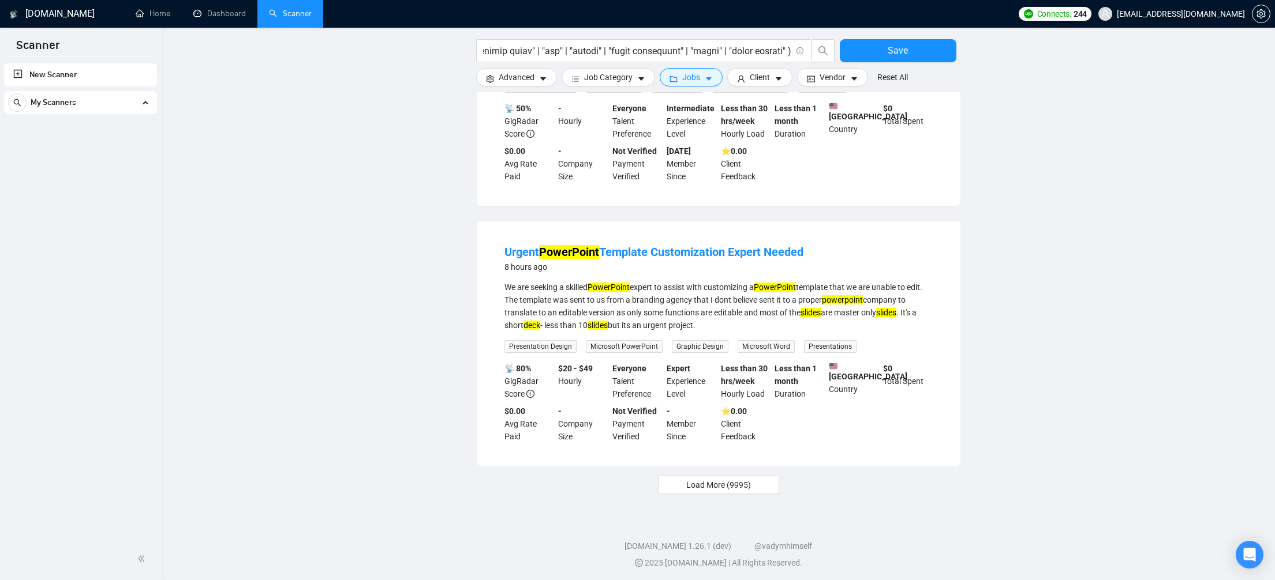
scroll to position [0, 0]
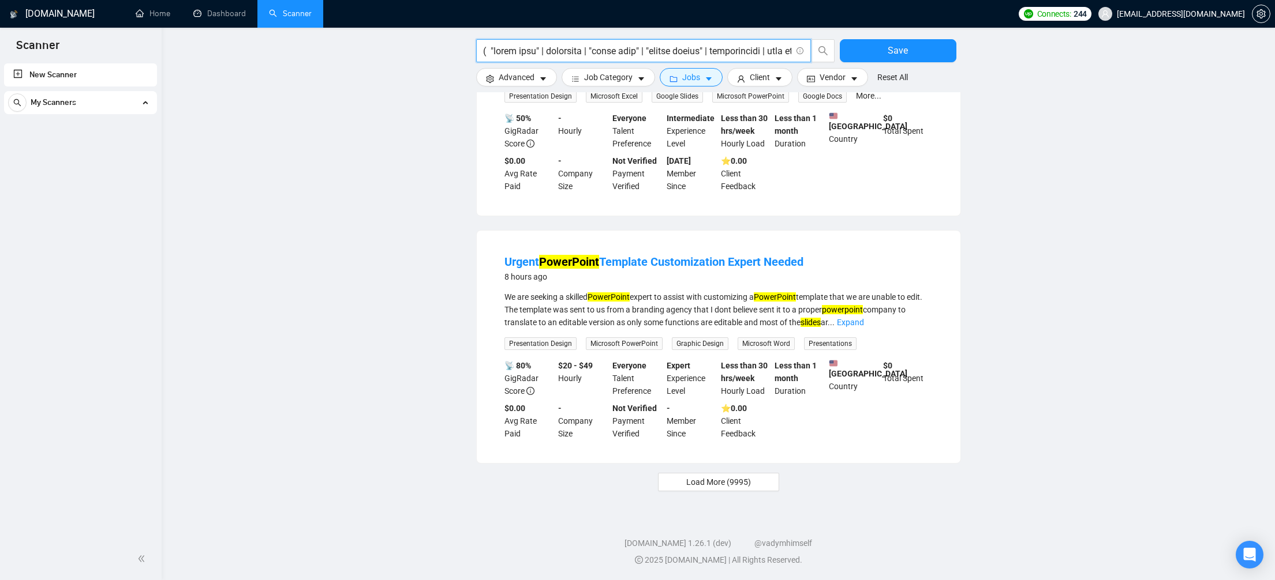
click at [766, 53] on input "text" at bounding box center [637, 51] width 308 height 14
paste input "( "pitch deck" | pitchdeck | "slide deck" | "google slides" | presentation | de…"
type input "( "pitch deck" | pitchdeck | "slide deck" | "google slides" | presentation | de…"
click at [709, 482] on span "Load More (9995)" at bounding box center [718, 482] width 65 height 13
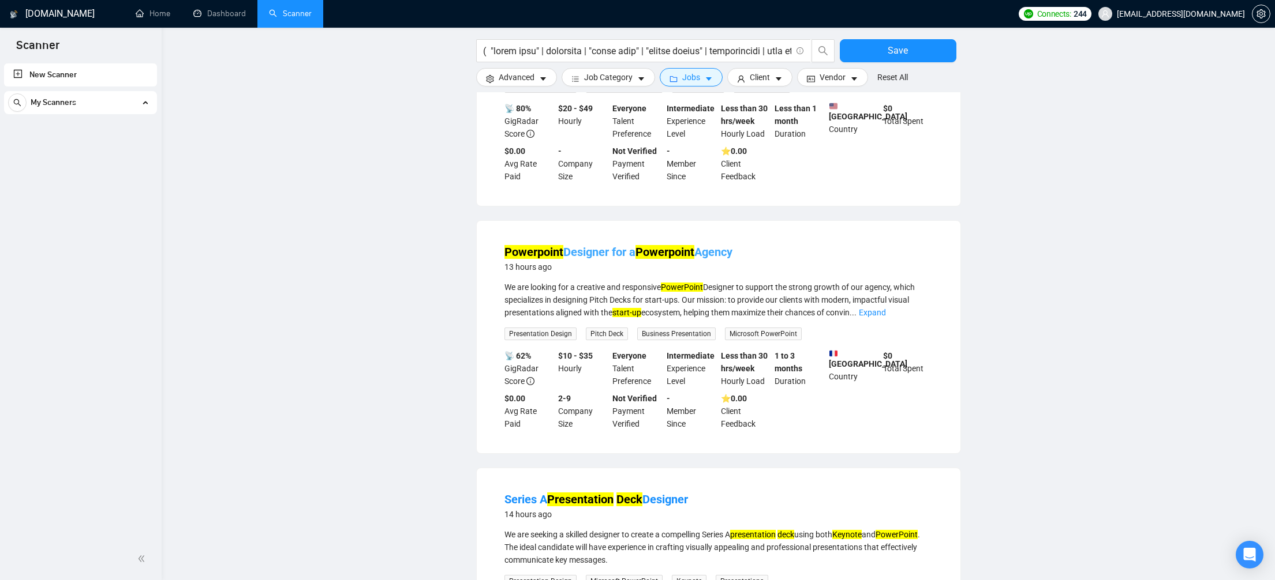
scroll to position [2253, 0]
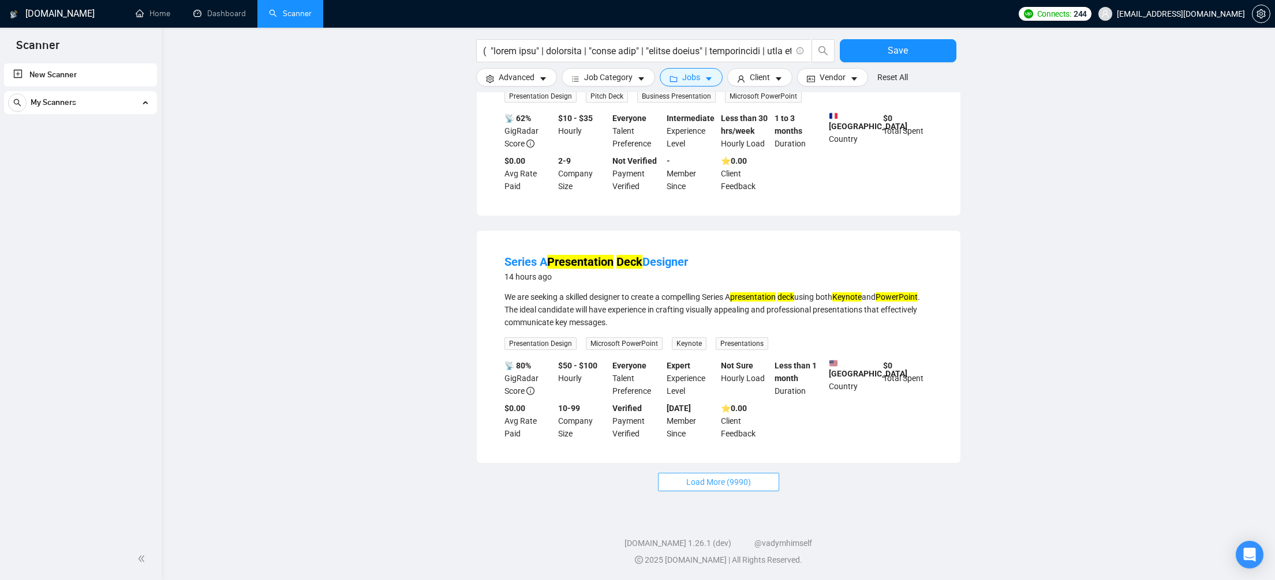
click at [744, 480] on span "Load More (9990)" at bounding box center [718, 482] width 65 height 13
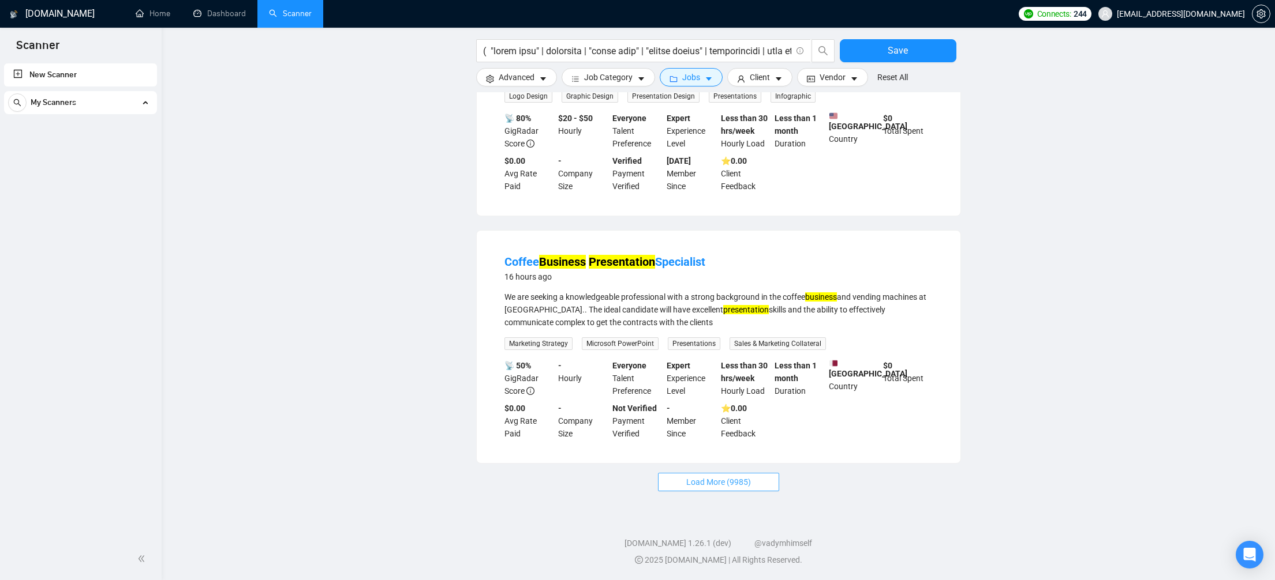
scroll to position [3522, 0]
click at [763, 477] on button "Load More (9985)" at bounding box center [718, 482] width 121 height 18
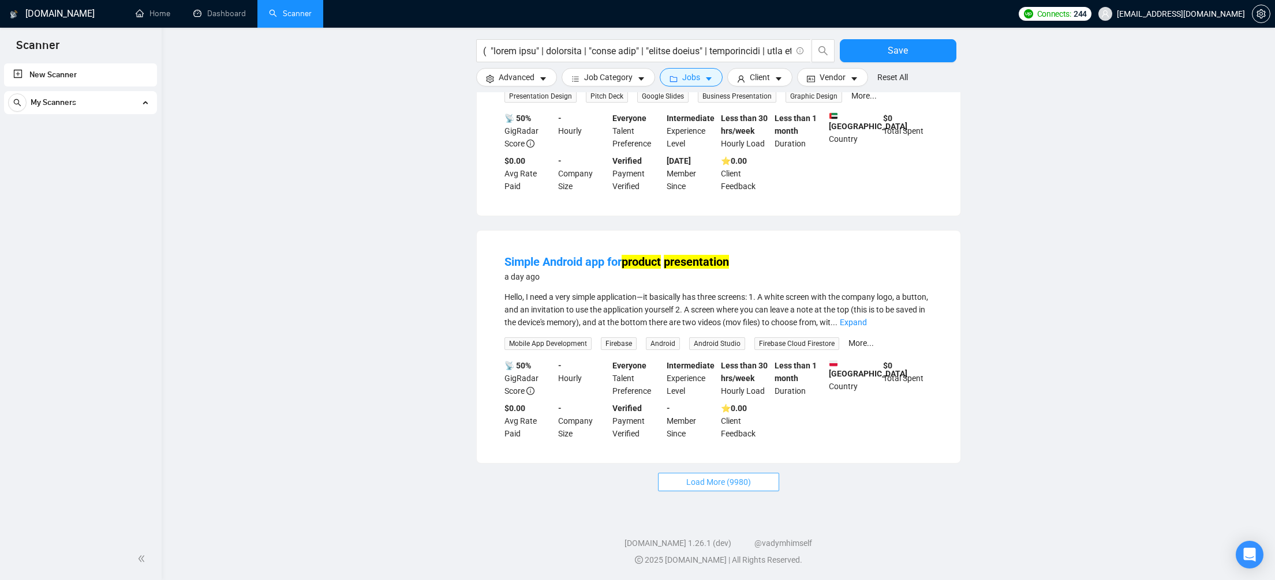
scroll to position [4770, 0]
click at [867, 321] on link "Expand" at bounding box center [853, 322] width 27 height 9
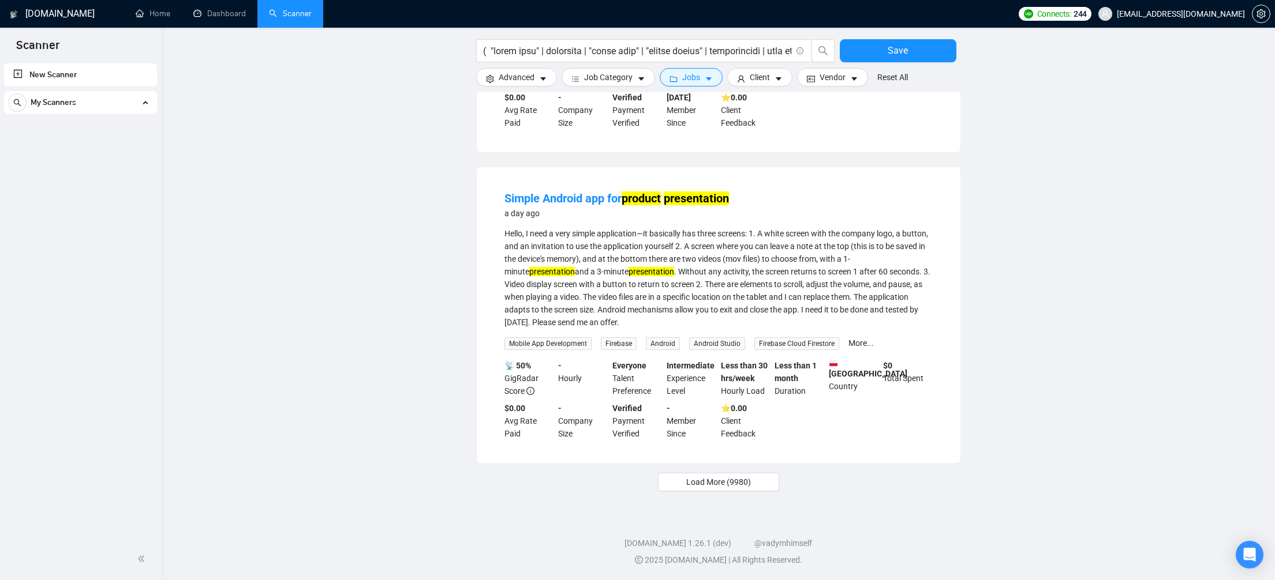
drag, startPoint x: 488, startPoint y: 261, endPoint x: 774, endPoint y: 384, distance: 311.7
click at [774, 384] on div "Simple Android app for product presentation a day ago Hello, I need a very simp…" at bounding box center [719, 315] width 484 height 296
copy li "Simple Android app for product presentation a day ago Hello, I need a very simp…"
click at [739, 55] on input "text" at bounding box center [637, 51] width 308 height 14
paste input "( "pitch deck" | pitchdeck | "slide deck" | "google slides" | presentation | de…"
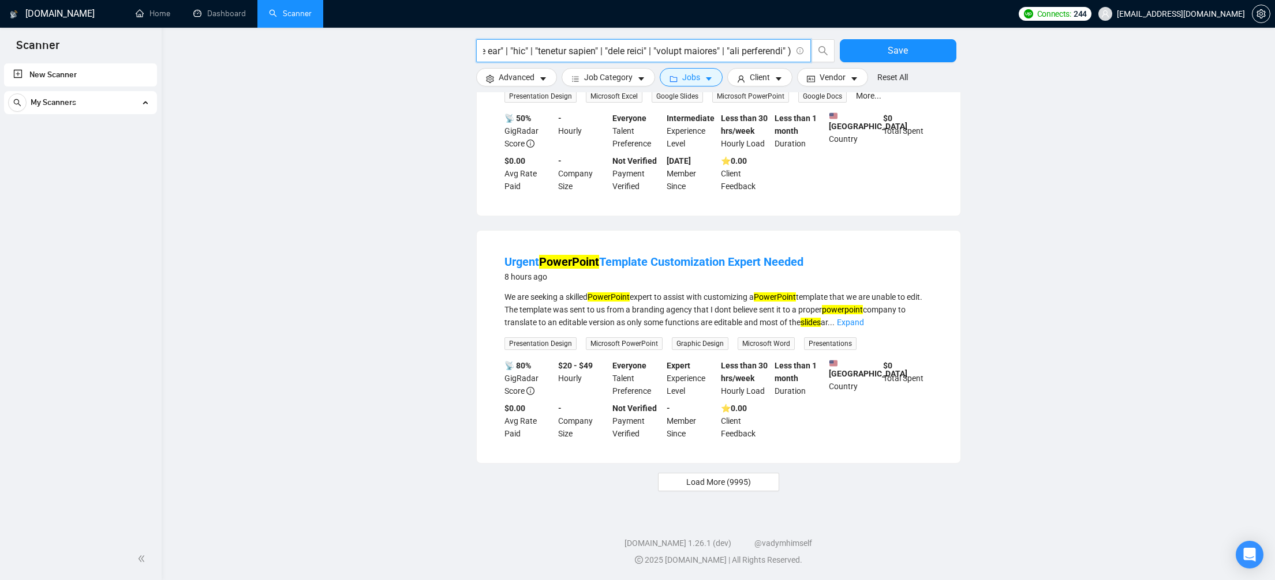
scroll to position [971, 0]
type input "( "pitch deck" | pitchdeck | "slide deck" | "google slides" | presentation | de…"
click at [753, 484] on button "Load More (9995)" at bounding box center [718, 482] width 121 height 18
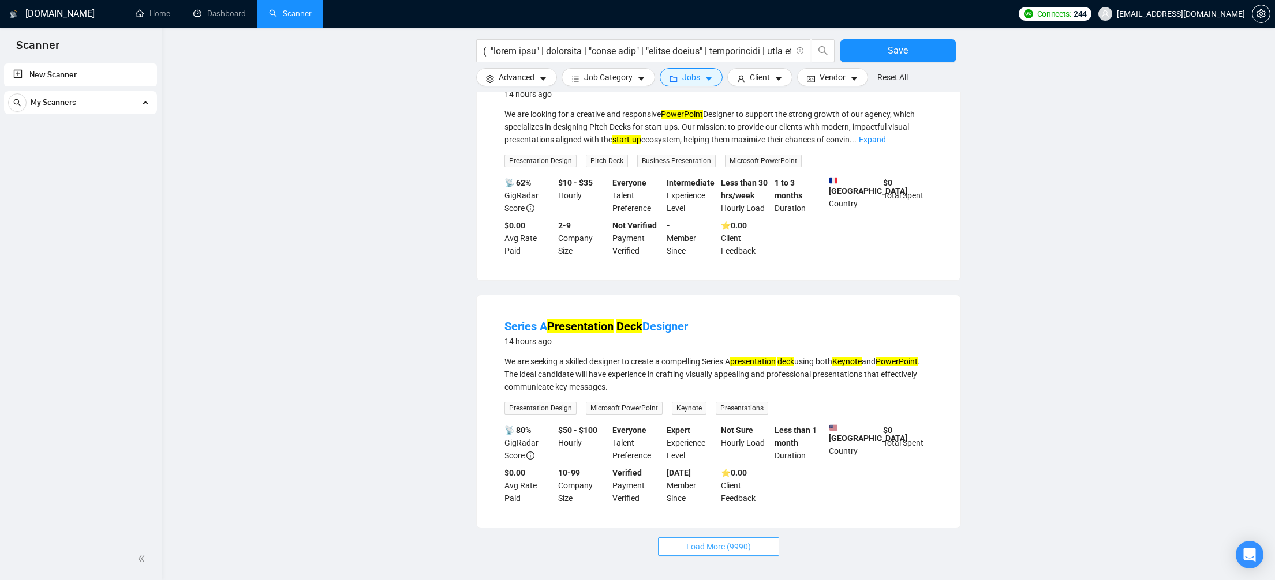
scroll to position [2253, 0]
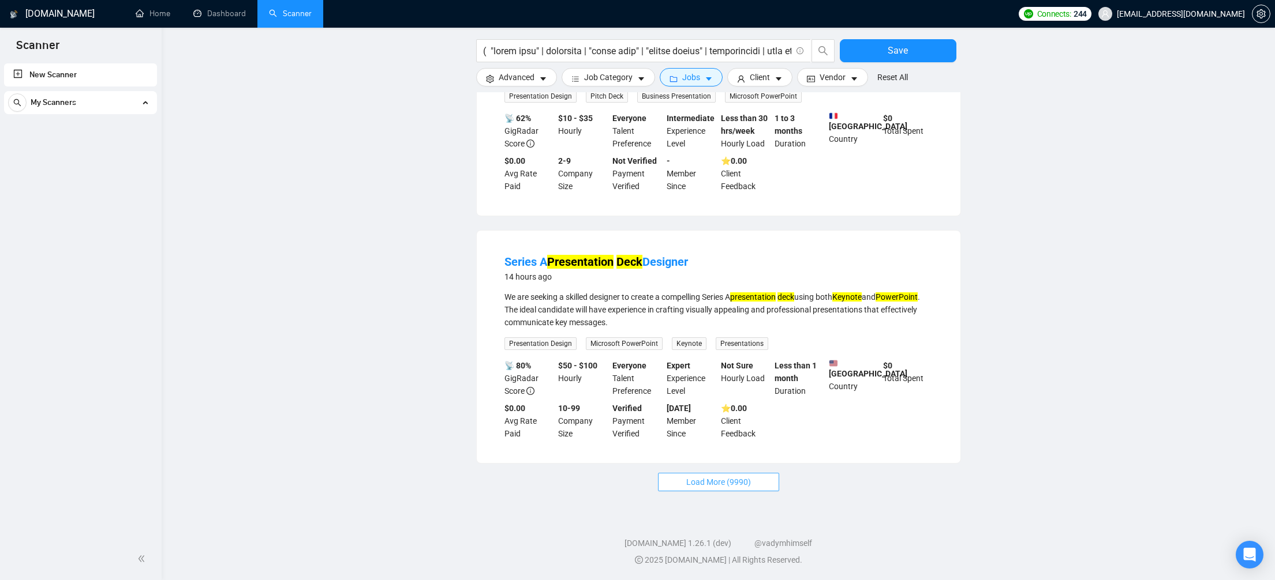
click at [704, 489] on button "Load More (9990)" at bounding box center [718, 482] width 121 height 18
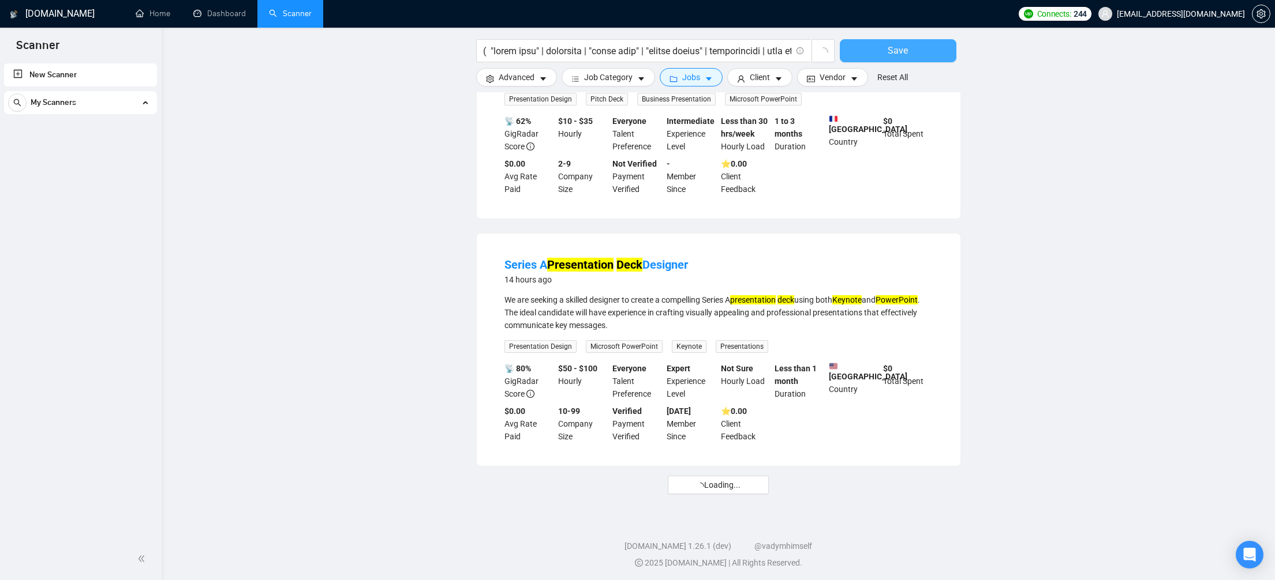
click at [887, 53] on span "Save" at bounding box center [897, 50] width 20 height 14
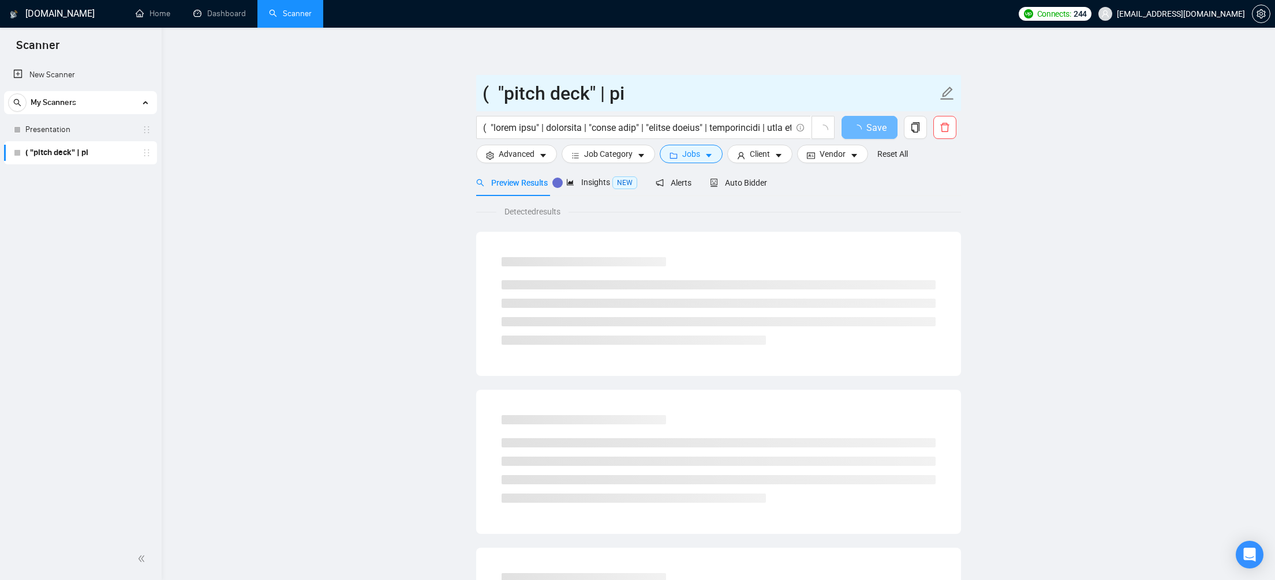
click at [600, 100] on input "( "pitch deck" | pi" at bounding box center [709, 93] width 455 height 29
drag, startPoint x: 639, startPoint y: 89, endPoint x: 478, endPoint y: 103, distance: 161.5
click at [478, 103] on span "( "pitch deck" | pi" at bounding box center [718, 93] width 485 height 36
type input "PPT"
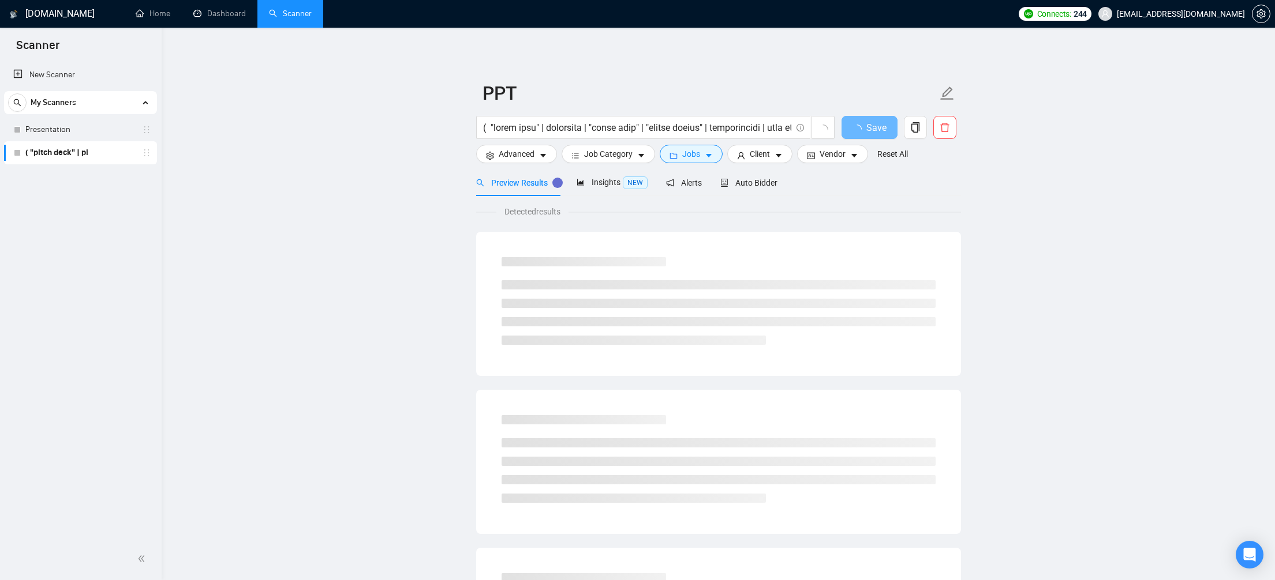
click at [204, 287] on main "PPT Save Advanced Job Category Jobs Client Vendor Reset All Preview Results Ins…" at bounding box center [718, 527] width 1076 height 962
click at [1033, 89] on main "PPT Save Advanced Job Category Jobs Client Vendor Reset All Preview Results Ins…" at bounding box center [718, 527] width 1076 height 962
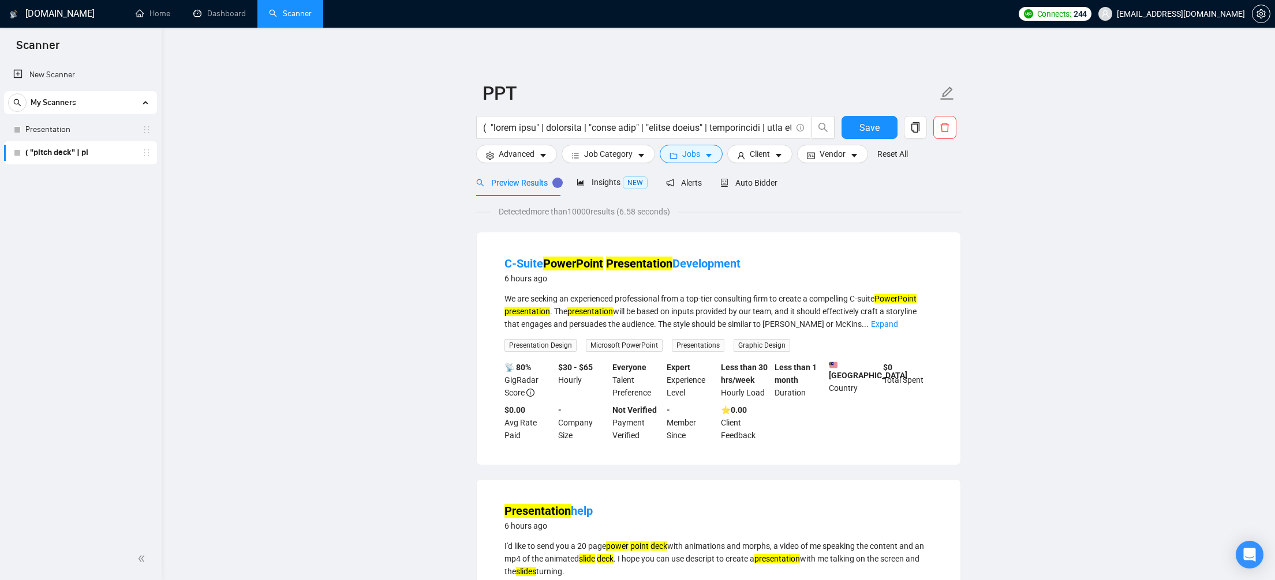
click at [124, 159] on link "( "pitch deck" | pi" at bounding box center [80, 152] width 110 height 23
click at [148, 130] on icon "holder" at bounding box center [146, 129] width 9 height 9
click at [131, 130] on link "Presentation" at bounding box center [80, 129] width 110 height 23
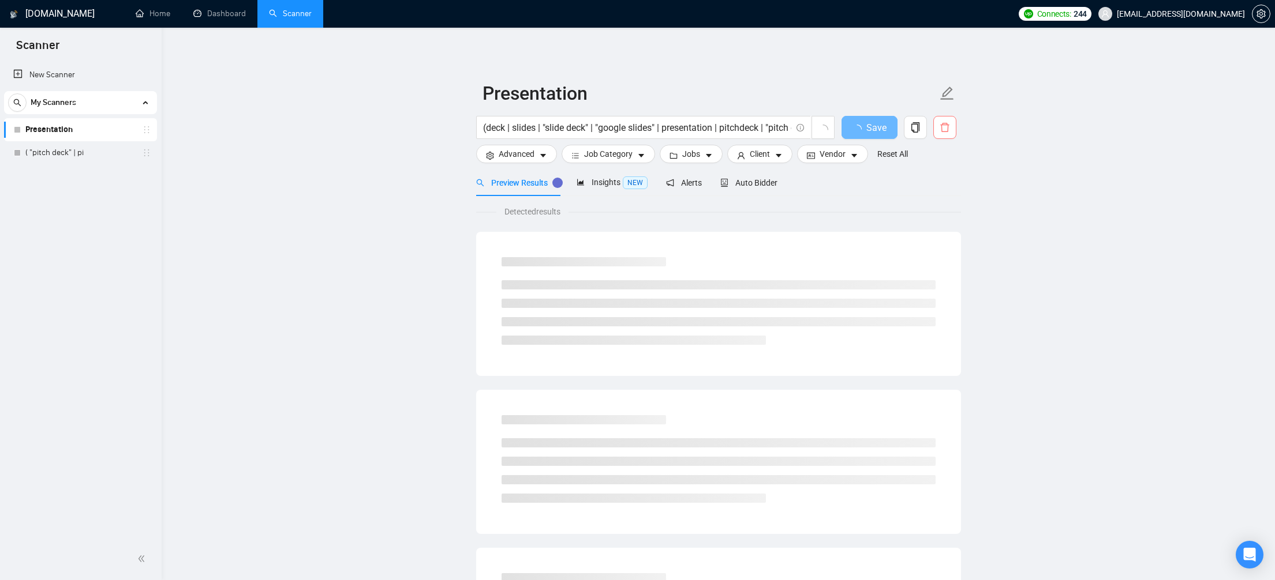
click at [943, 131] on icon "delete" at bounding box center [944, 127] width 10 height 10
click at [934, 188] on span "Yes" at bounding box center [928, 185] width 13 height 13
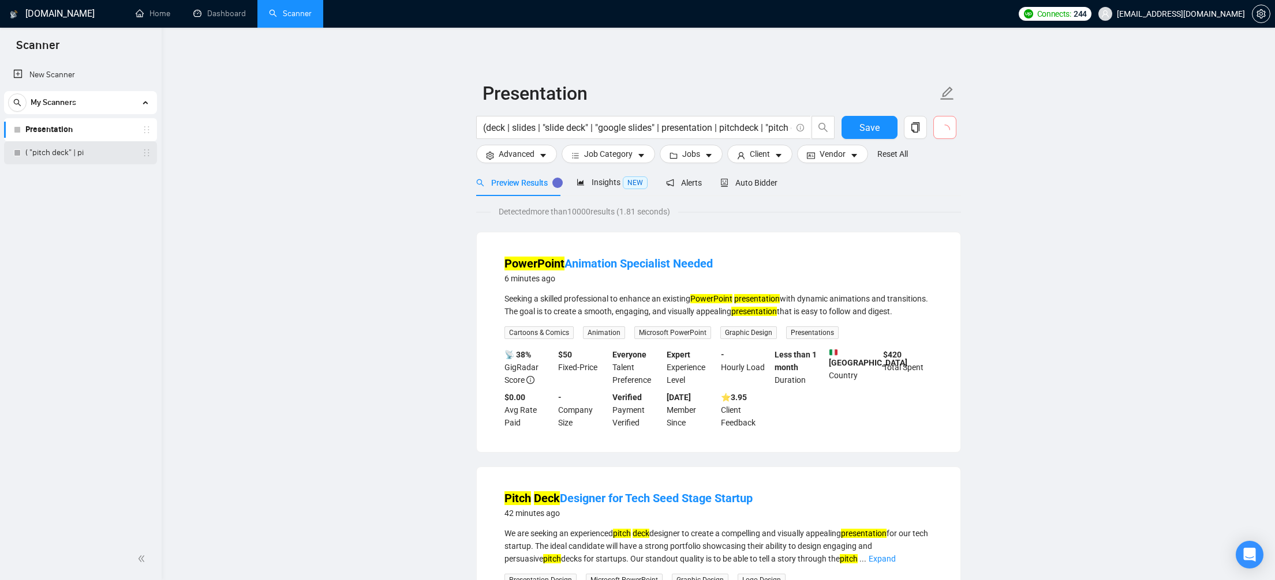
click at [89, 154] on link "( "pitch deck" | pi" at bounding box center [80, 152] width 110 height 23
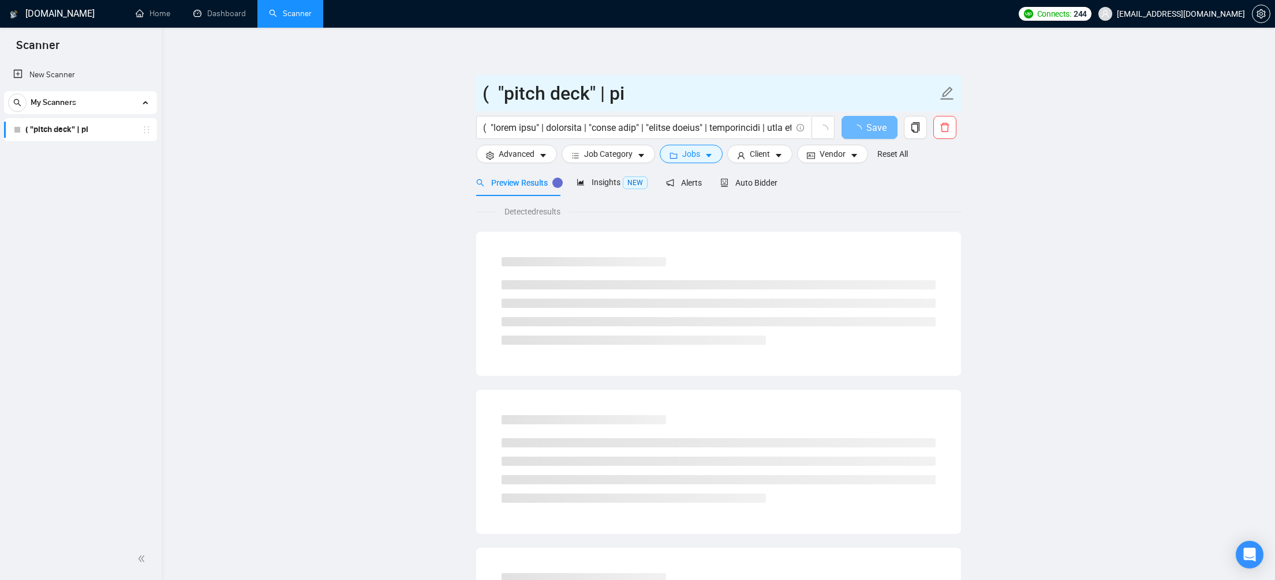
click at [610, 89] on input "( "pitch deck" | pi" at bounding box center [709, 93] width 455 height 29
drag, startPoint x: 634, startPoint y: 88, endPoint x: 474, endPoint y: 98, distance: 160.1
click at [474, 98] on main "( "pitch deck" | pi Save Advanced Job Category Jobs Client Vendor Reset All Pre…" at bounding box center [718, 527] width 1076 height 962
type input "PPT"
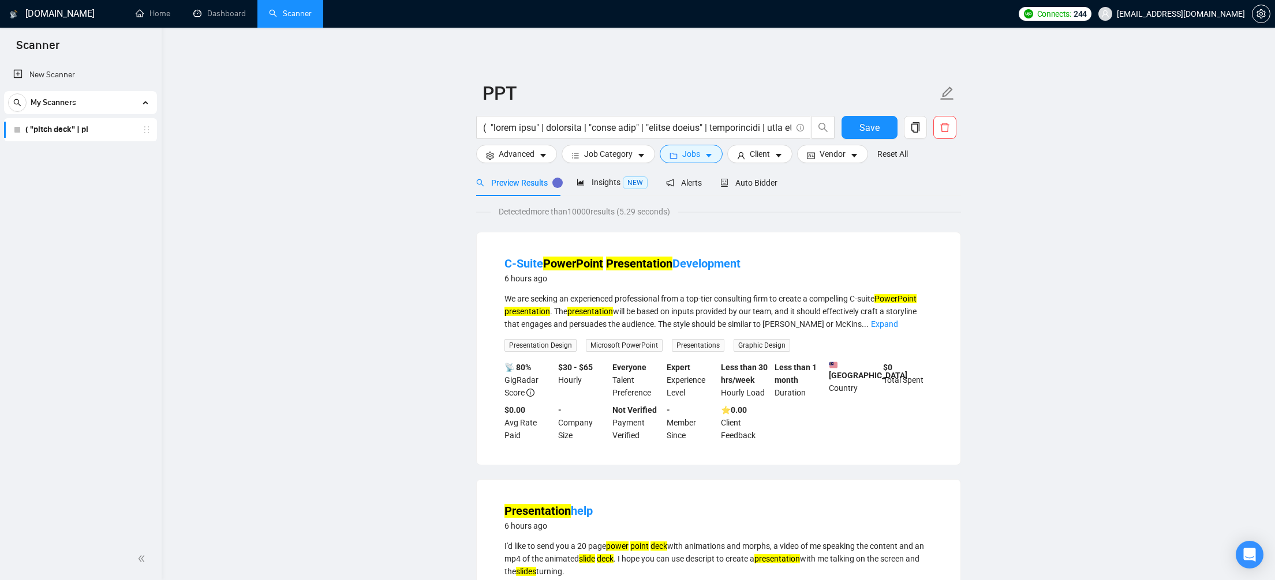
click at [883, 126] on button "Save" at bounding box center [869, 127] width 56 height 23
drag, startPoint x: 683, startPoint y: 130, endPoint x: 761, endPoint y: 158, distance: 82.7
click at [908, 136] on div "Save" at bounding box center [716, 130] width 485 height 29
click at [780, 129] on input "text" at bounding box center [637, 128] width 308 height 14
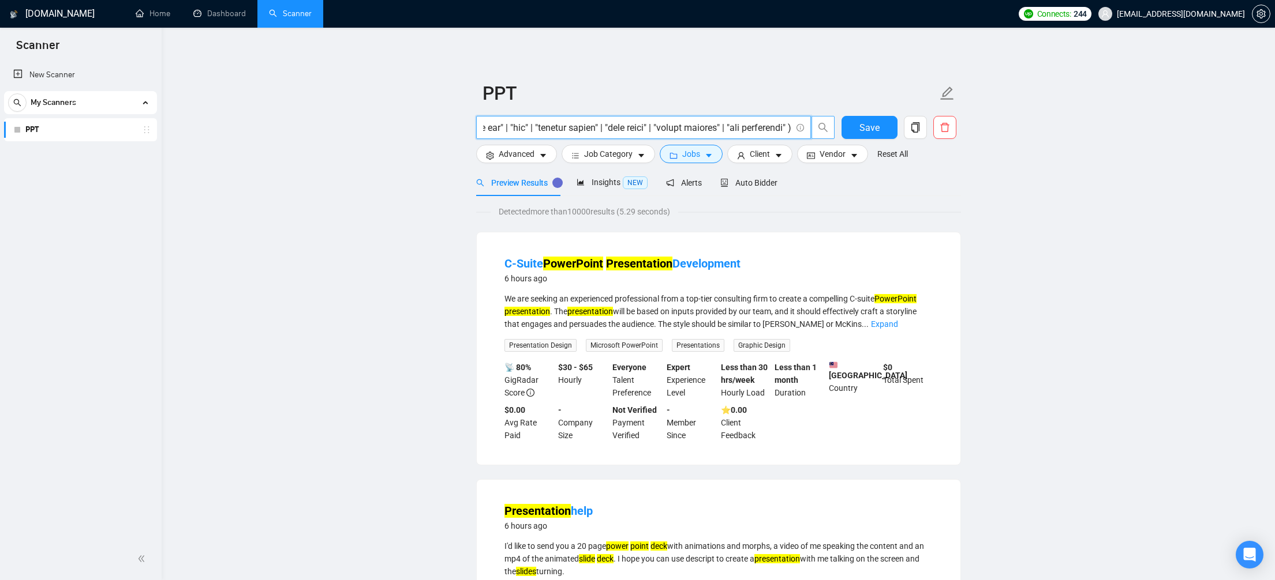
scroll to position [0, 19254]
drag, startPoint x: 778, startPoint y: 129, endPoint x: 820, endPoint y: 121, distance: 42.4
click at [823, 122] on span at bounding box center [655, 127] width 359 height 23
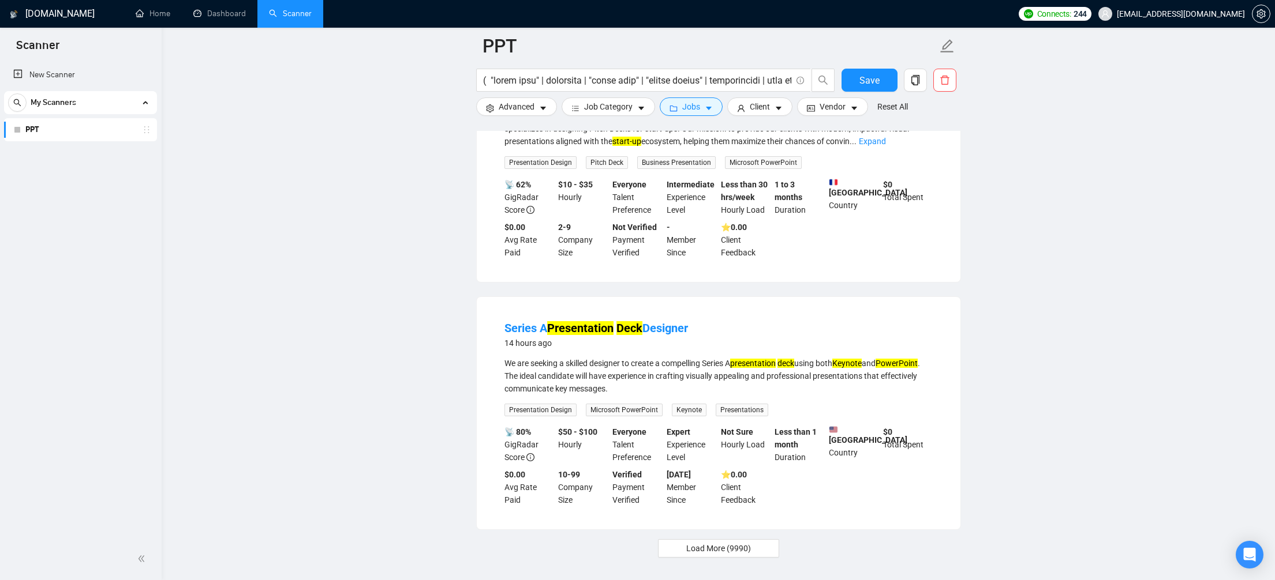
scroll to position [2281, 0]
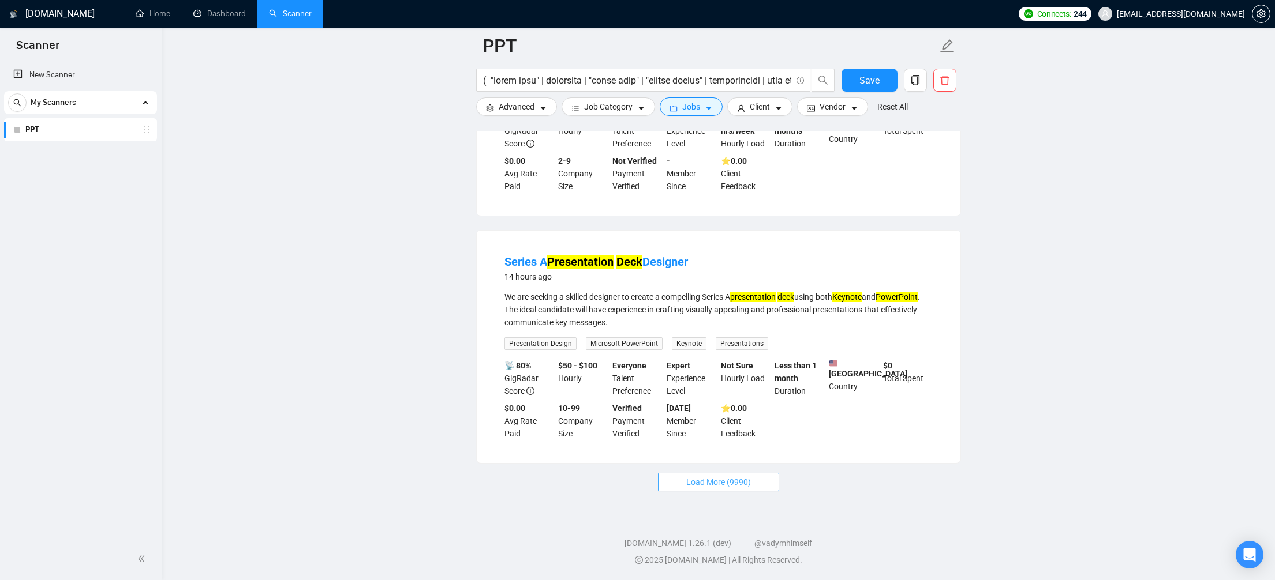
click at [744, 481] on span "Load More (9990)" at bounding box center [718, 482] width 65 height 13
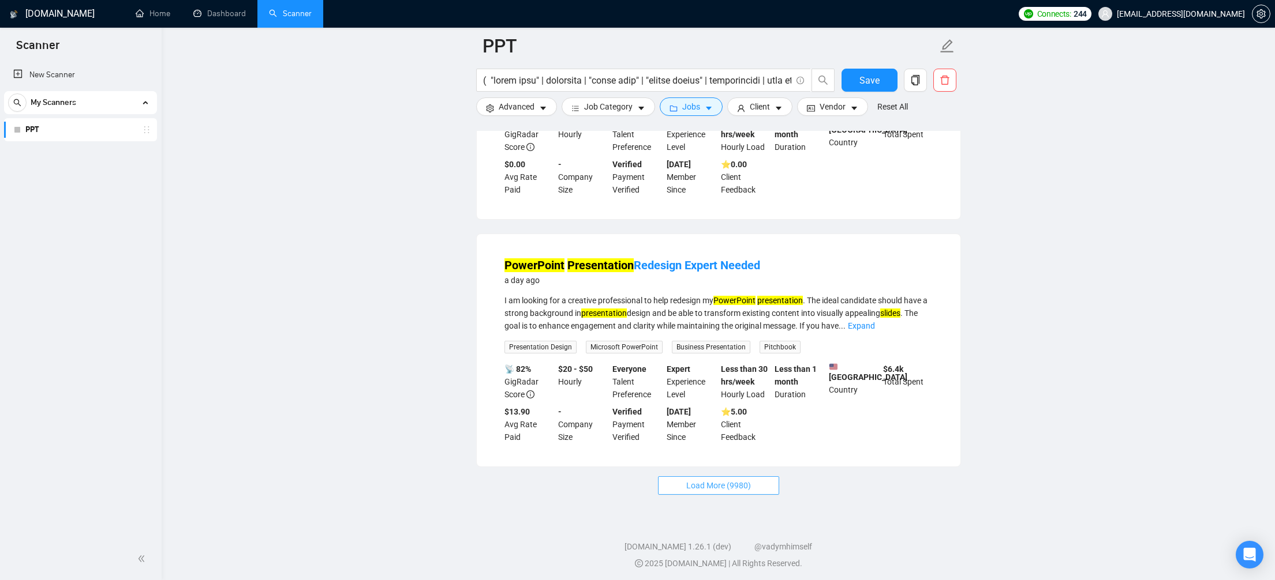
scroll to position [4797, 0]
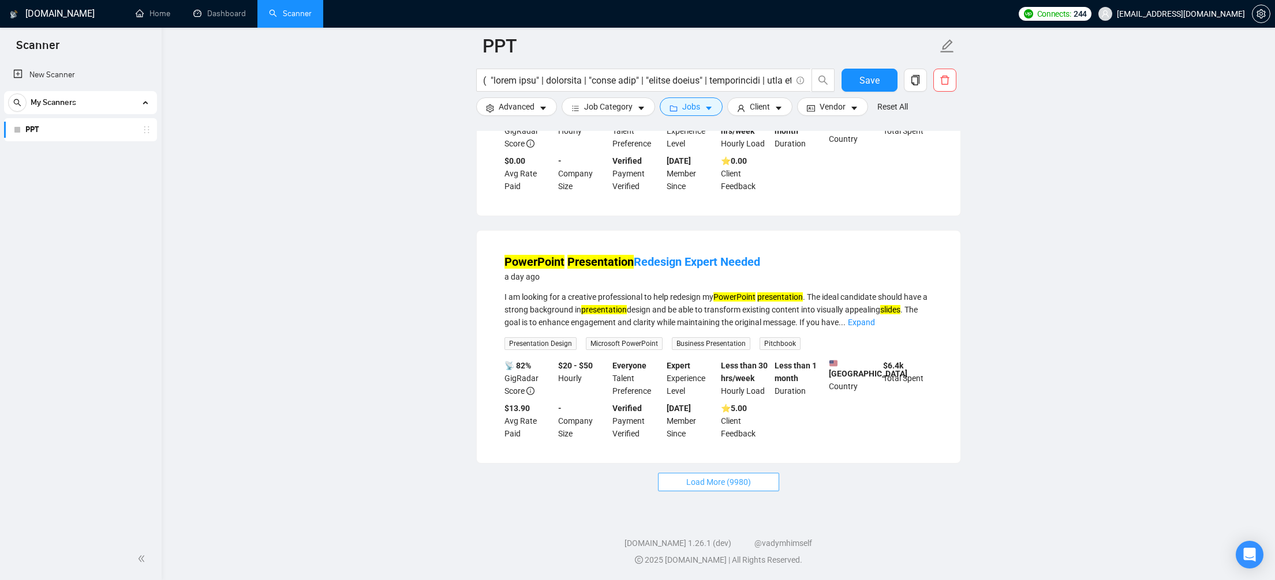
click at [717, 479] on span "Load More (9980)" at bounding box center [718, 482] width 65 height 13
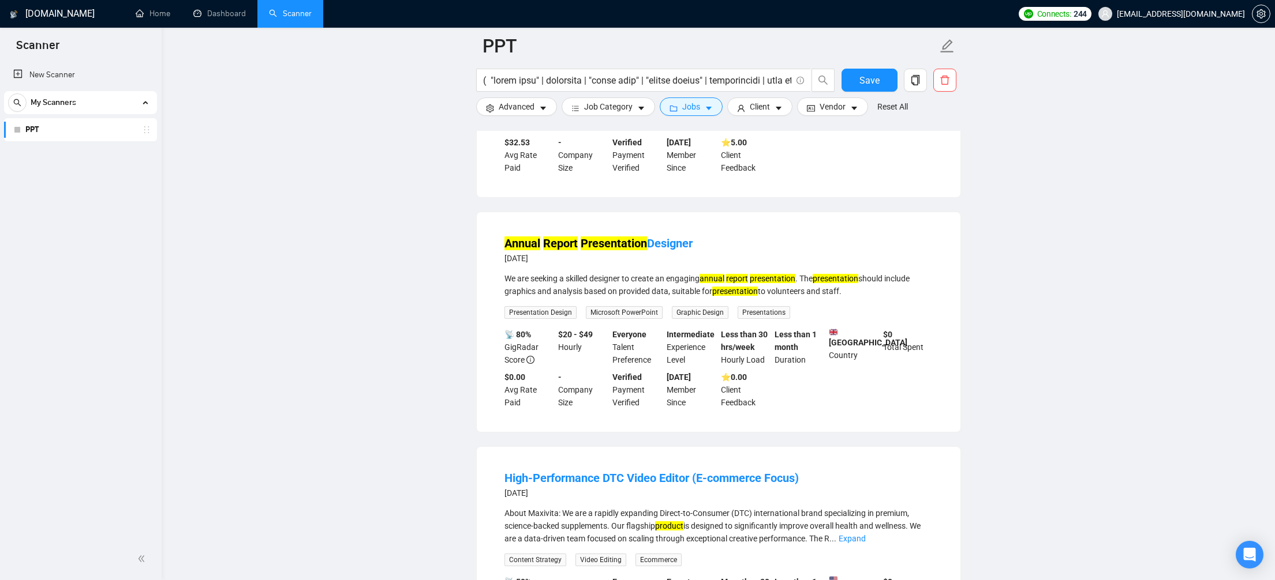
scroll to position [6702, 0]
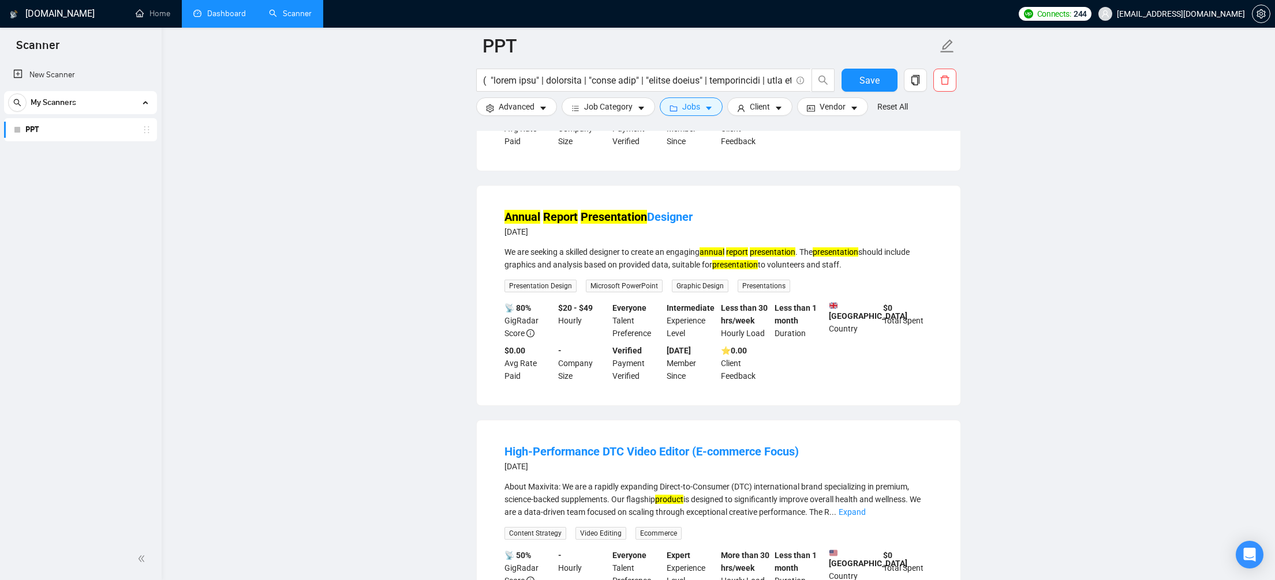
click at [232, 9] on link "Dashboard" at bounding box center [219, 14] width 53 height 10
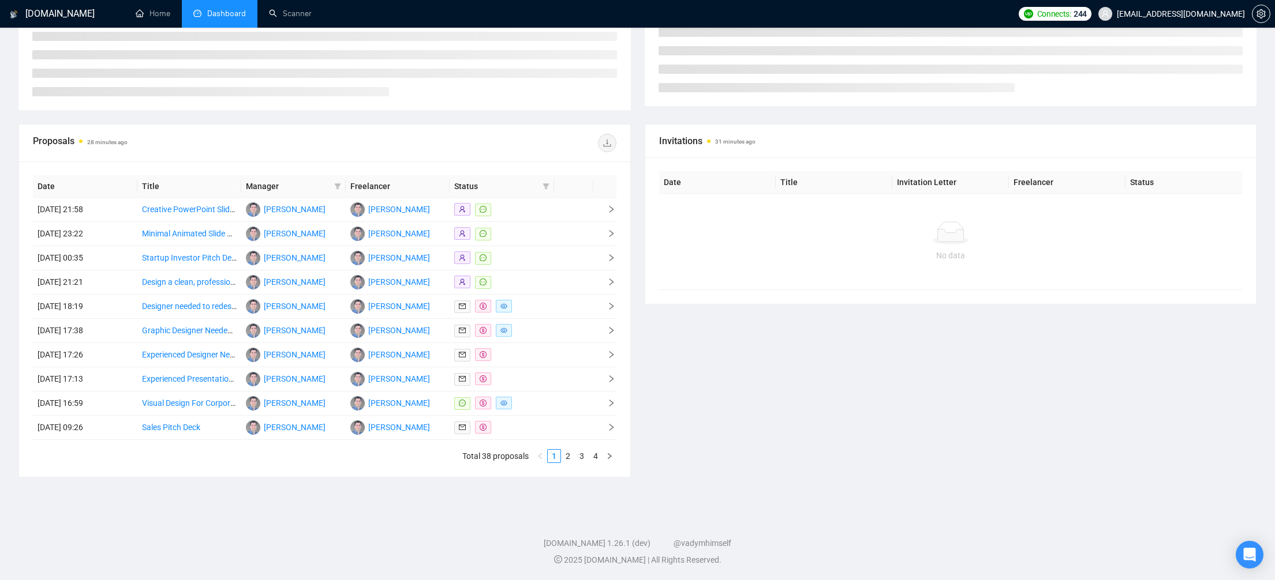
scroll to position [62, 0]
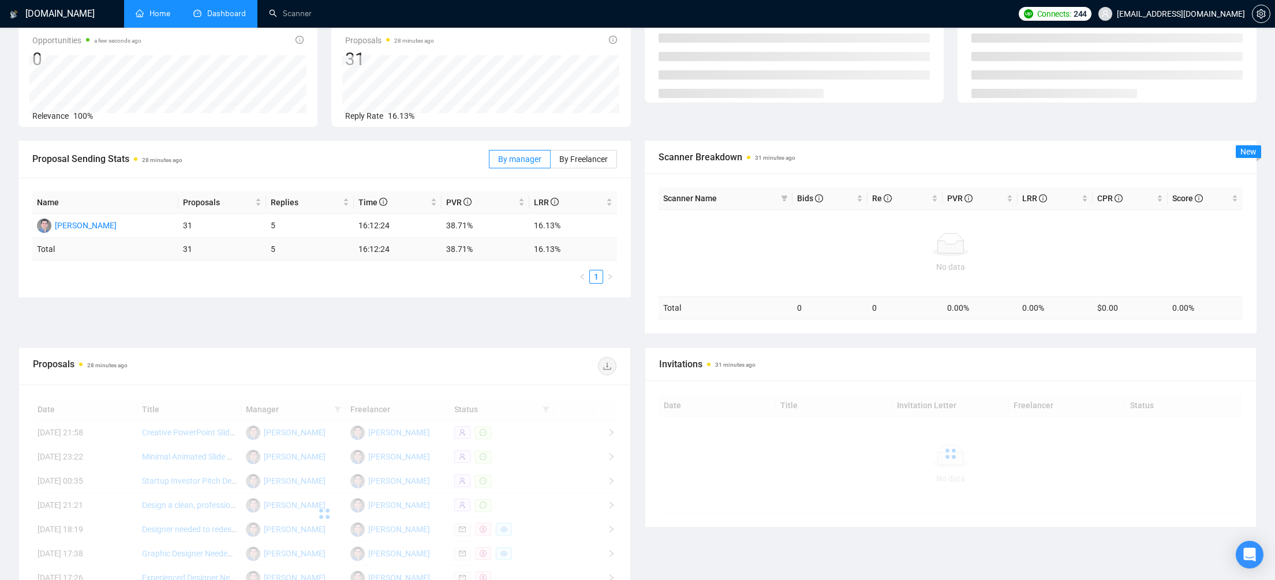
click at [149, 16] on link "Home" at bounding box center [153, 14] width 35 height 10
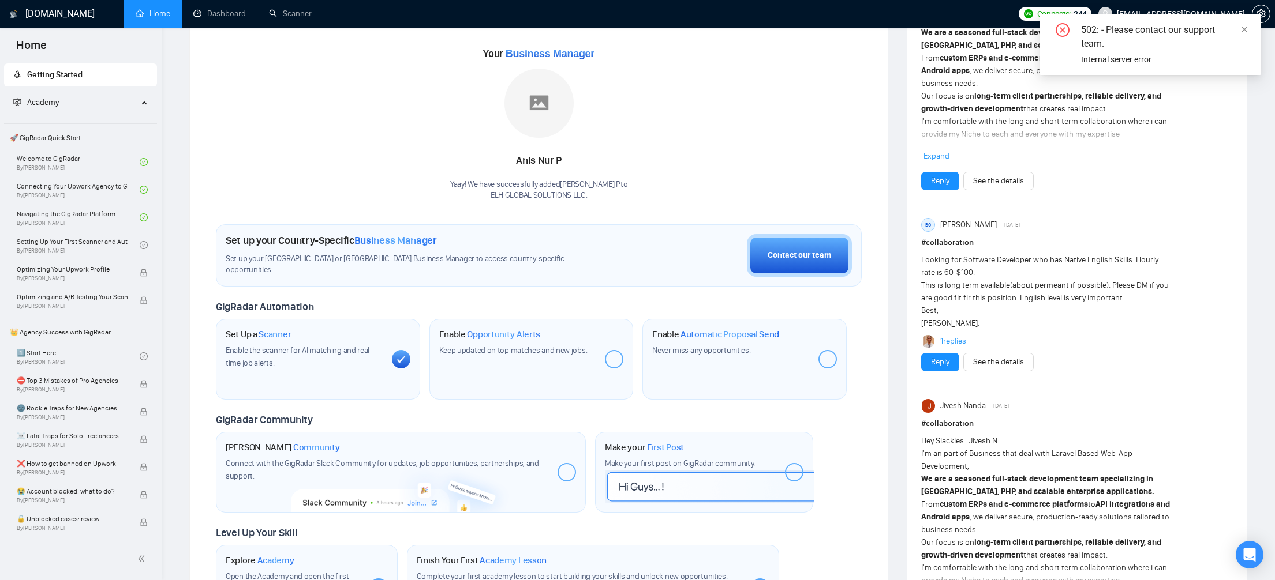
scroll to position [140, 0]
click at [1244, 28] on icon "close" at bounding box center [1244, 29] width 8 height 8
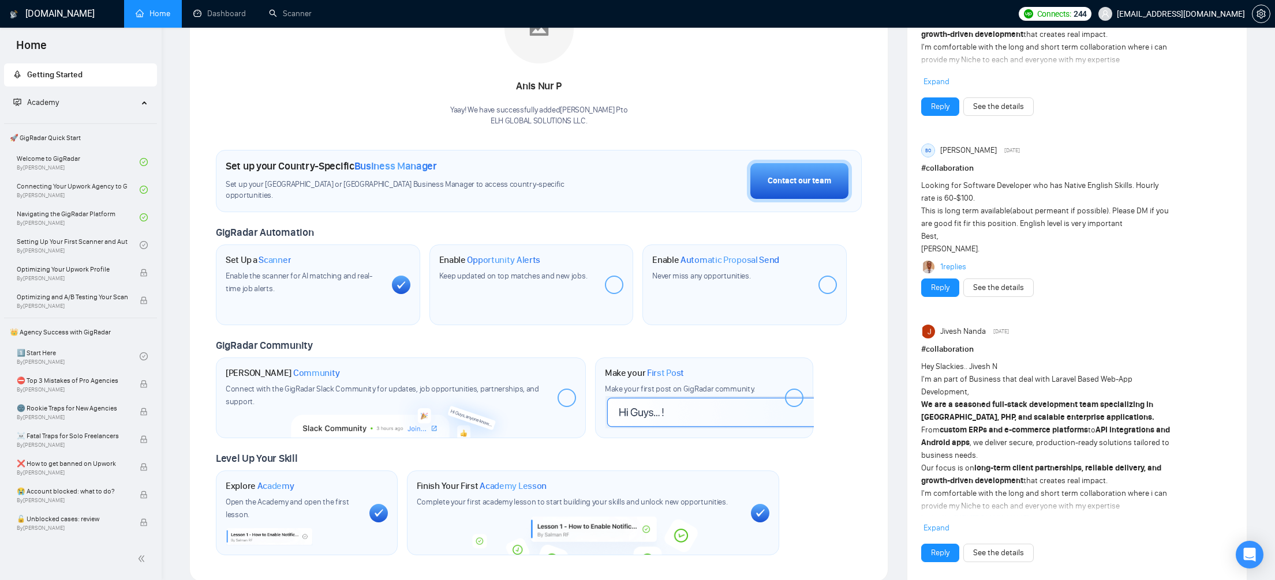
scroll to position [201, 0]
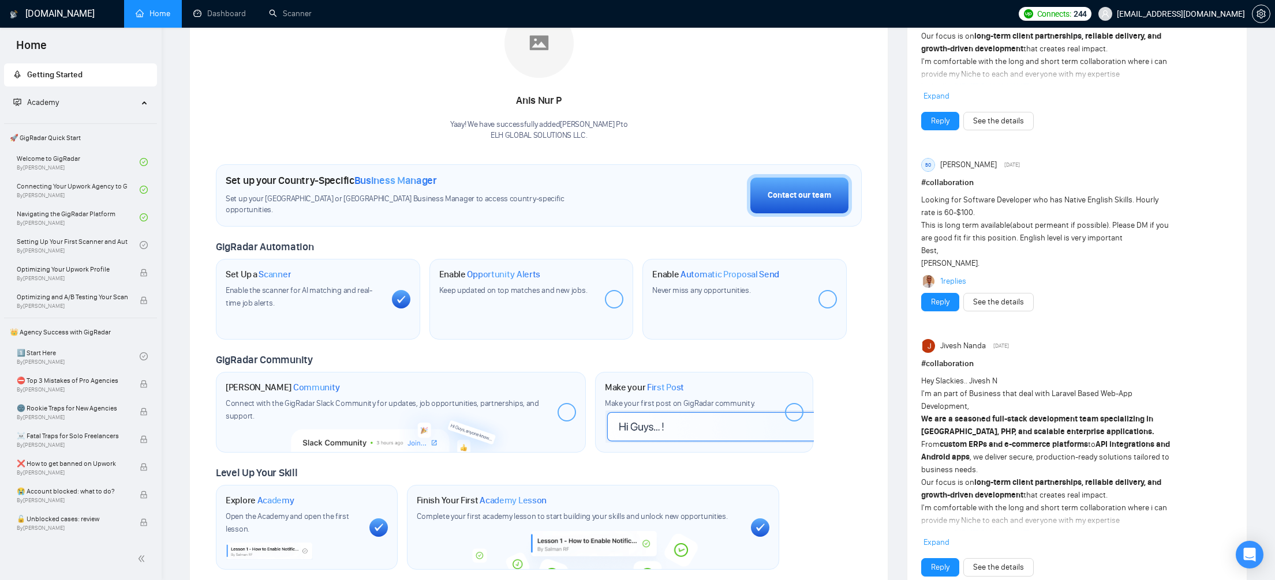
click at [486, 286] on span "Keep updated on top matches and new jobs." at bounding box center [513, 291] width 148 height 10
drag, startPoint x: 437, startPoint y: 290, endPoint x: 547, endPoint y: 290, distance: 110.2
click at [583, 291] on div "Enable Opportunity Alerts Keep updated on top matches and new jobs." at bounding box center [531, 299] width 204 height 81
click at [501, 294] on span "Keep updated on top matches and new jobs." at bounding box center [513, 291] width 148 height 10
click at [454, 301] on div "Enable Opportunity Alerts Keep updated on top matches and new jobs." at bounding box center [531, 299] width 204 height 81
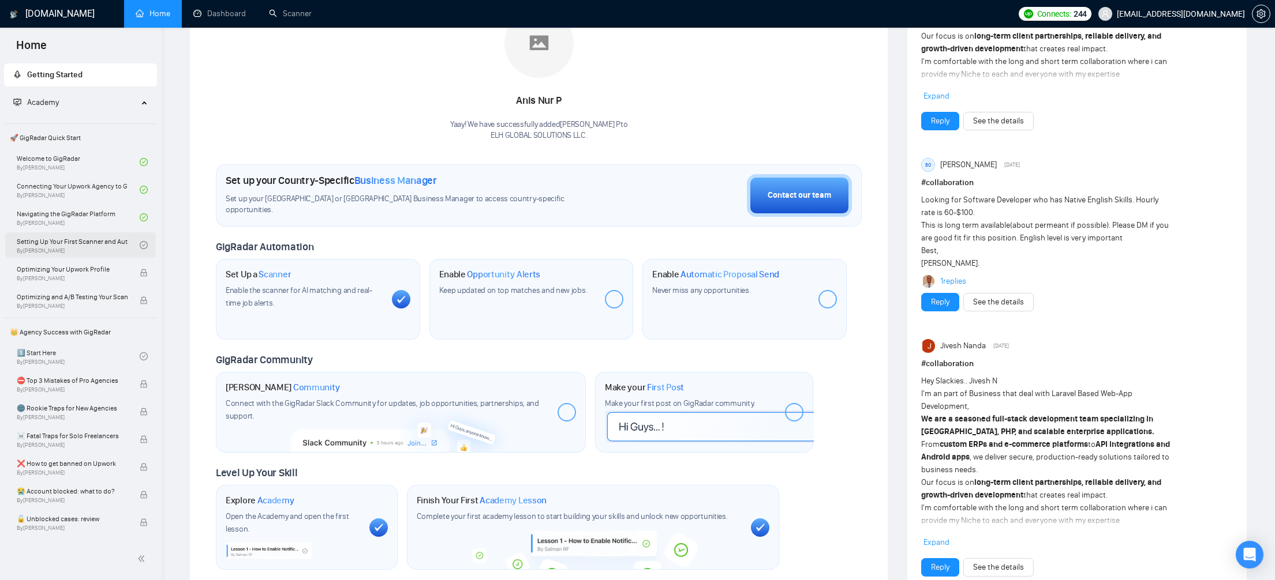
click at [75, 250] on link "Setting Up Your First Scanner and Auto-Bidder By [PERSON_NAME]" at bounding box center [78, 245] width 123 height 25
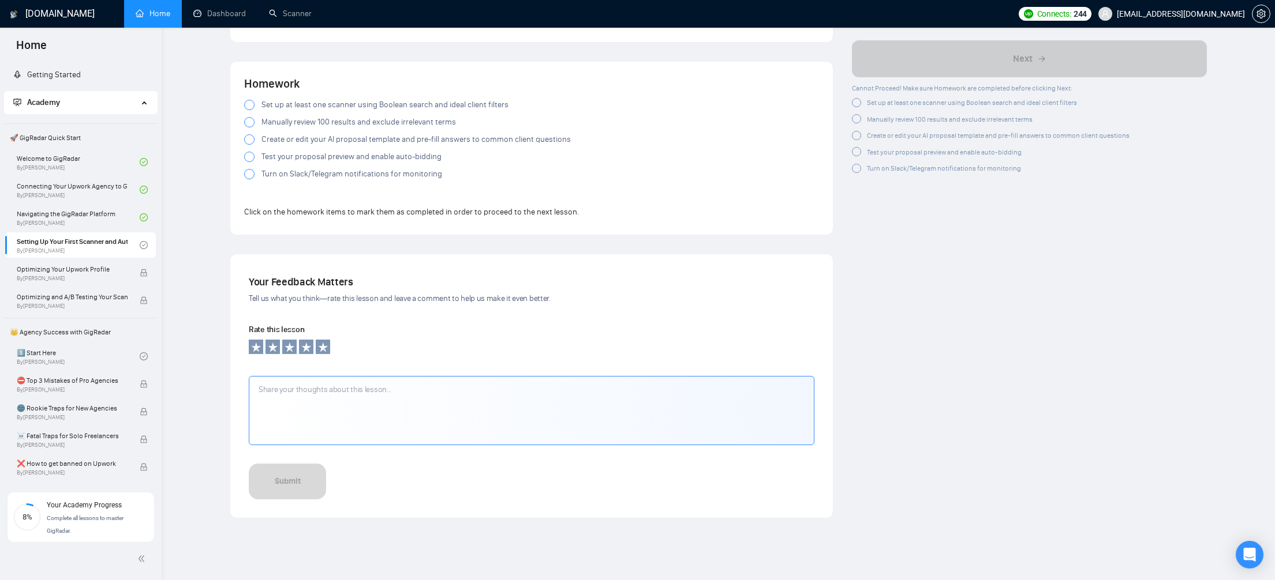
scroll to position [1061, 0]
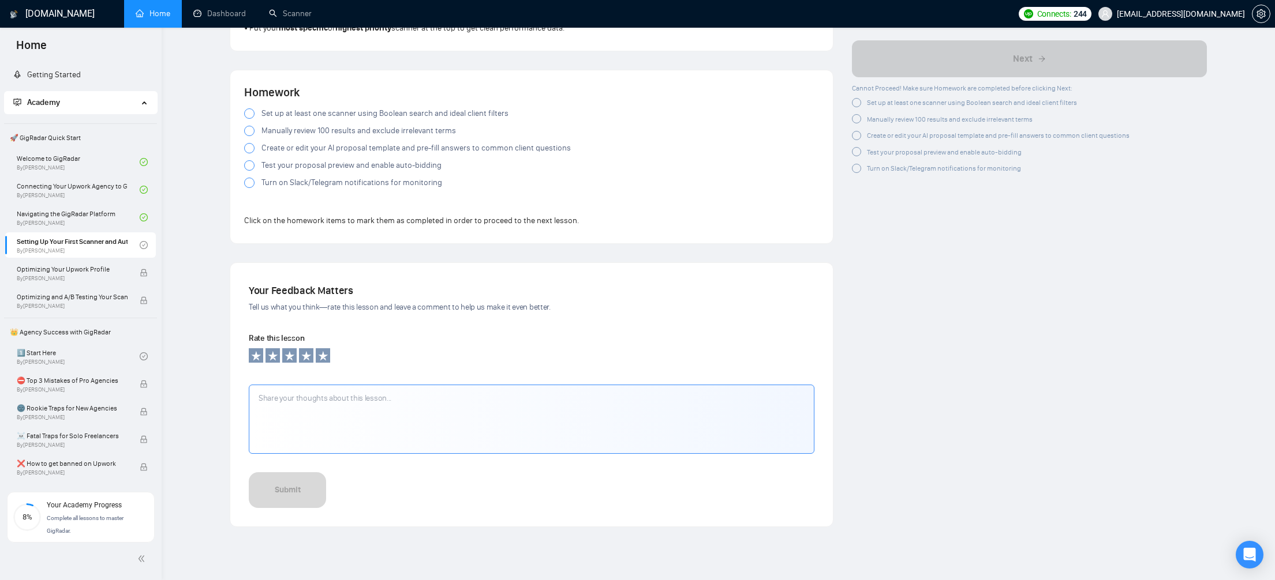
click at [252, 119] on div at bounding box center [249, 113] width 10 height 10
click at [247, 135] on div at bounding box center [249, 131] width 10 height 10
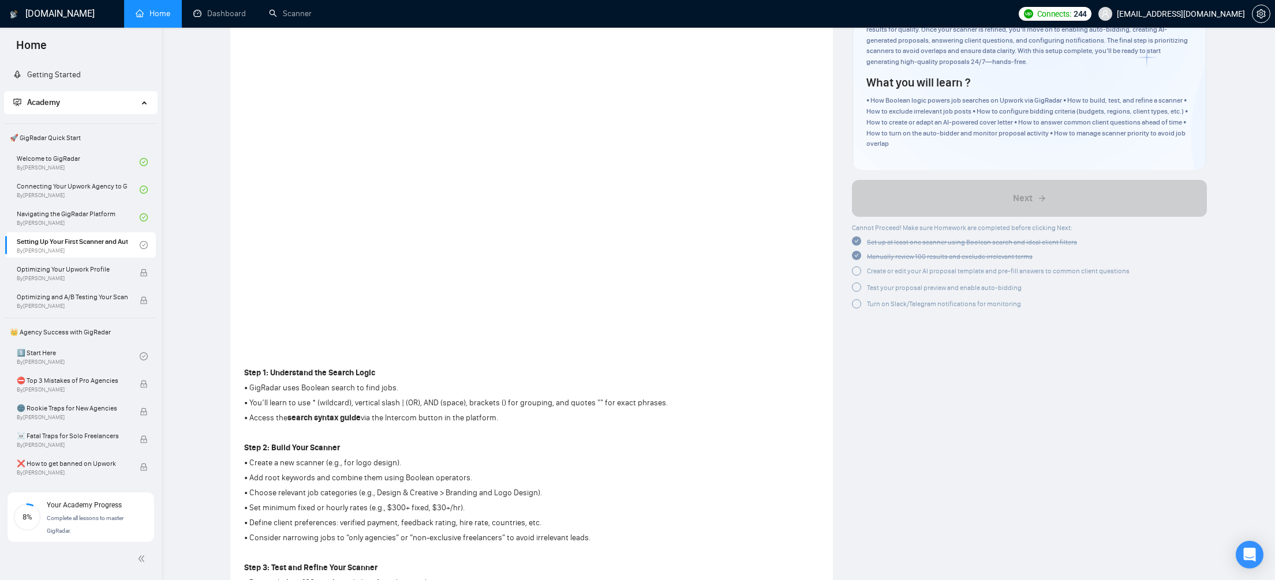
scroll to position [0, 0]
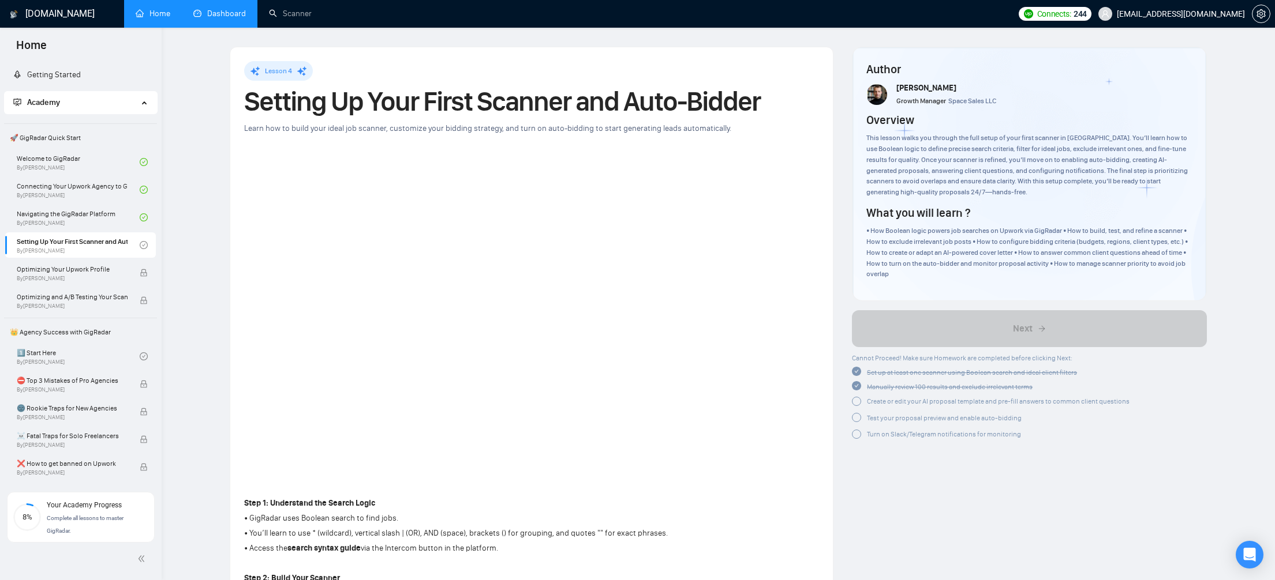
click at [228, 18] on link "Dashboard" at bounding box center [219, 14] width 53 height 10
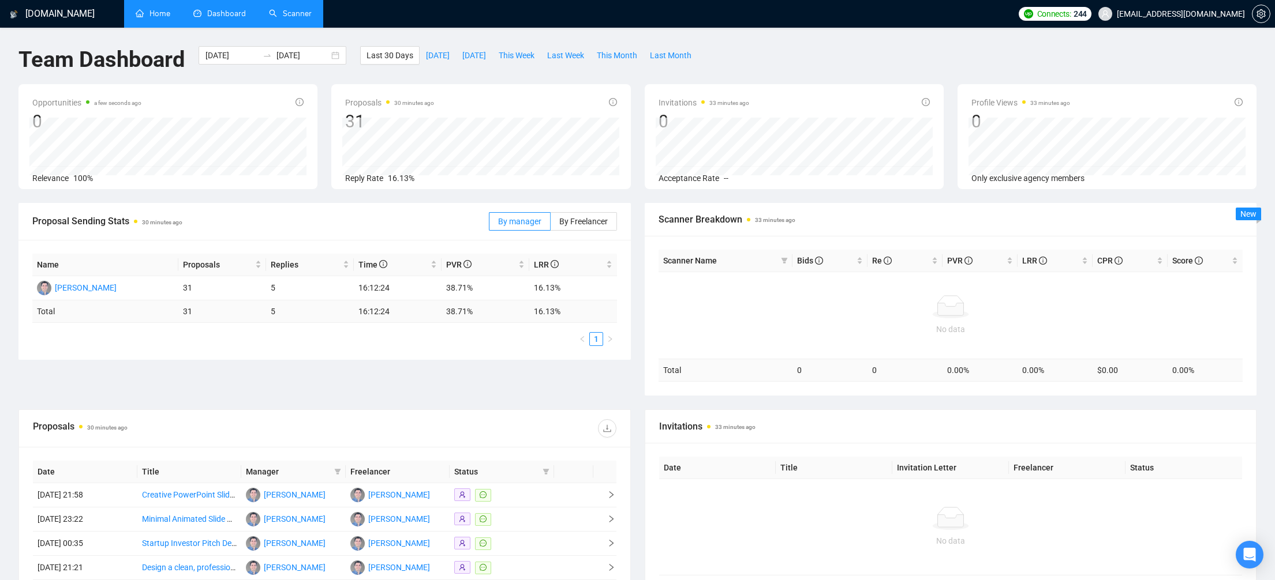
click at [310, 14] on link "Scanner" at bounding box center [290, 14] width 43 height 10
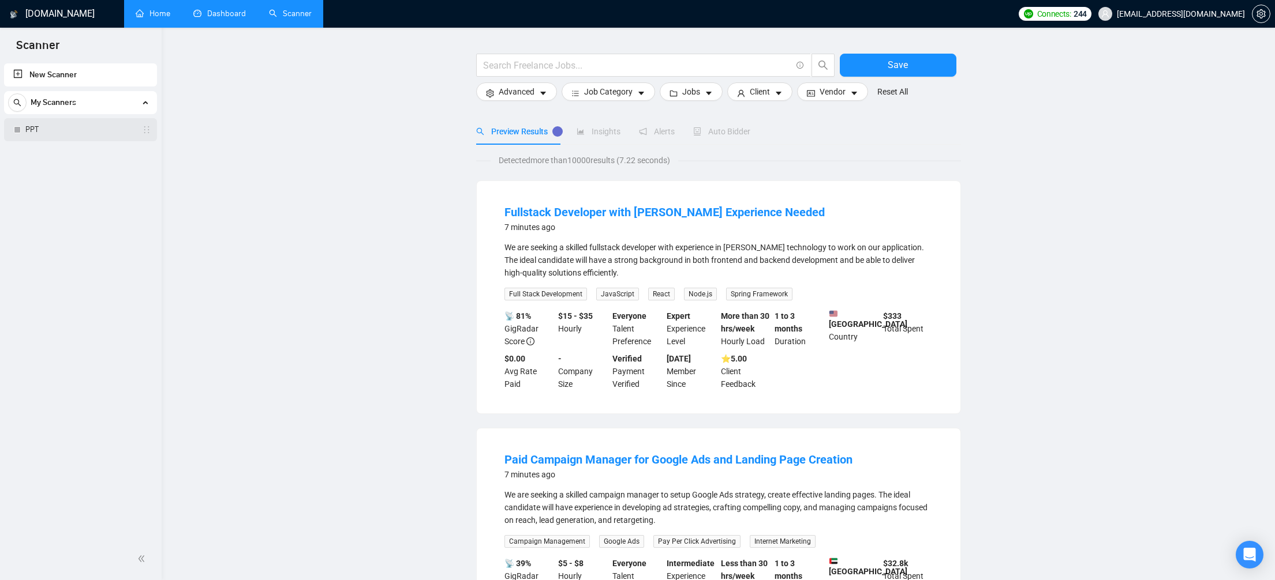
scroll to position [58, 0]
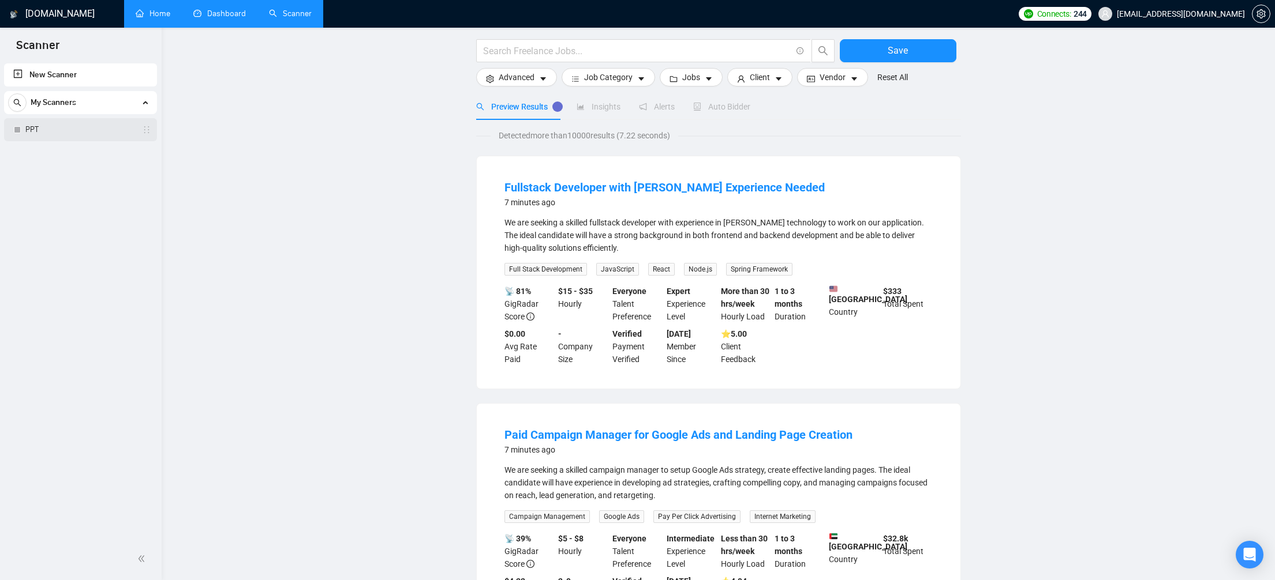
click at [83, 138] on link "PPT" at bounding box center [80, 129] width 110 height 23
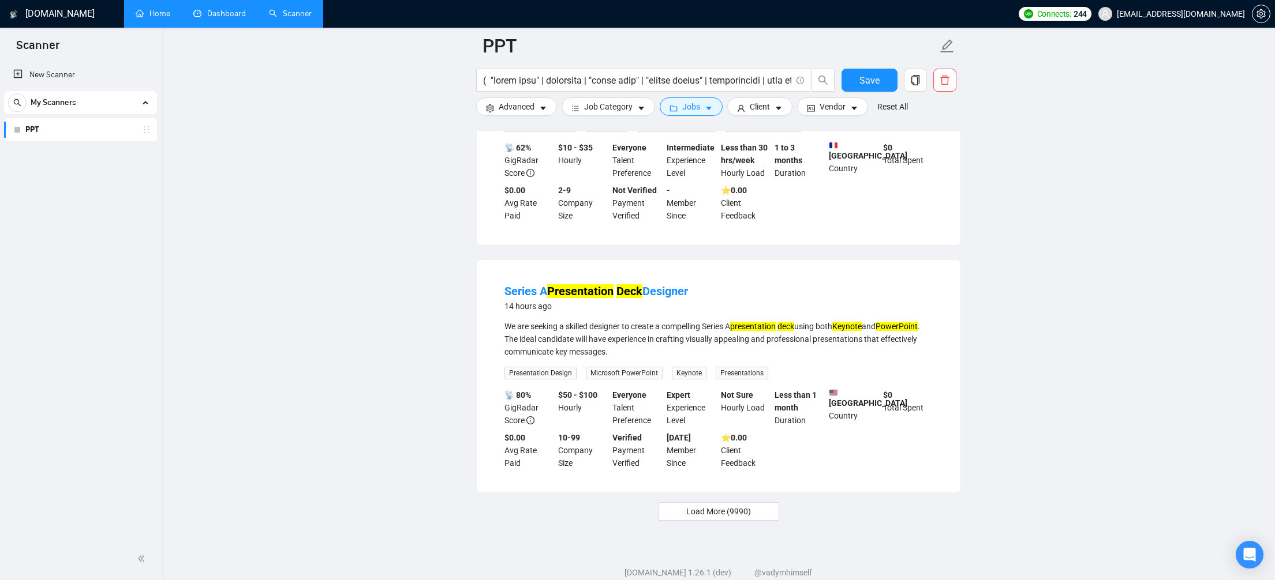
scroll to position [2281, 0]
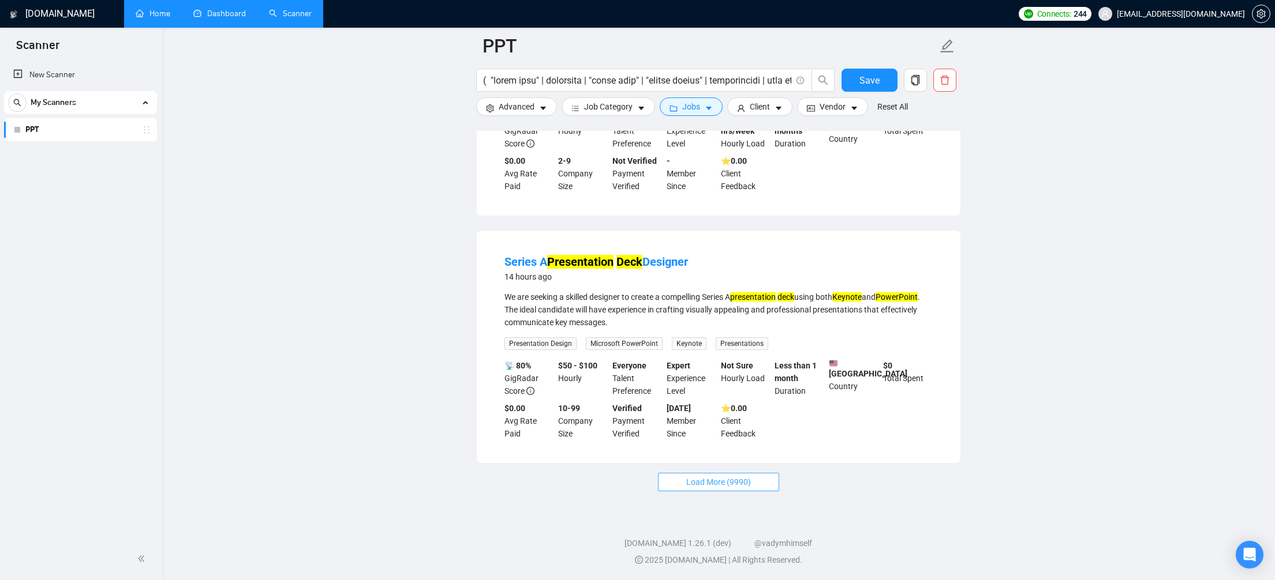
click at [669, 481] on button "Load More (9990)" at bounding box center [718, 482] width 121 height 18
